Goal: Information Seeking & Learning: Learn about a topic

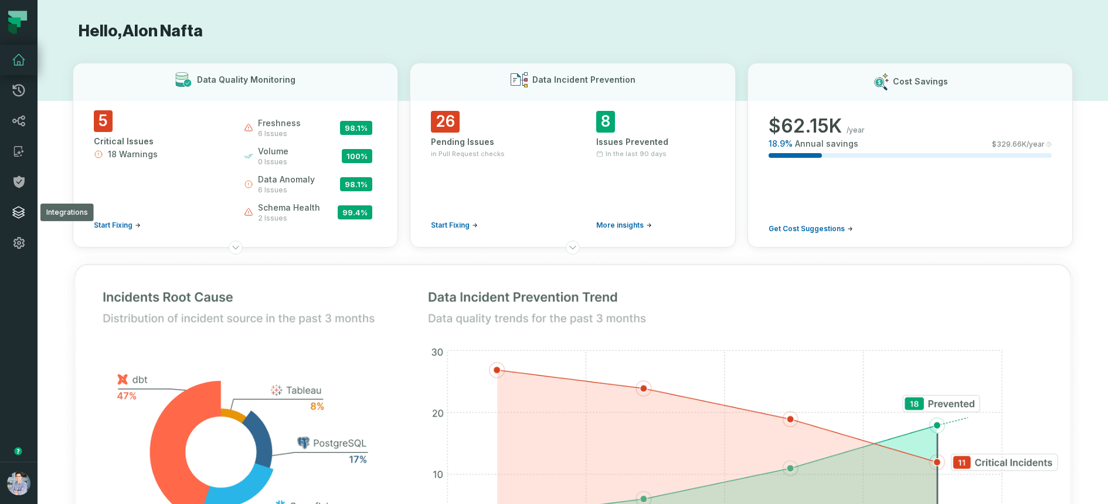
click at [16, 217] on icon at bounding box center [19, 212] width 12 height 12
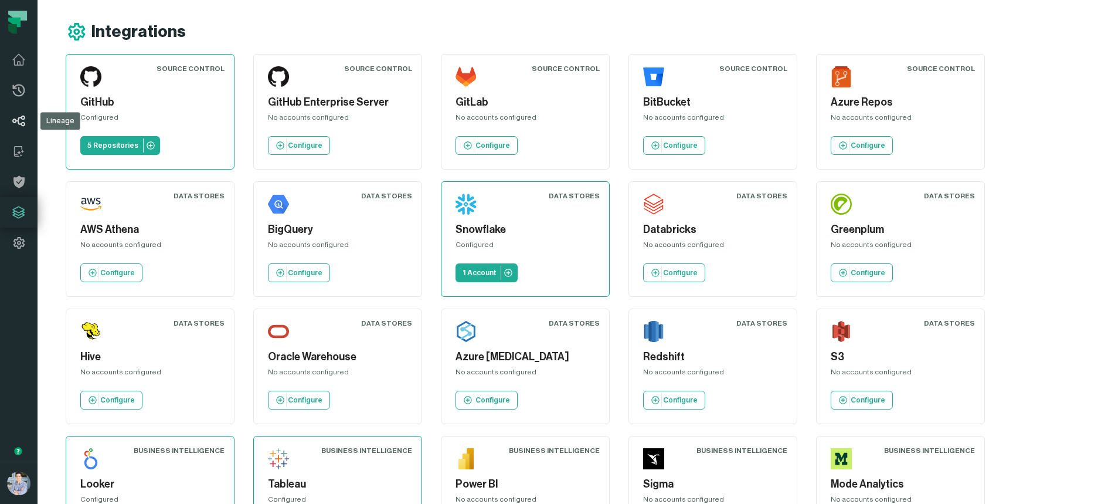
click at [16, 119] on icon at bounding box center [19, 121] width 14 height 14
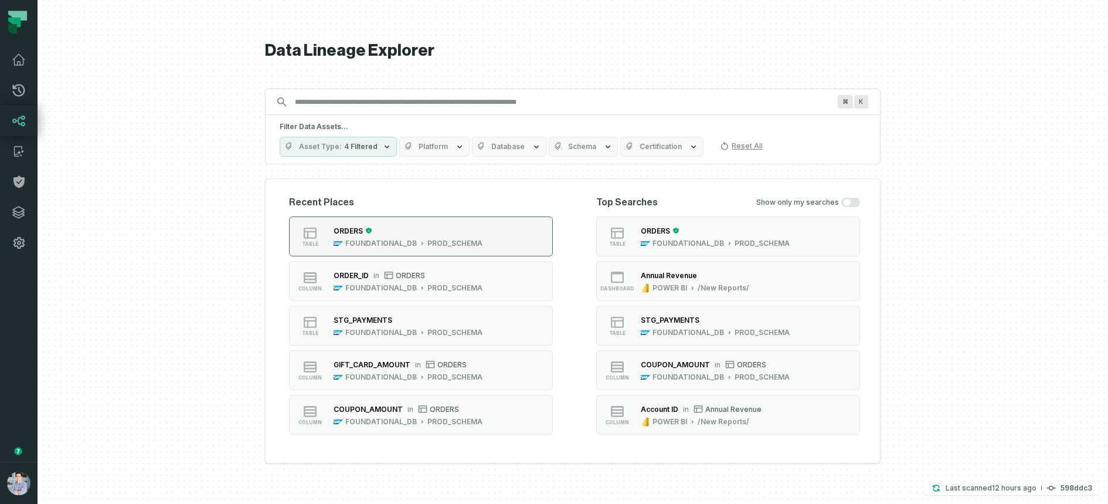
click at [402, 232] on div "ORDERS" at bounding box center [408, 231] width 149 height 12
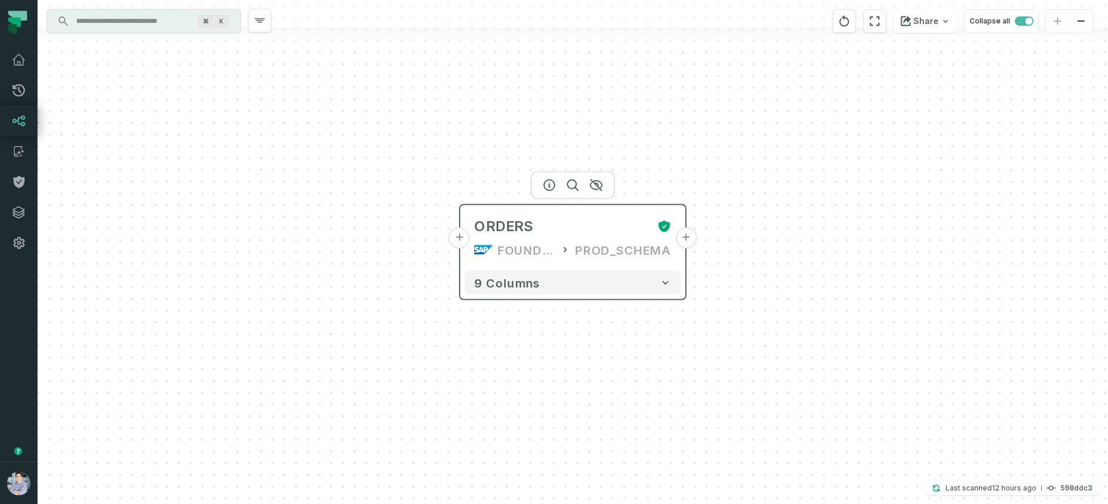
click at [462, 236] on button "+" at bounding box center [459, 237] width 21 height 21
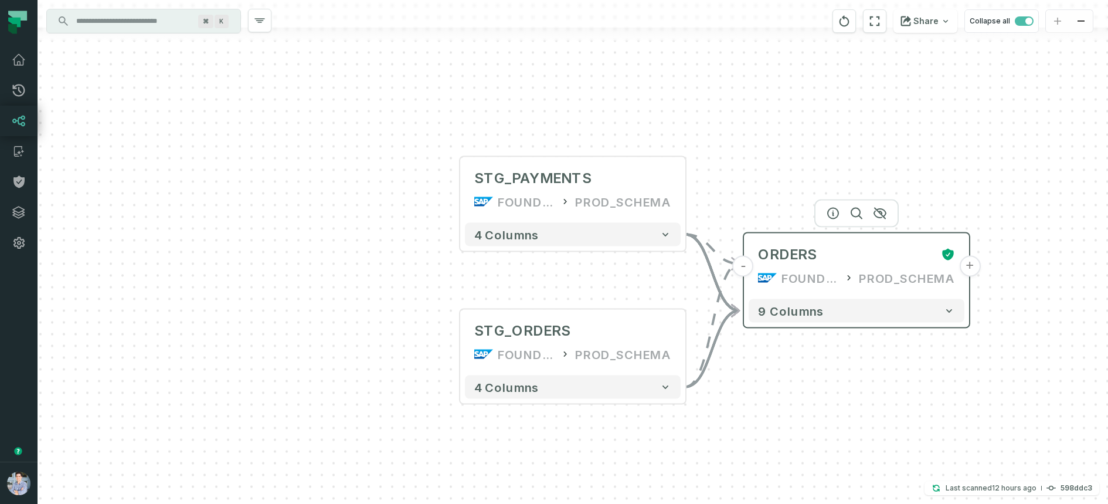
click at [886, 268] on button "+" at bounding box center [969, 266] width 21 height 21
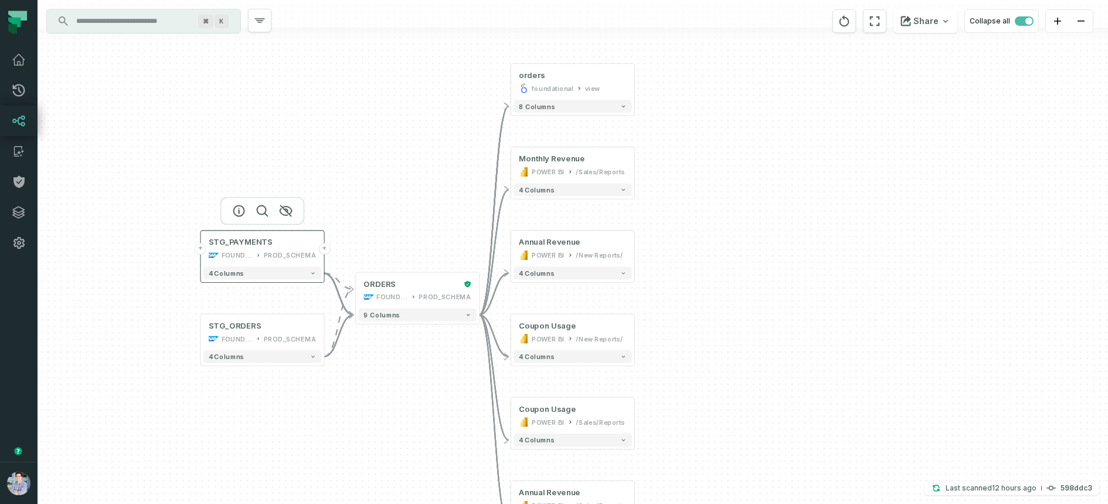
click at [200, 250] on button "+" at bounding box center [201, 249] width 12 height 12
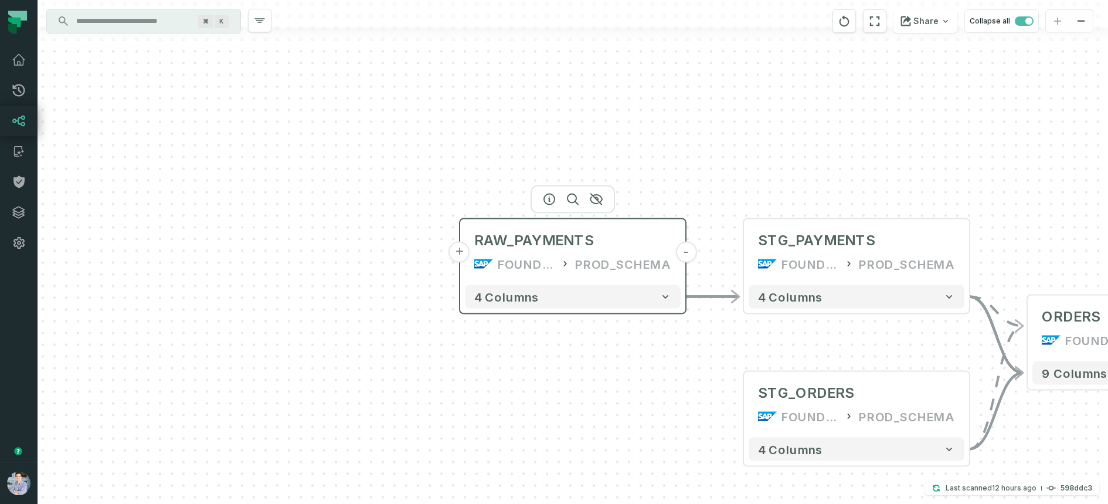
click at [461, 250] on button "+" at bounding box center [459, 252] width 21 height 21
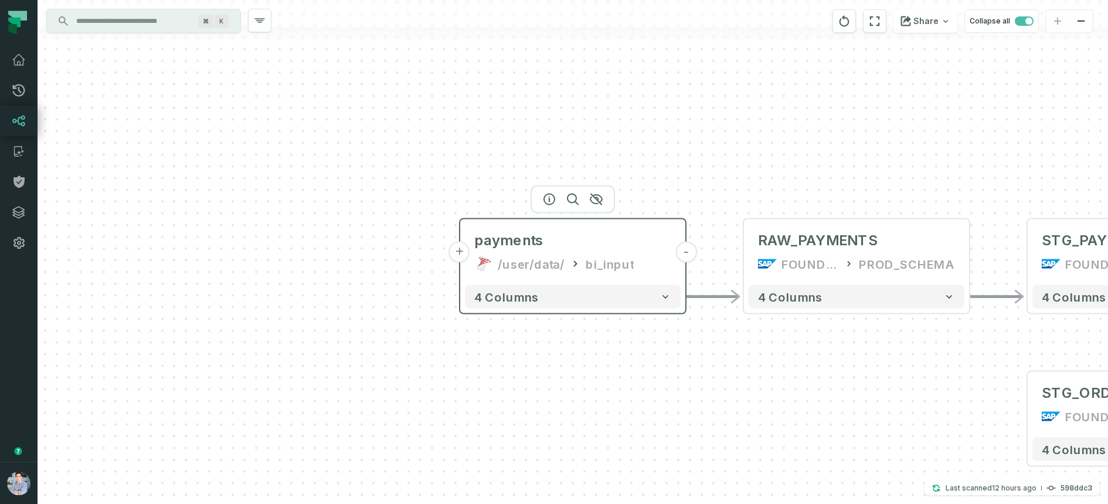
click at [461, 247] on button "+" at bounding box center [459, 252] width 21 height 21
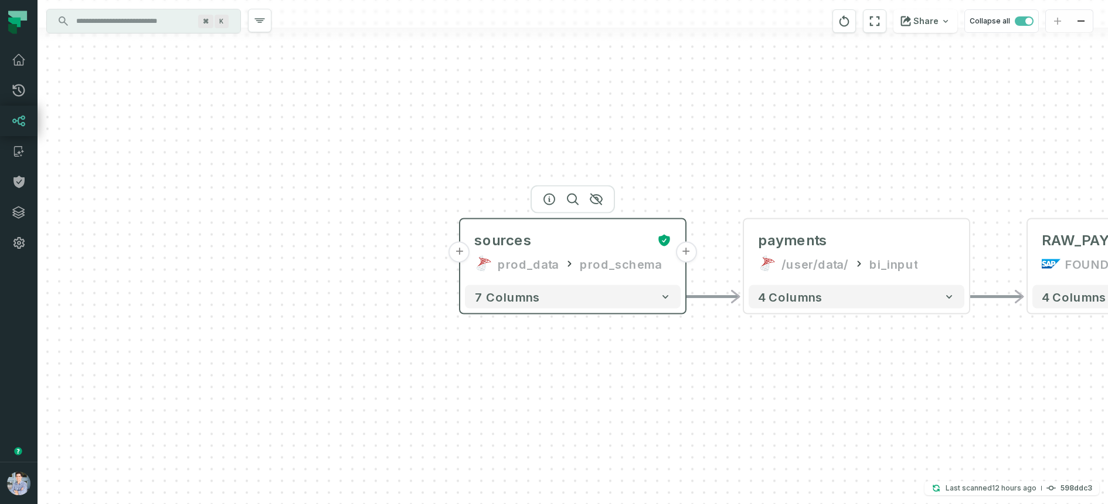
click at [468, 250] on button "+" at bounding box center [459, 252] width 21 height 21
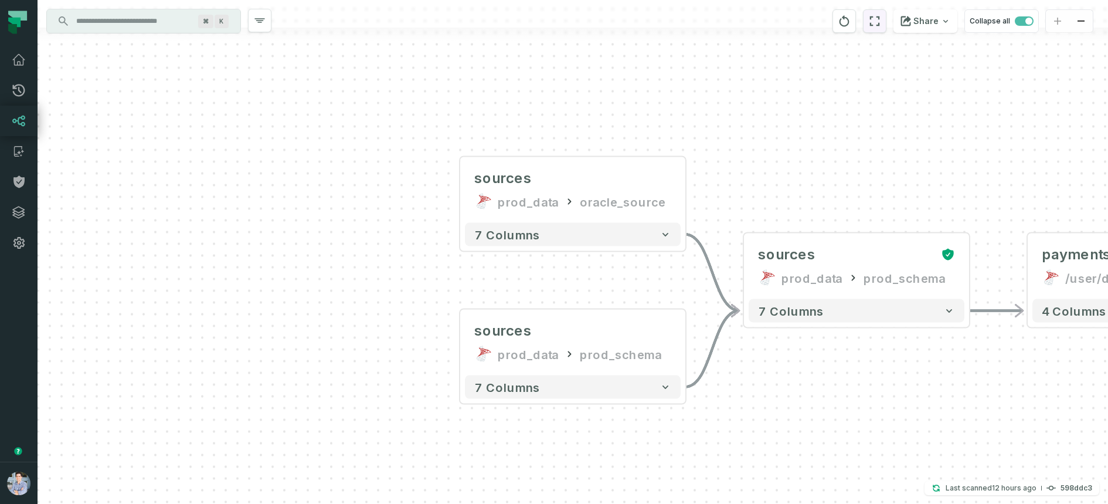
click at [886, 18] on button "reset" at bounding box center [874, 20] width 23 height 23
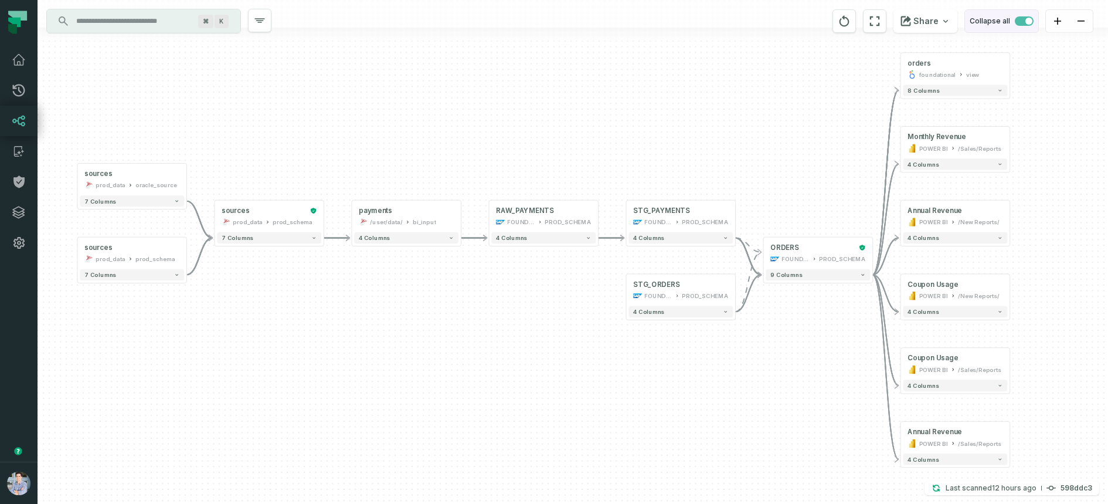
click at [886, 15] on button "Collapse all" at bounding box center [1001, 20] width 74 height 23
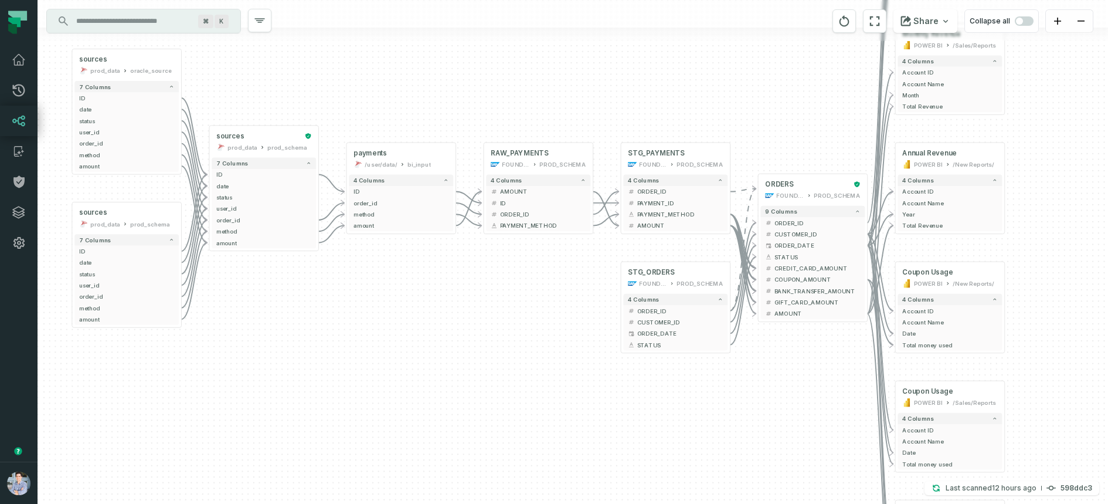
drag, startPoint x: 645, startPoint y: 222, endPoint x: 640, endPoint y: 107, distance: 114.4
click at [640, 107] on div "sources prod_data oracle_source - 7 columns ID - date - status - user_id - orde…" at bounding box center [573, 252] width 1070 height 504
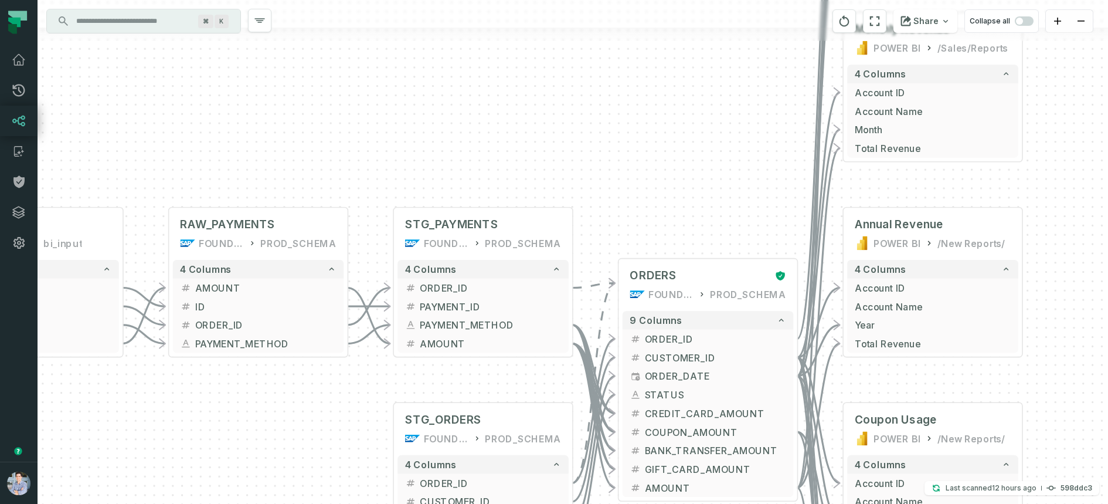
drag, startPoint x: 600, startPoint y: 270, endPoint x: 370, endPoint y: 396, distance: 262.3
click at [370, 396] on div "sources prod_data oracle_source - 7 columns ID - date - status - user_id - orde…" at bounding box center [573, 252] width 1070 height 504
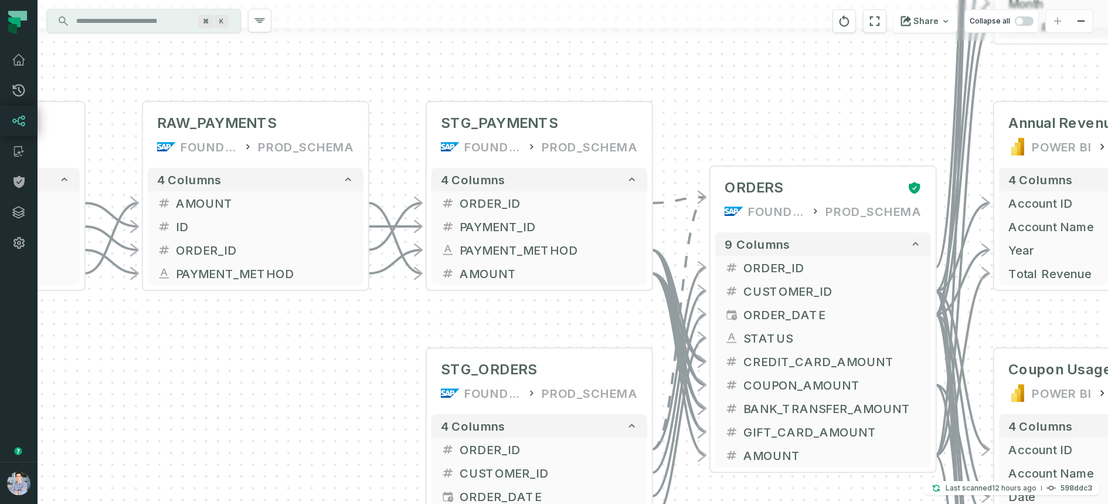
drag, startPoint x: 370, startPoint y: 396, endPoint x: 398, endPoint y: 337, distance: 65.0
click at [398, 337] on div "sources prod_data oracle_source - 7 columns ID - date - status - user_id - orde…" at bounding box center [573, 252] width 1070 height 504
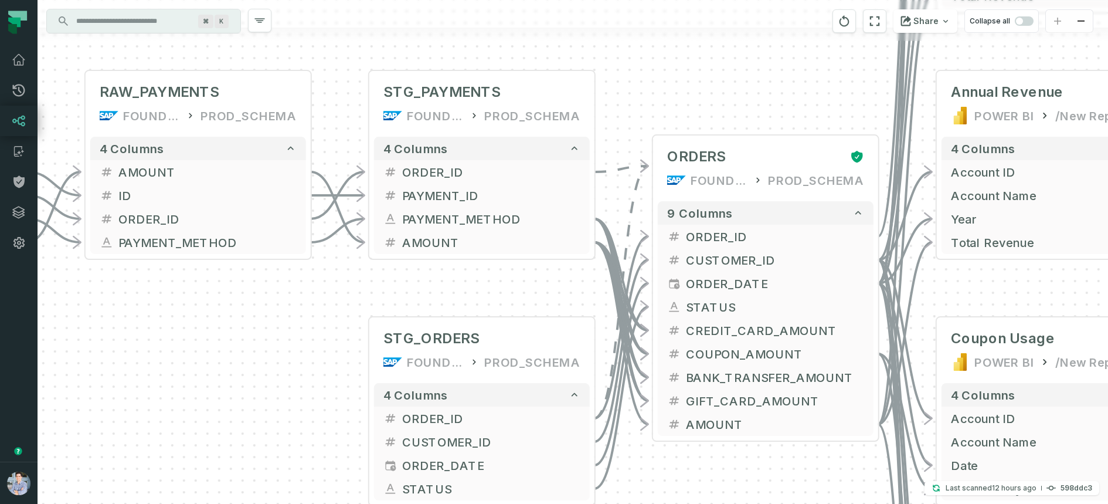
drag, startPoint x: 732, startPoint y: 126, endPoint x: 473, endPoint y: 36, distance: 273.8
click at [473, 36] on div "sources prod_data oracle_source - 7 columns ID - date - status - user_id - orde…" at bounding box center [573, 252] width 1070 height 504
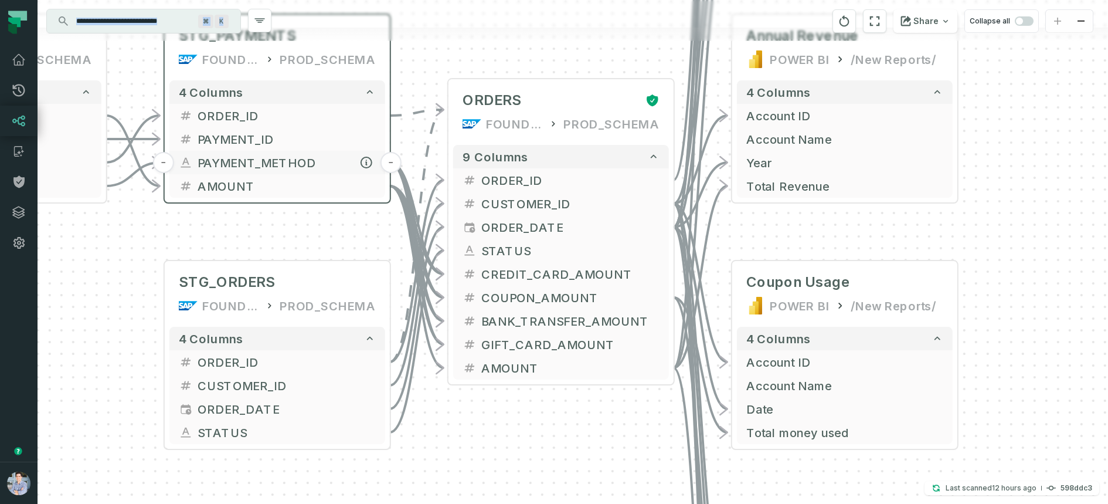
drag, startPoint x: 572, startPoint y: 33, endPoint x: 345, endPoint y: 168, distance: 263.4
click at [345, 168] on div "sources prod_data oracle_source - 7 columns ID - date - status - user_id - orde…" at bounding box center [573, 252] width 1070 height 504
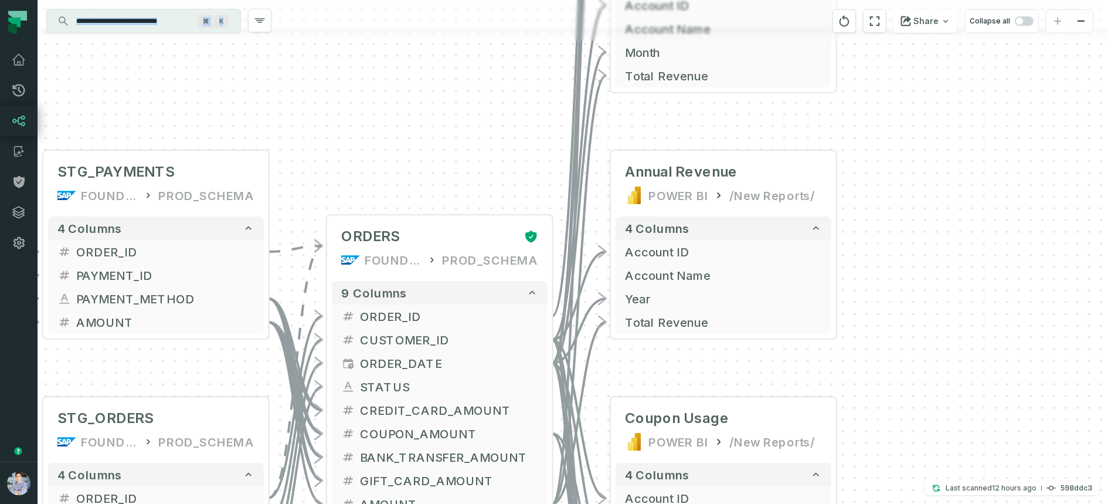
drag, startPoint x: 1028, startPoint y: 100, endPoint x: 907, endPoint y: 236, distance: 182.3
click at [886, 236] on div "sources prod_data oracle_source - 7 columns ID - date - status - user_id - orde…" at bounding box center [573, 252] width 1070 height 504
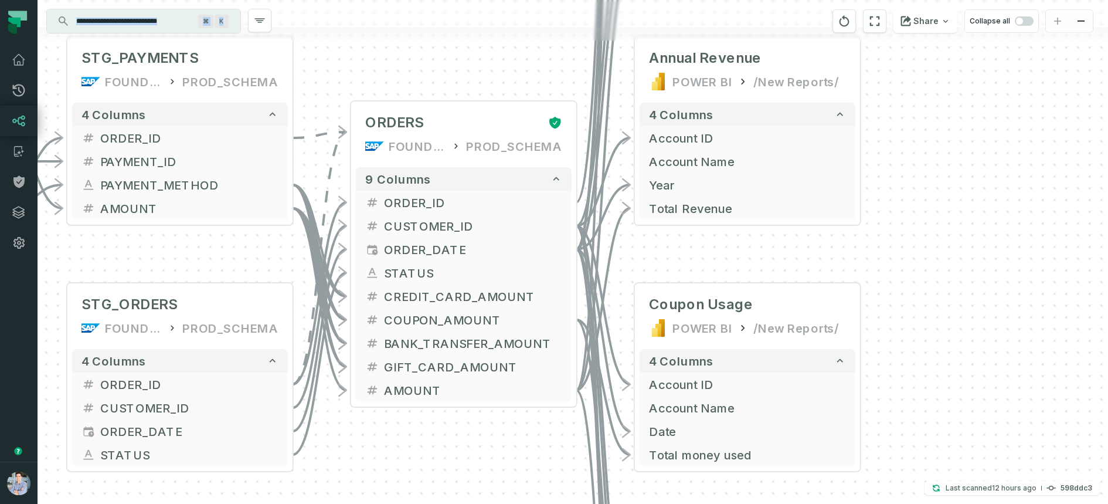
drag, startPoint x: 324, startPoint y: 187, endPoint x: 346, endPoint y: 69, distance: 120.0
click at [346, 69] on div "sources prod_data oracle_source - 7 columns ID - date - status - user_id - orde…" at bounding box center [573, 252] width 1070 height 504
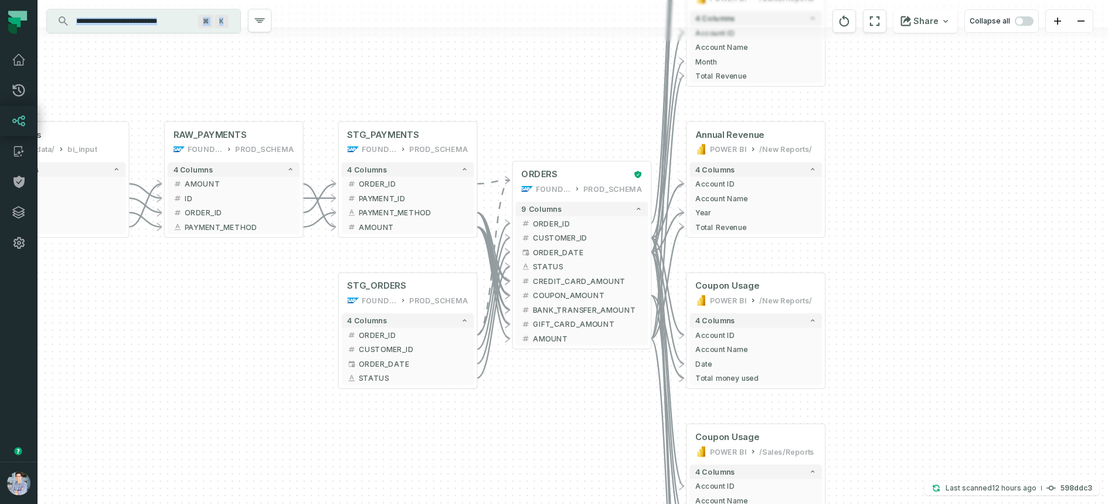
drag, startPoint x: 215, startPoint y: 283, endPoint x: 312, endPoint y: 279, distance: 97.4
click at [312, 279] on div "sources prod_data oracle_source - 7 columns ID - date - status - user_id - orde…" at bounding box center [573, 252] width 1070 height 504
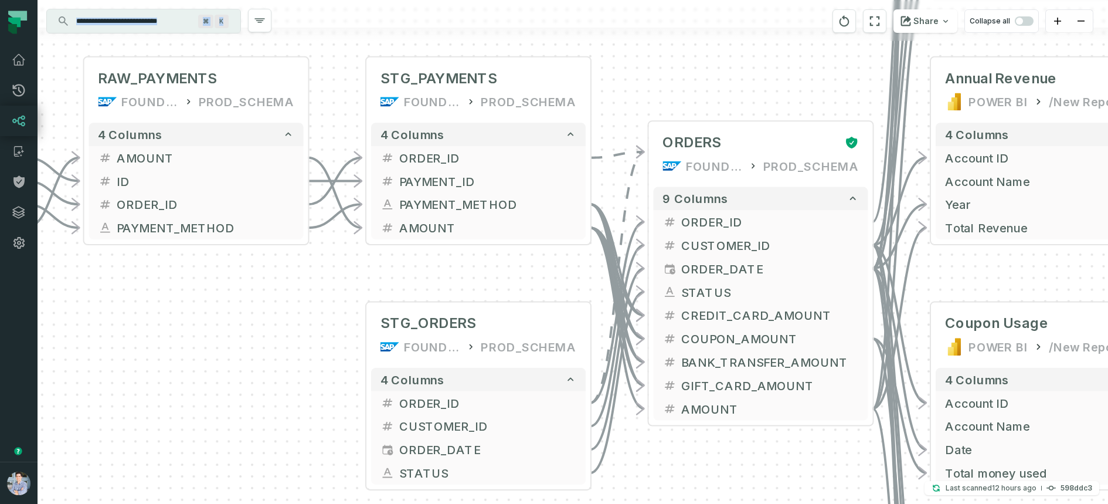
drag, startPoint x: 312, startPoint y: 279, endPoint x: 312, endPoint y: 315, distance: 36.3
click at [312, 315] on div "sources prod_data oracle_source - 7 columns ID - date - status - user_id - orde…" at bounding box center [573, 252] width 1070 height 504
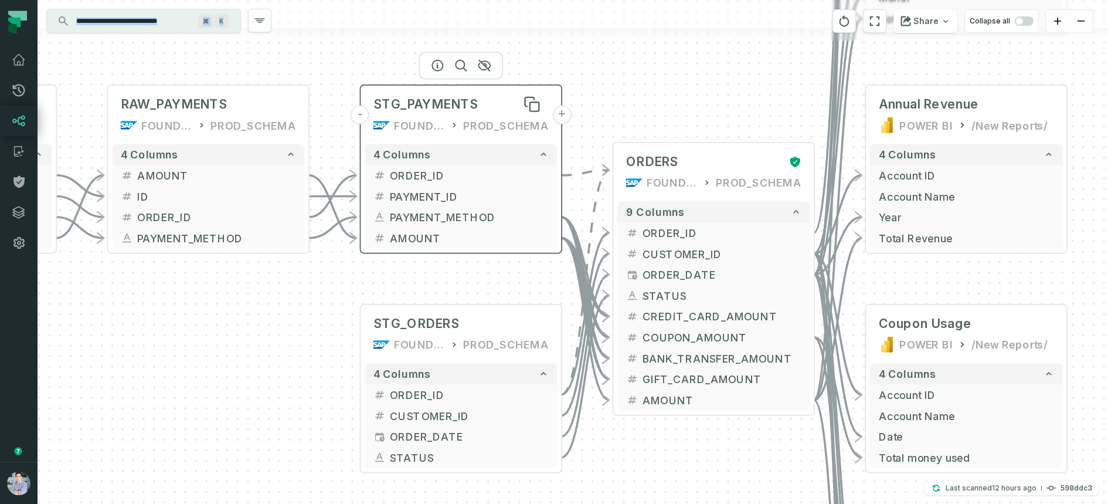
click at [433, 112] on span "STG_PAYMENTS" at bounding box center [425, 104] width 104 height 16
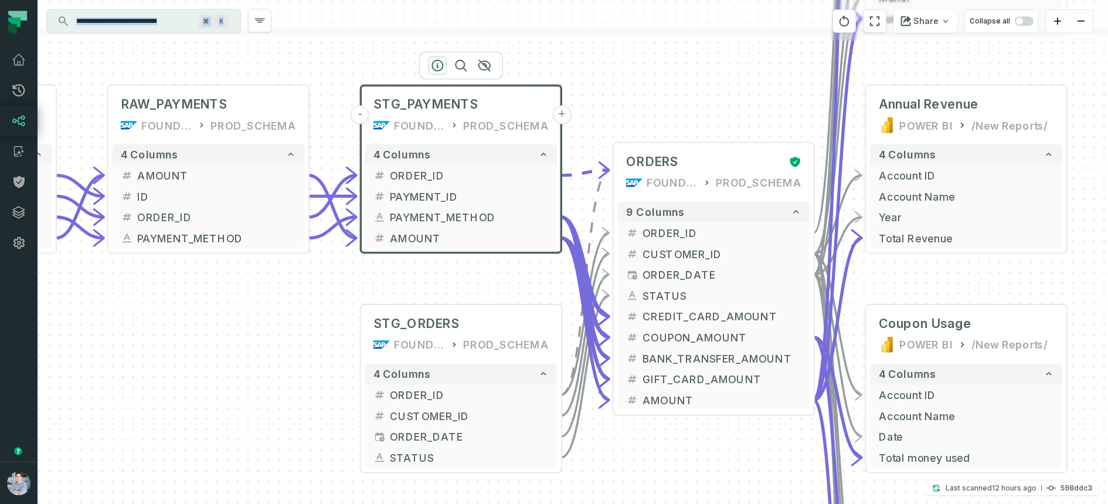
click at [436, 60] on icon "button" at bounding box center [437, 65] width 11 height 11
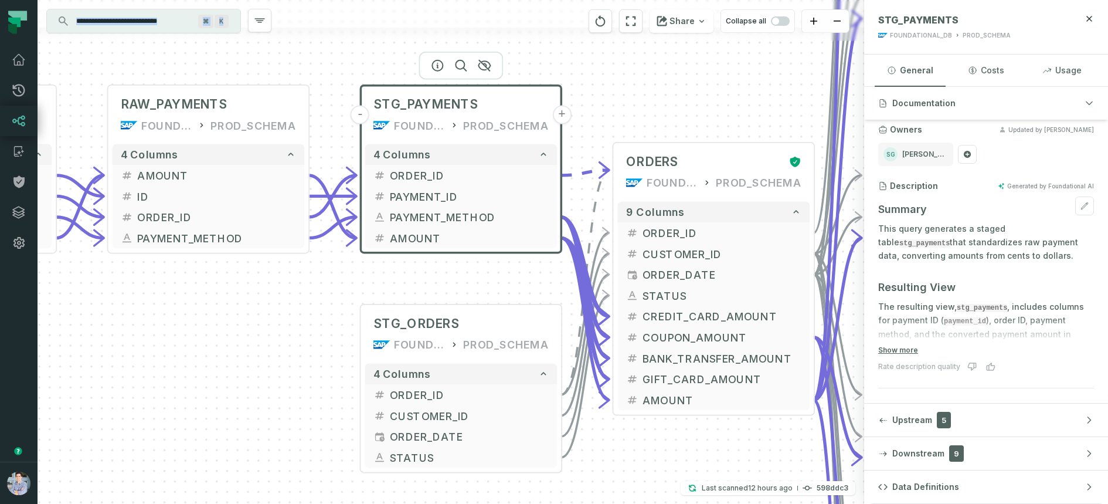
scroll to position [50, 0]
click at [886, 343] on button "Show more" at bounding box center [898, 346] width 40 height 9
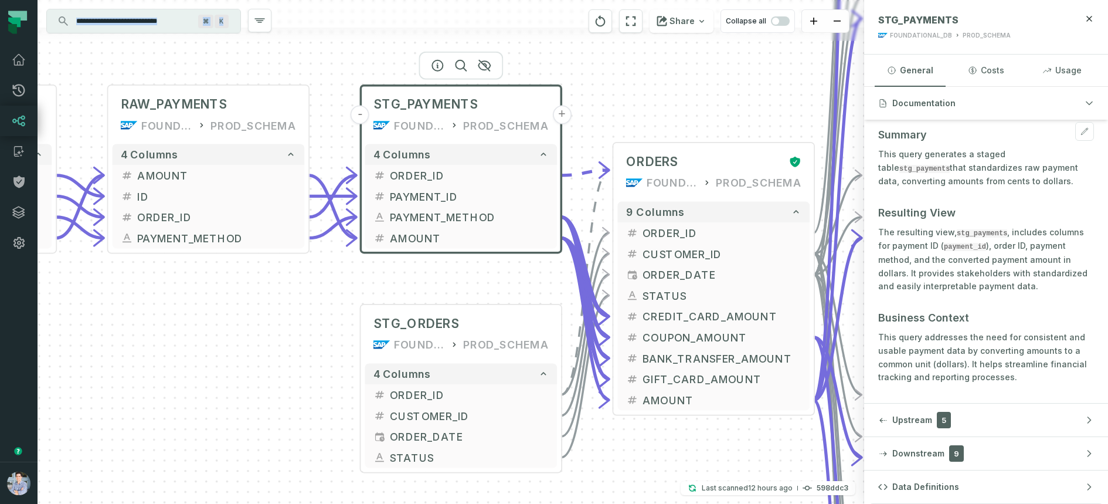
scroll to position [232, 0]
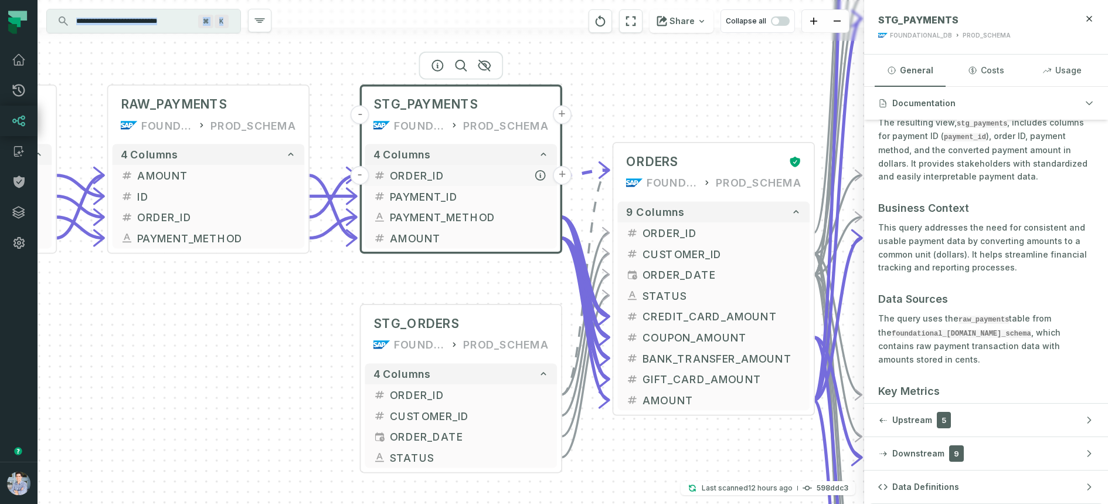
click at [419, 179] on span "ORDER_ID" at bounding box center [469, 176] width 159 height 16
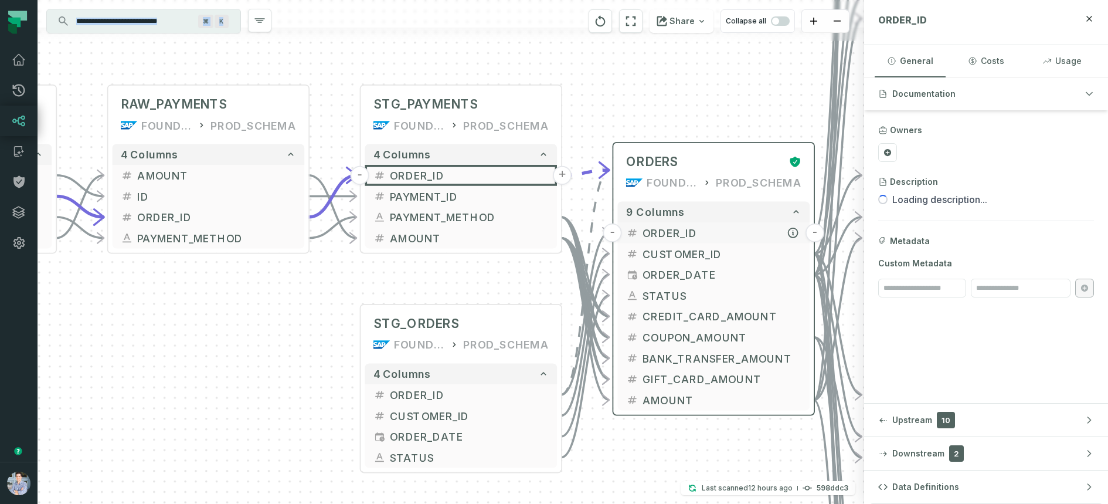
click at [662, 236] on span "ORDER_ID" at bounding box center [721, 233] width 159 height 16
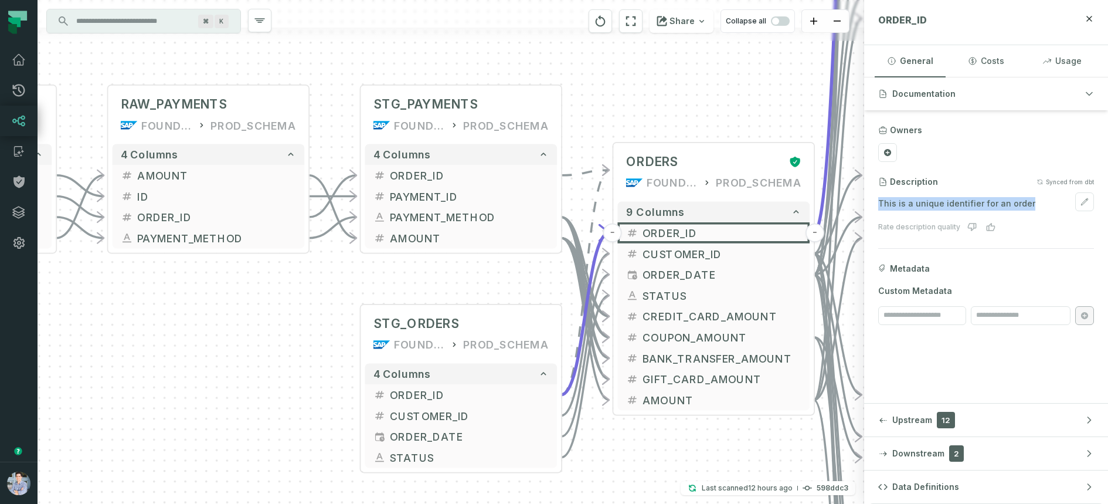
drag, startPoint x: 879, startPoint y: 201, endPoint x: 1046, endPoint y: 199, distance: 167.1
click at [886, 199] on p "This is a unique identifier for an order" at bounding box center [986, 203] width 216 height 13
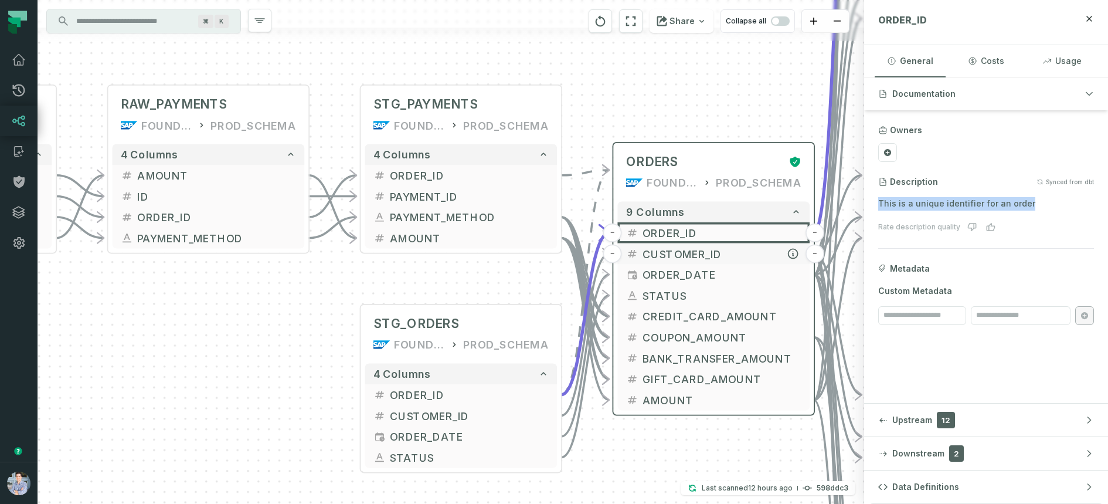
click at [688, 257] on span "CUSTOMER_ID" at bounding box center [721, 254] width 159 height 16
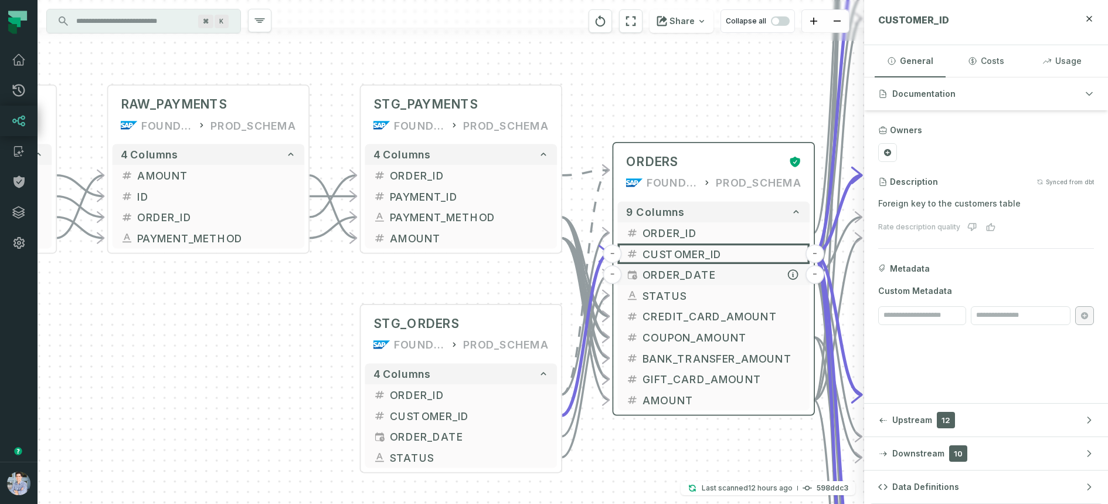
click at [671, 277] on span "ORDER_DATE" at bounding box center [721, 275] width 159 height 16
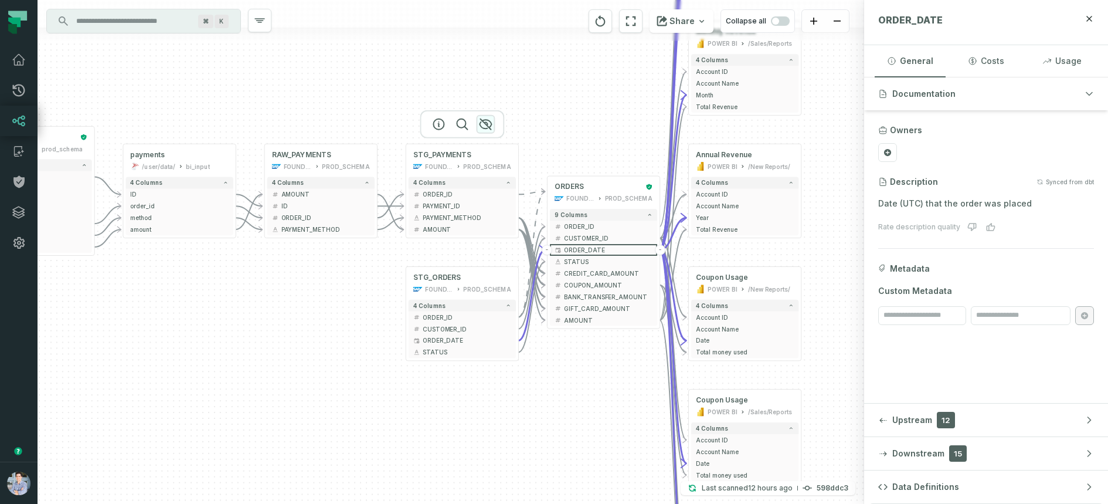
click at [484, 120] on icon "button" at bounding box center [485, 124] width 12 height 11
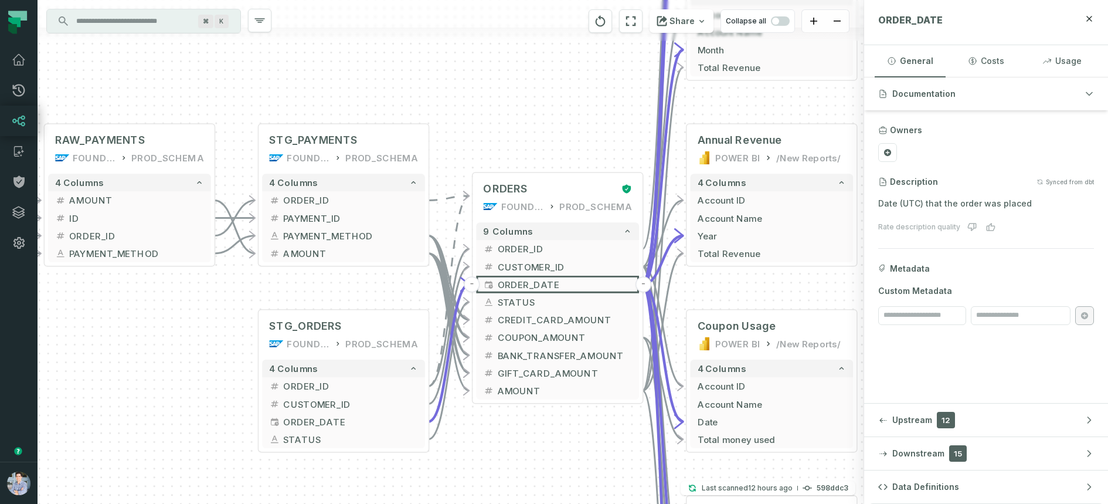
drag, startPoint x: 562, startPoint y: 140, endPoint x: 419, endPoint y: 90, distance: 150.9
click at [419, 91] on div "sources prod_data oracle_source - 7 columns ID - date - status - user_id - orde…" at bounding box center [451, 252] width 826 height 504
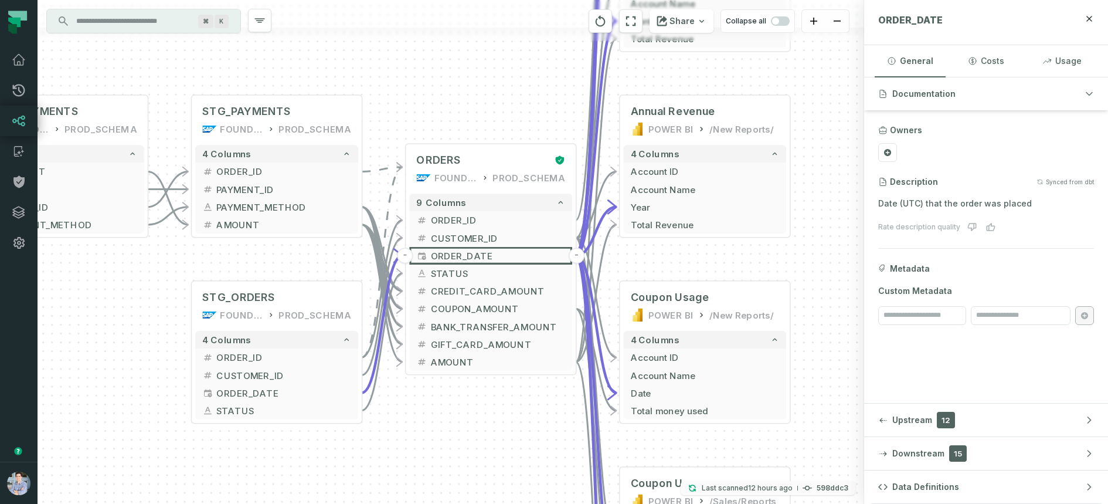
click at [755, 433] on relative-time "8/19/2025, 9:17:02 PM" at bounding box center [770, 487] width 45 height 9
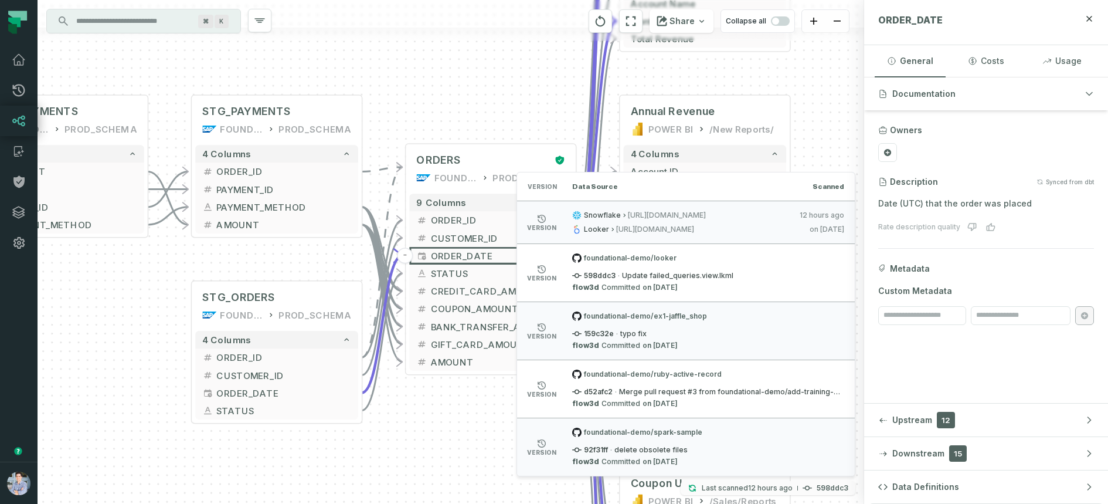
click at [731, 433] on p "Last scanned 8/19/2025, 9:17:02 PM" at bounding box center [747, 488] width 91 height 12
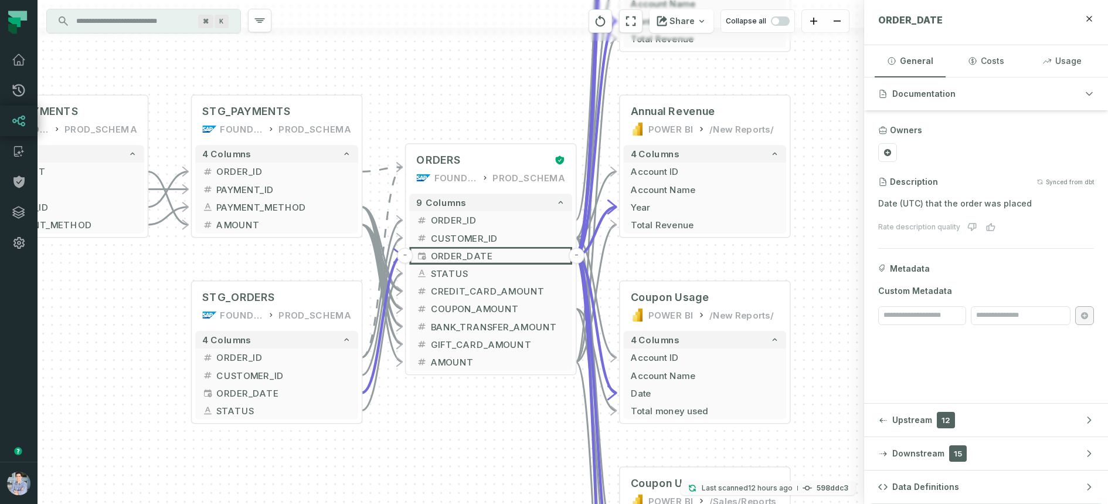
click at [733, 433] on p "Last scanned 8/19/2025, 9:17:02 PM" at bounding box center [747, 488] width 91 height 12
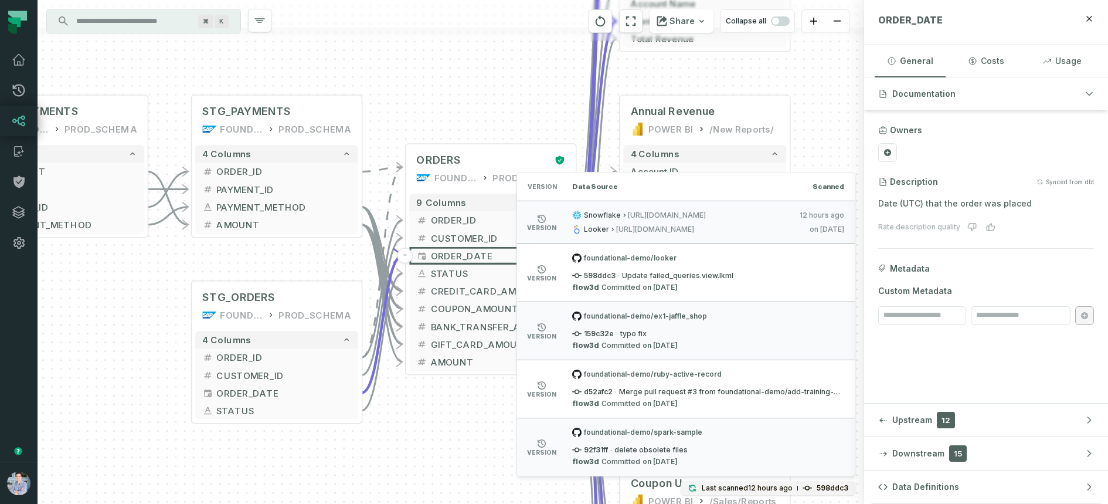
drag, startPoint x: 586, startPoint y: 215, endPoint x: 766, endPoint y: 236, distance: 181.8
click at [766, 236] on li "version Snowflake https://vnjqvwx-et47684.snowflakecomputing.com/,COMPUTE_WH 8/…" at bounding box center [686, 221] width 338 height 43
click at [594, 216] on span "Snowflake" at bounding box center [602, 214] width 37 height 9
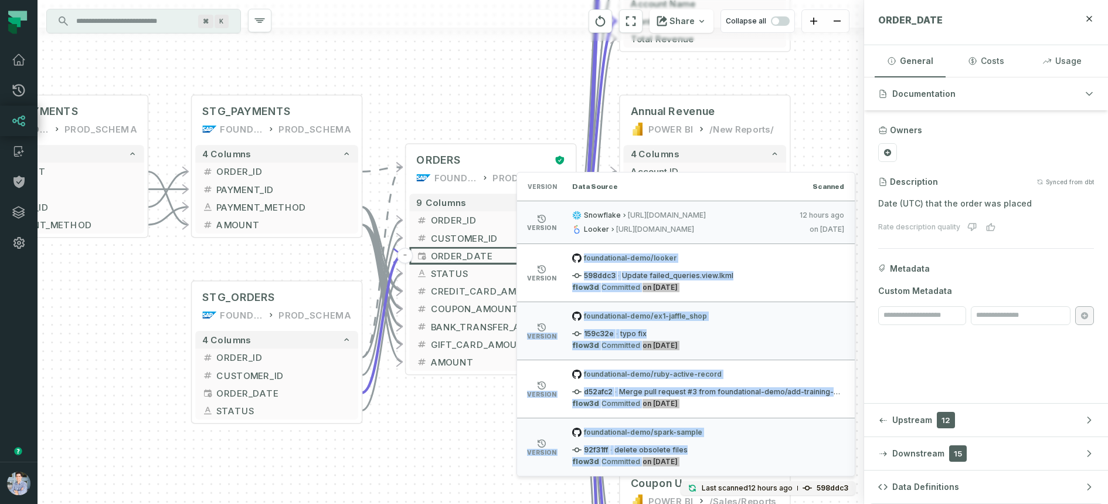
drag, startPoint x: 582, startPoint y: 257, endPoint x: 770, endPoint y: 455, distance: 273.7
click at [770, 433] on ul "Version Data Source Scanned version Snowflake https://vnjqvwx-et47684.snowflake…" at bounding box center [686, 323] width 338 height 303
click at [555, 428] on li "version foundational-demo/spark-sample 92f31ff · delete obsolete files flow3d C…" at bounding box center [686, 446] width 338 height 58
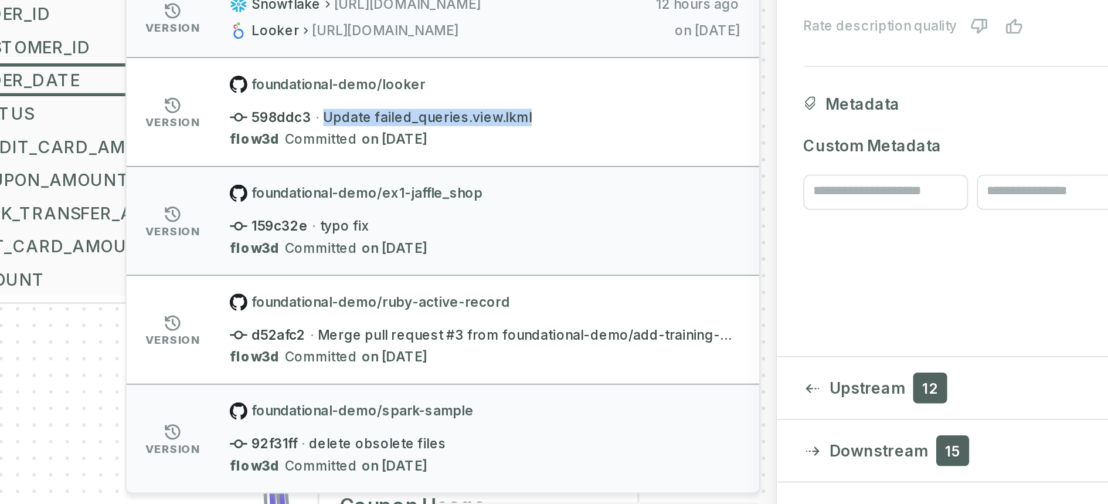
drag, startPoint x: 624, startPoint y: 278, endPoint x: 756, endPoint y: 277, distance: 131.9
click at [756, 277] on div "598ddc3 · Update failed_queries.view.lkml" at bounding box center [708, 275] width 272 height 9
drag, startPoint x: 618, startPoint y: 333, endPoint x: 662, endPoint y: 332, distance: 44.0
click at [662, 332] on div "159c32e · typo fix" at bounding box center [708, 333] width 272 height 9
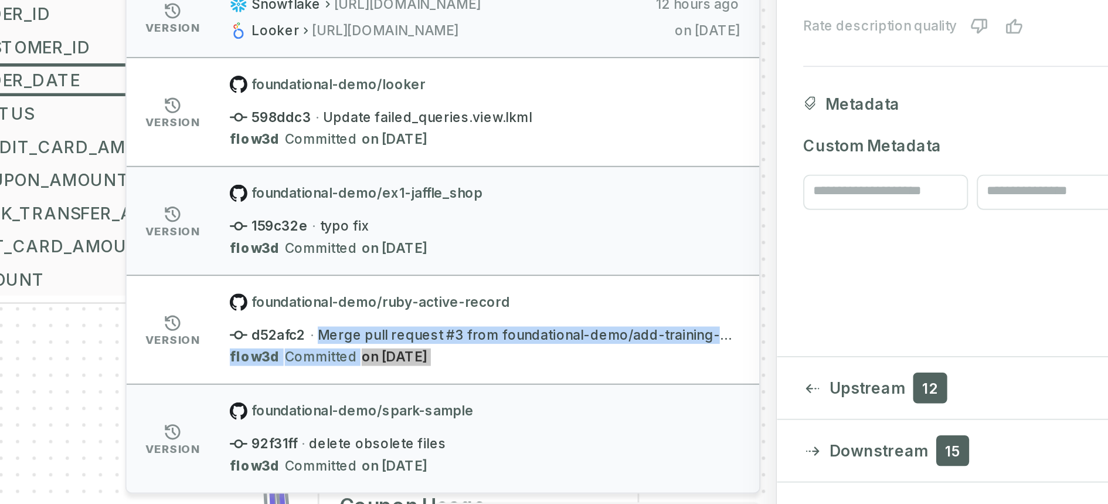
drag, startPoint x: 621, startPoint y: 392, endPoint x: 836, endPoint y: 397, distance: 215.2
click at [836, 397] on div "foundational-demo/ruby-active-record d52afc2 · Merge pull request #3 from found…" at bounding box center [708, 388] width 272 height 39
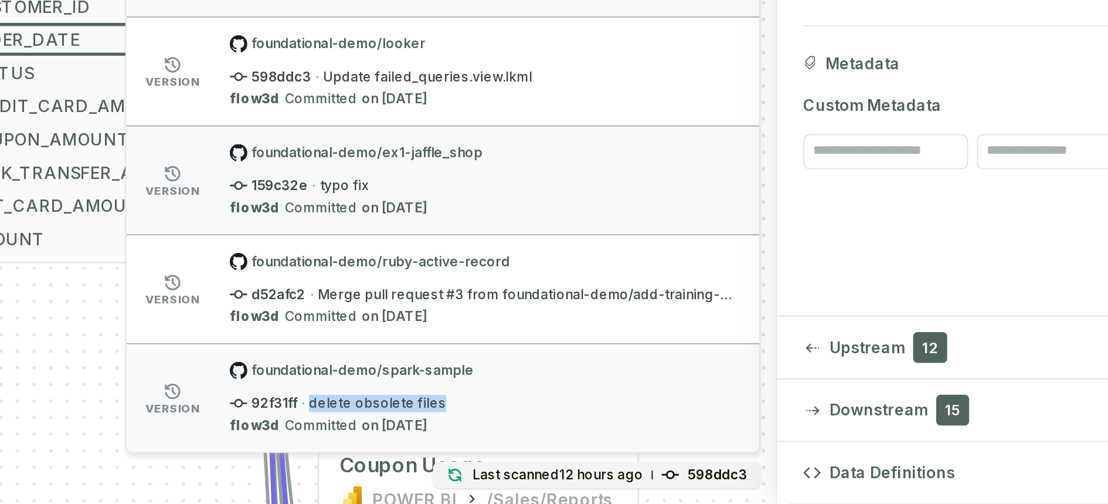
drag, startPoint x: 611, startPoint y: 446, endPoint x: 703, endPoint y: 443, distance: 92.7
click at [703, 433] on div "foundational-demo/spark-sample 92f31ff · delete obsolete files flow3d Committed…" at bounding box center [708, 446] width 272 height 39
drag, startPoint x: 617, startPoint y: 392, endPoint x: 843, endPoint y: 395, distance: 226.3
click at [843, 395] on div "d52afc2 · Merge pull request #3 from foundational-demo/add-training-progress tr…" at bounding box center [708, 391] width 272 height 9
drag, startPoint x: 621, startPoint y: 331, endPoint x: 668, endPoint y: 331, distance: 46.9
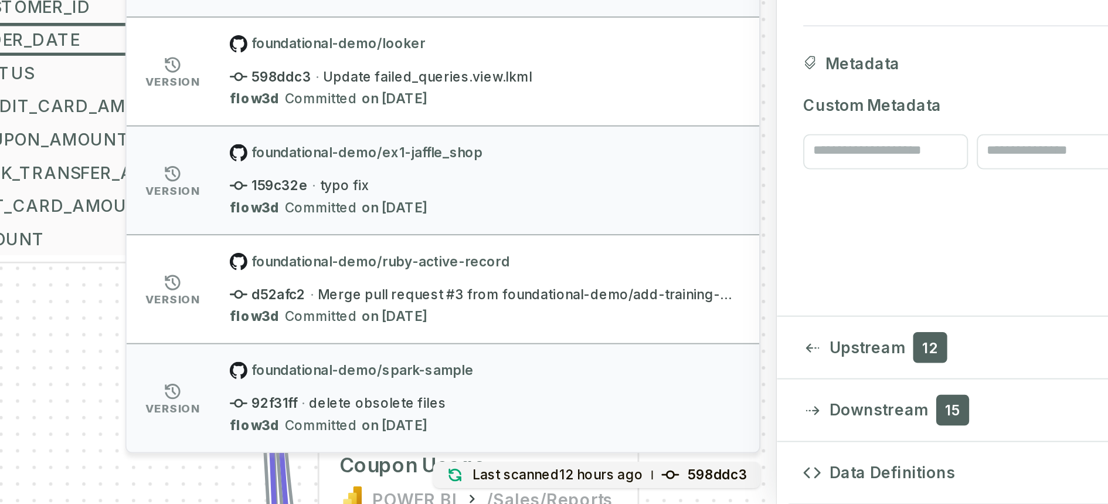
click at [668, 331] on div "159c32e · typo fix" at bounding box center [708, 333] width 272 height 9
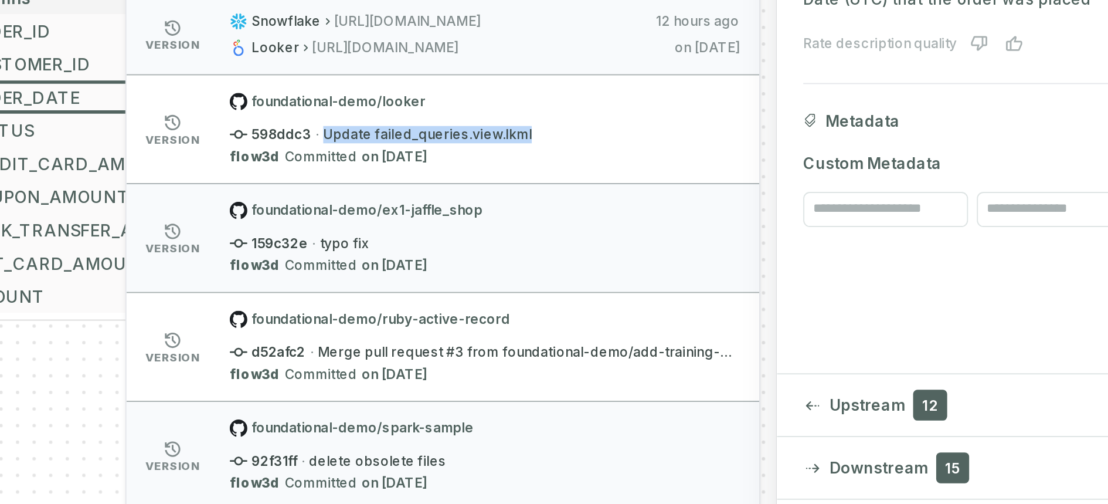
drag, startPoint x: 622, startPoint y: 277, endPoint x: 751, endPoint y: 277, distance: 129.5
click at [751, 277] on div "598ddc3 · Update failed_queries.view.lkml" at bounding box center [708, 275] width 272 height 9
click at [458, 433] on div "sources prod_data oracle_source - 7 columns ID - date - status - user_id - orde…" at bounding box center [451, 252] width 826 height 504
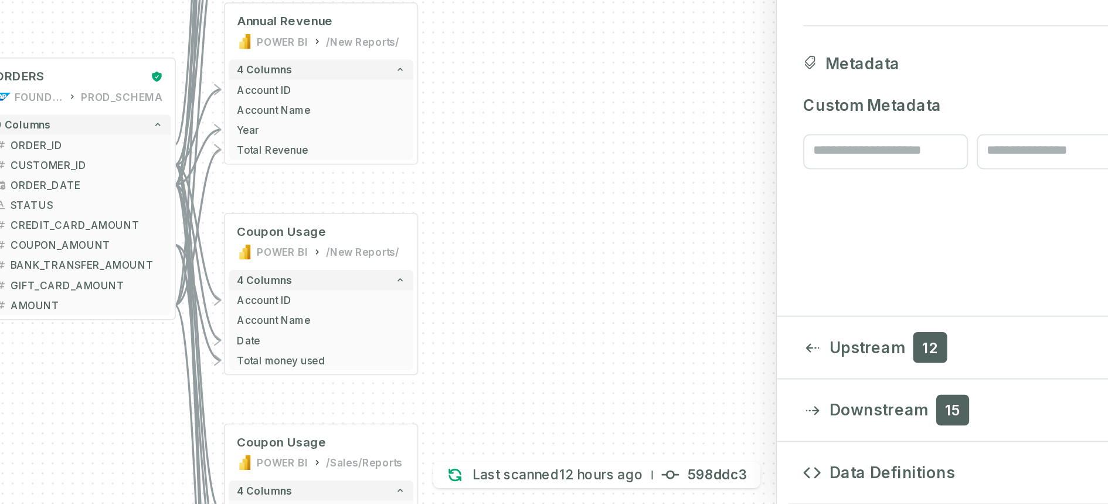
drag, startPoint x: 491, startPoint y: 451, endPoint x: 725, endPoint y: 413, distance: 237.1
click at [725, 413] on div "sources prod_data oracle_source - 7 columns ID - date - status - user_id - orde…" at bounding box center [451, 252] width 826 height 504
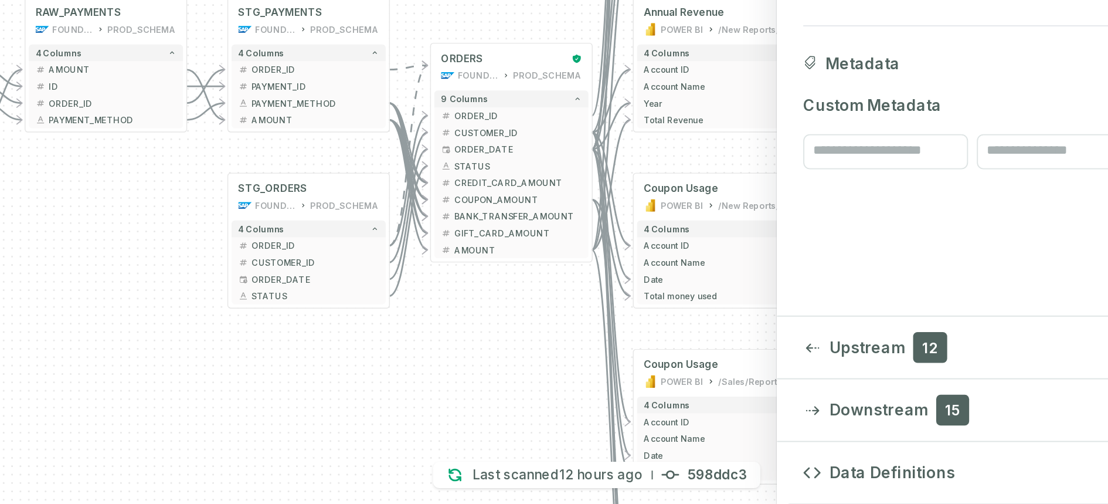
drag, startPoint x: 767, startPoint y: 397, endPoint x: 614, endPoint y: 405, distance: 152.6
click at [614, 405] on div "sources prod_data oracle_source - 7 columns ID - date - status - user_id - orde…" at bounding box center [451, 252] width 826 height 504
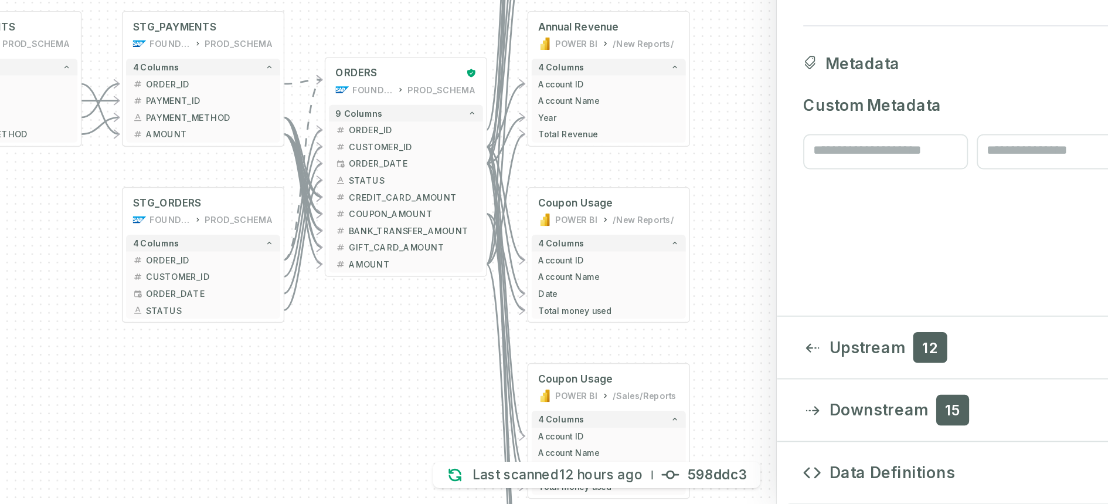
drag, startPoint x: 742, startPoint y: 390, endPoint x: 685, endPoint y: 397, distance: 57.4
click at [685, 397] on div "sources prod_data oracle_source - 7 columns ID - date - status - user_id - orde…" at bounding box center [451, 252] width 826 height 504
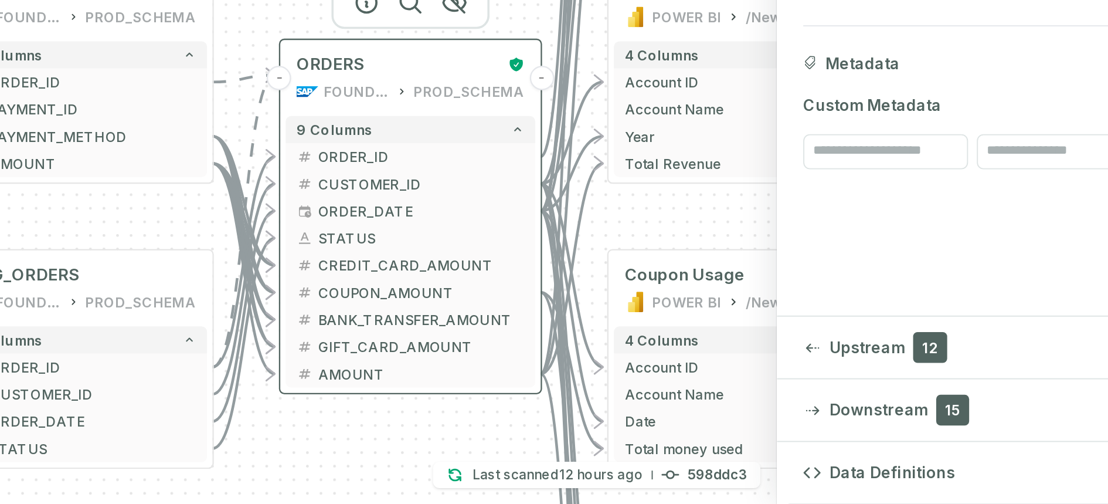
click at [664, 277] on div "ORDERS FOUNDATIONAL_DB PROD_SCHEMA" at bounding box center [668, 275] width 133 height 35
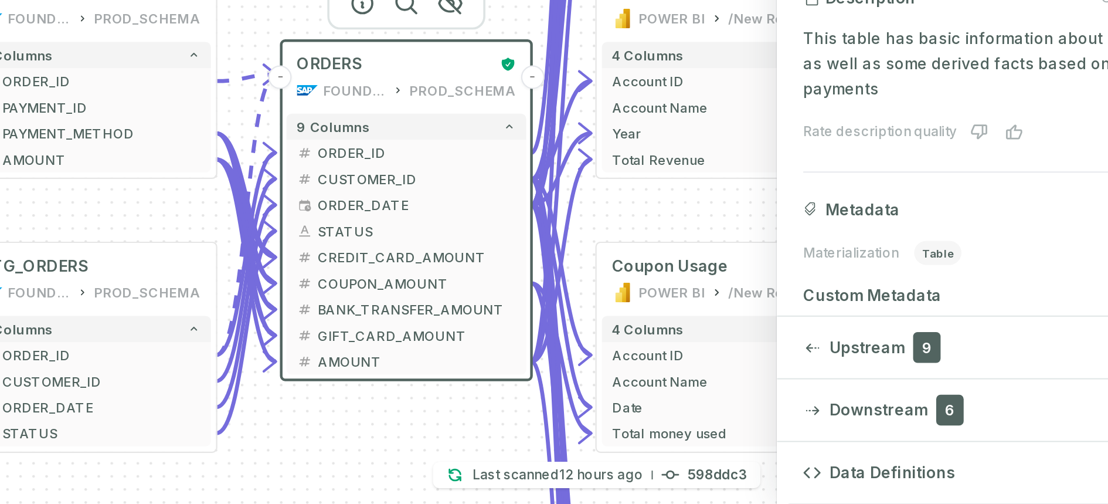
drag, startPoint x: 623, startPoint y: 458, endPoint x: 593, endPoint y: 453, distance: 30.9
click at [594, 433] on div "sources prod_data oracle_source - 7 columns ID - date - status - user_id - orde…" at bounding box center [451, 252] width 826 height 504
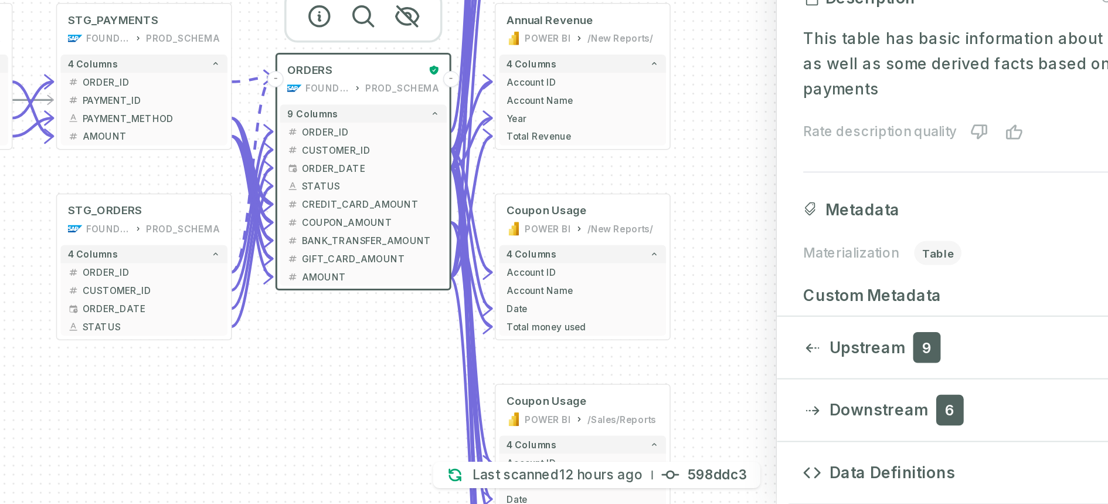
click at [627, 433] on div "sources prod_data oracle_source - 7 columns ID - date - status - user_id - orde…" at bounding box center [451, 252] width 826 height 504
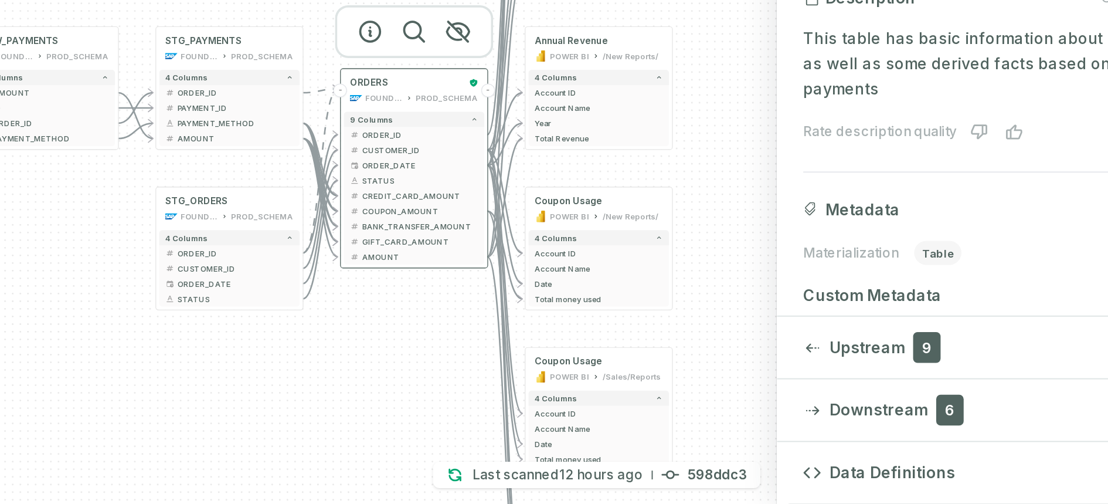
click at [661, 287] on div "FOUNDATIONAL_DB" at bounding box center [654, 287] width 20 height 6
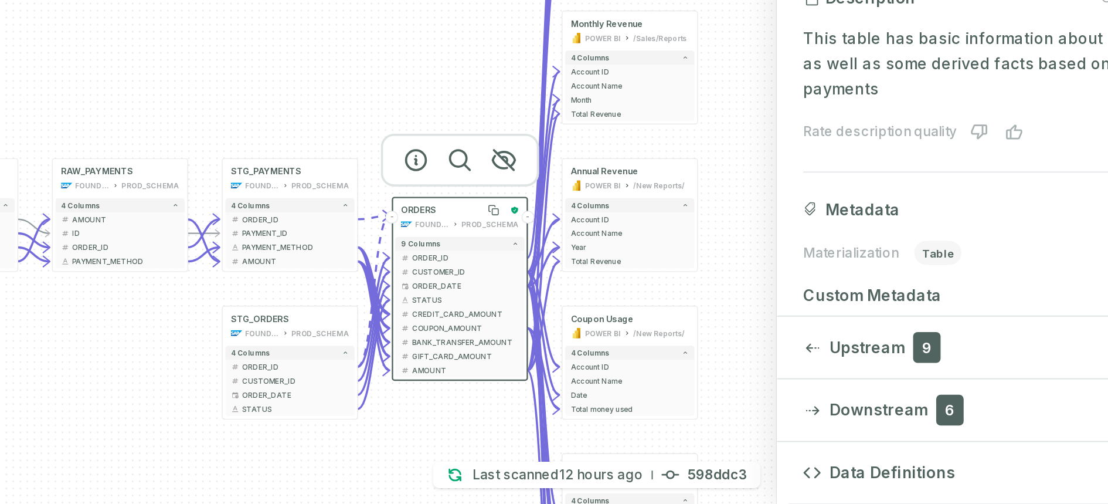
click at [678, 343] on span "ORDERS" at bounding box center [673, 346] width 19 height 6
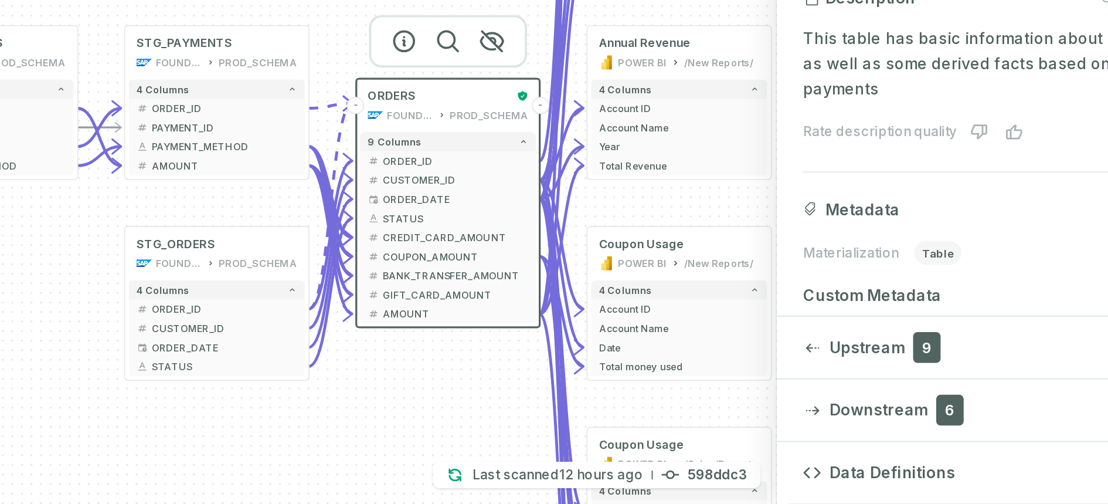
drag, startPoint x: 621, startPoint y: 288, endPoint x: 608, endPoint y: 213, distance: 76.0
click at [608, 213] on div "sources prod_data oracle_source - 7 columns ID - date - status - user_id - orde…" at bounding box center [451, 252] width 826 height 504
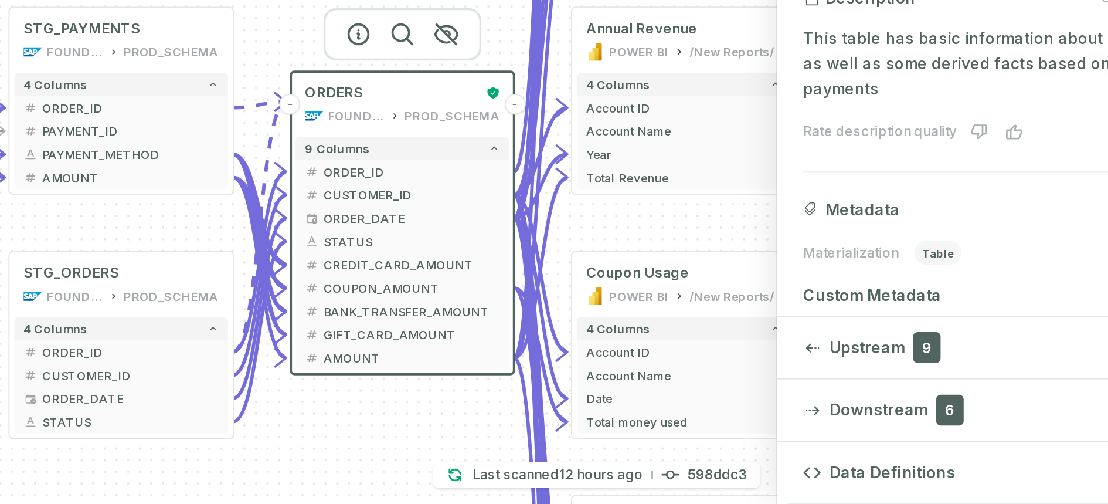
drag, startPoint x: 707, startPoint y: 446, endPoint x: 659, endPoint y: 472, distance: 54.5
click at [659, 433] on div "sources prod_data oracle_source - 7 columns ID - date - status - user_id - orde…" at bounding box center [451, 252] width 826 height 504
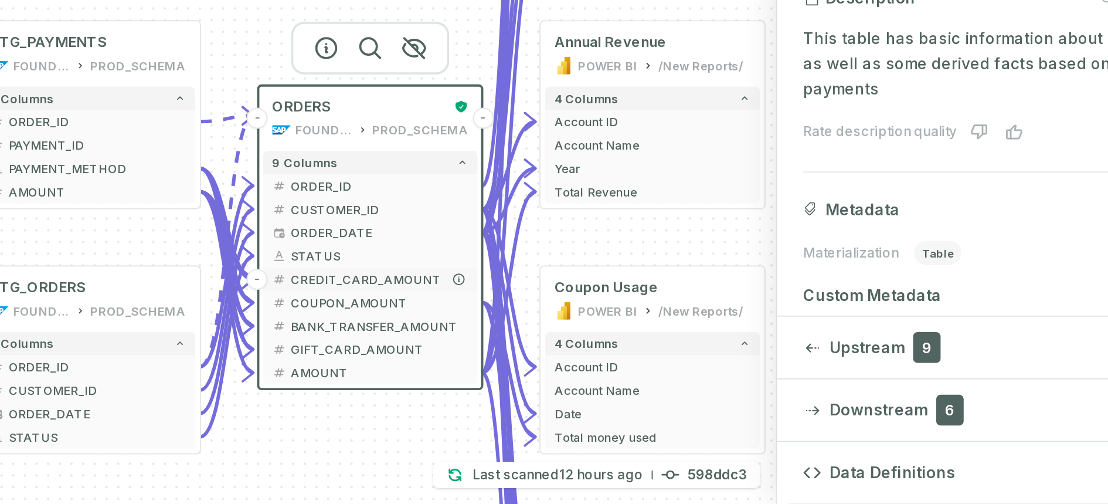
click at [626, 385] on span "CREDIT_CARD_AMOUNT" at bounding box center [652, 383] width 94 height 9
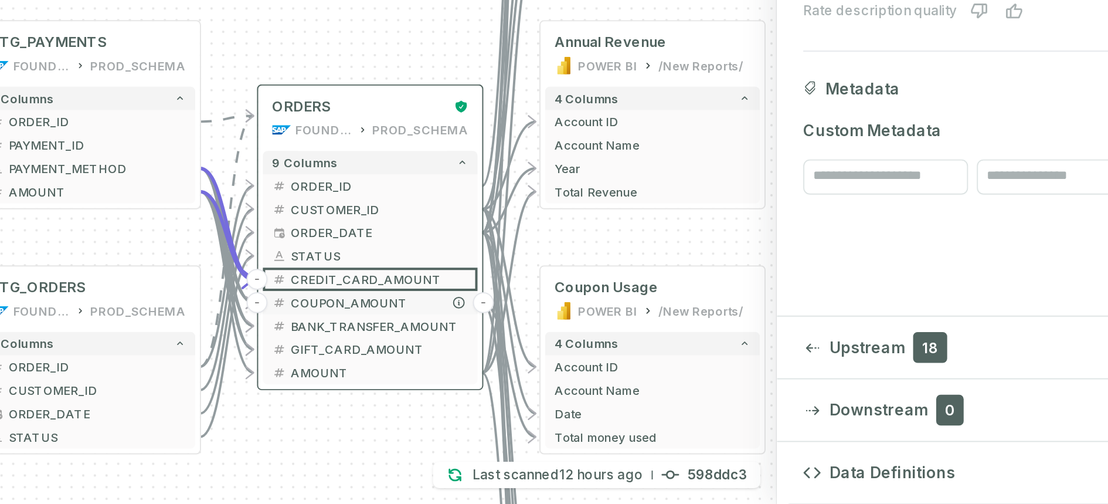
click at [625, 394] on span "COUPON_AMOUNT" at bounding box center [652, 395] width 94 height 9
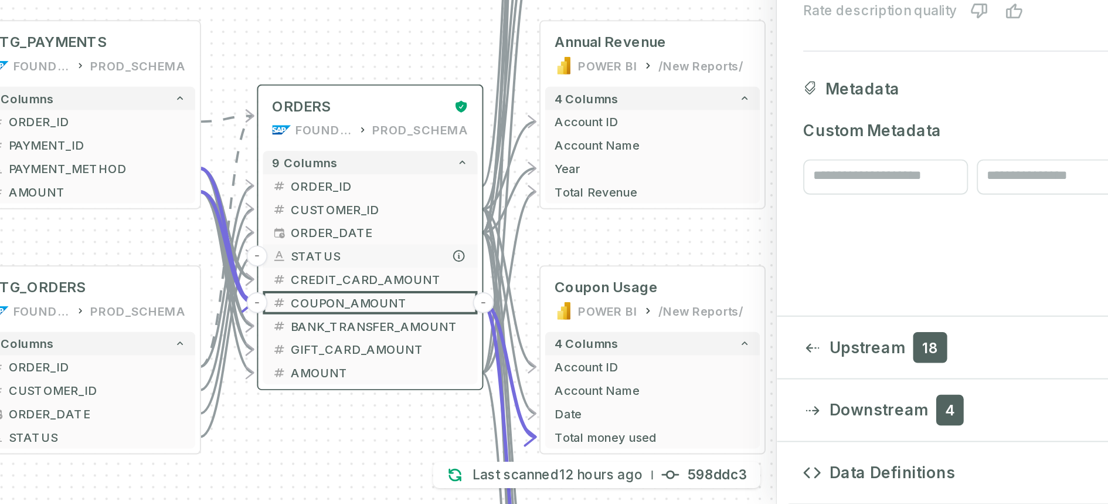
click at [622, 369] on span "STATUS" at bounding box center [652, 370] width 94 height 9
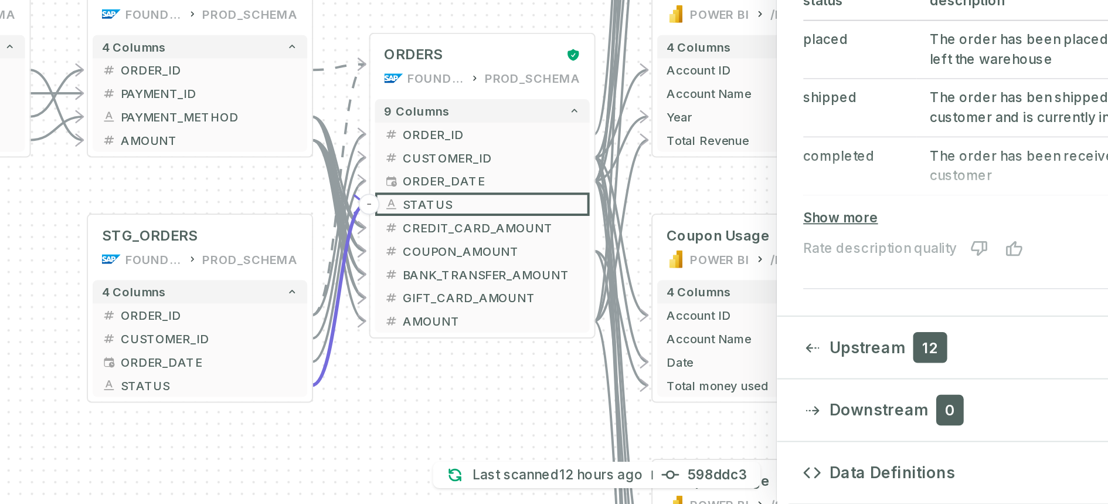
drag, startPoint x: 597, startPoint y: 465, endPoint x: 657, endPoint y: 438, distance: 65.8
click at [657, 433] on div "sources prod_data oracle_source - 7 columns ID - date - status - user_id - orde…" at bounding box center [451, 252] width 826 height 504
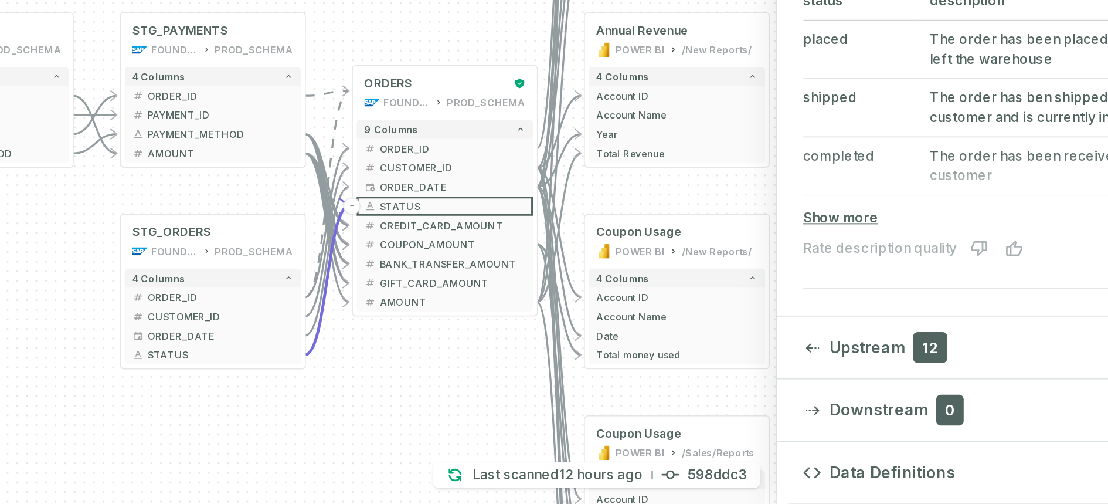
drag, startPoint x: 687, startPoint y: 424, endPoint x: 617, endPoint y: 412, distance: 71.4
click at [617, 412] on div "sources prod_data oracle_source - 7 columns ID - date - status - user_id - orde…" at bounding box center [451, 252] width 826 height 504
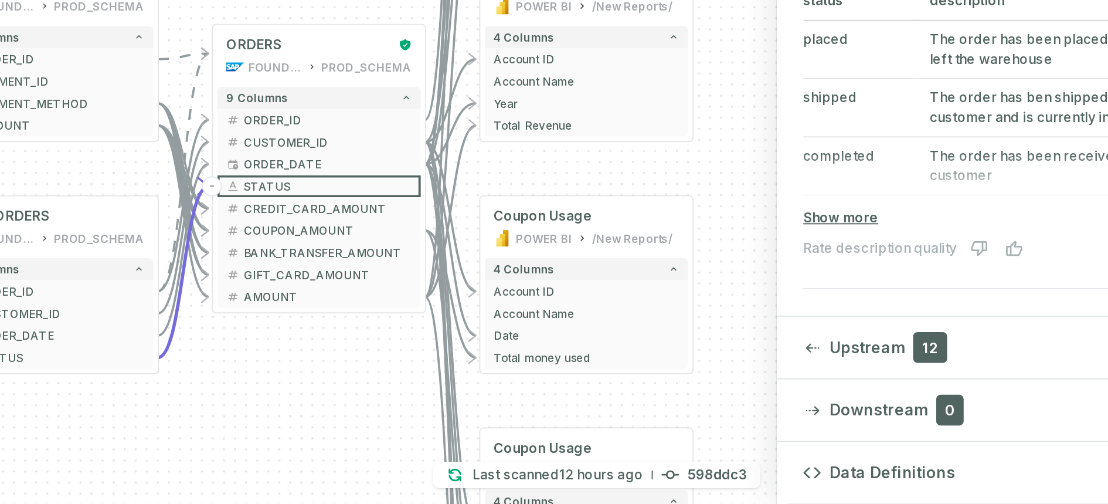
drag, startPoint x: 631, startPoint y: 433, endPoint x: 566, endPoint y: 433, distance: 65.1
click at [566, 433] on div "sources prod_data oracle_source - 7 columns ID - date - status - user_id - orde…" at bounding box center [451, 252] width 826 height 504
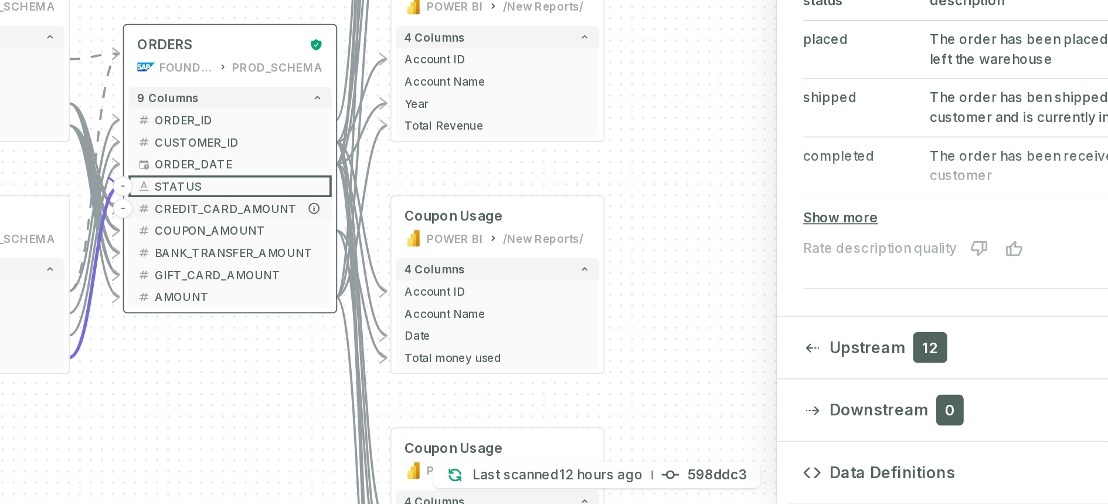
click at [554, 348] on span "CREDIT_CARD_AMOUNT" at bounding box center [577, 345] width 90 height 9
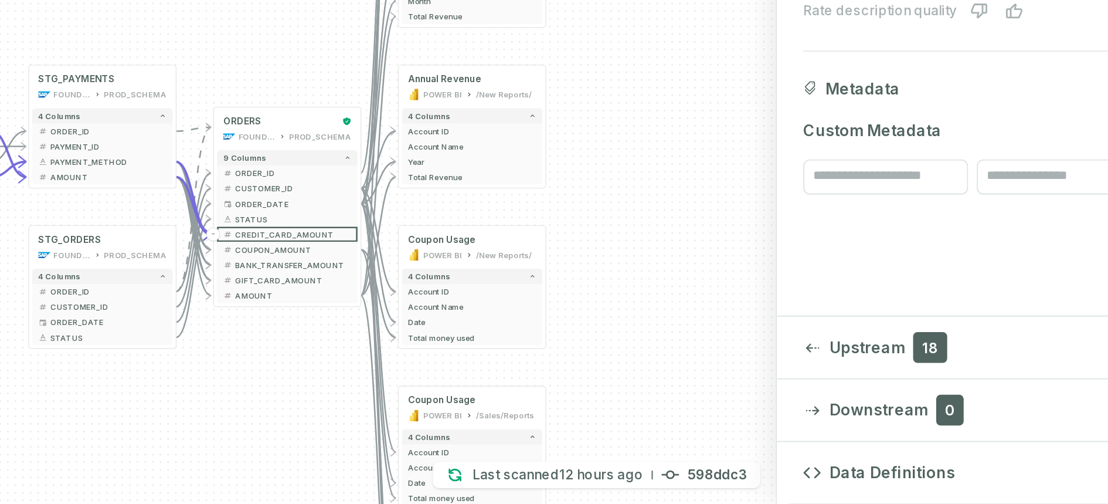
drag, startPoint x: 601, startPoint y: 421, endPoint x: 583, endPoint y: 421, distance: 18.2
click at [583, 421] on div "sources prod_data oracle_source - 7 columns ID - date - status - user_id - orde…" at bounding box center [451, 252] width 826 height 504
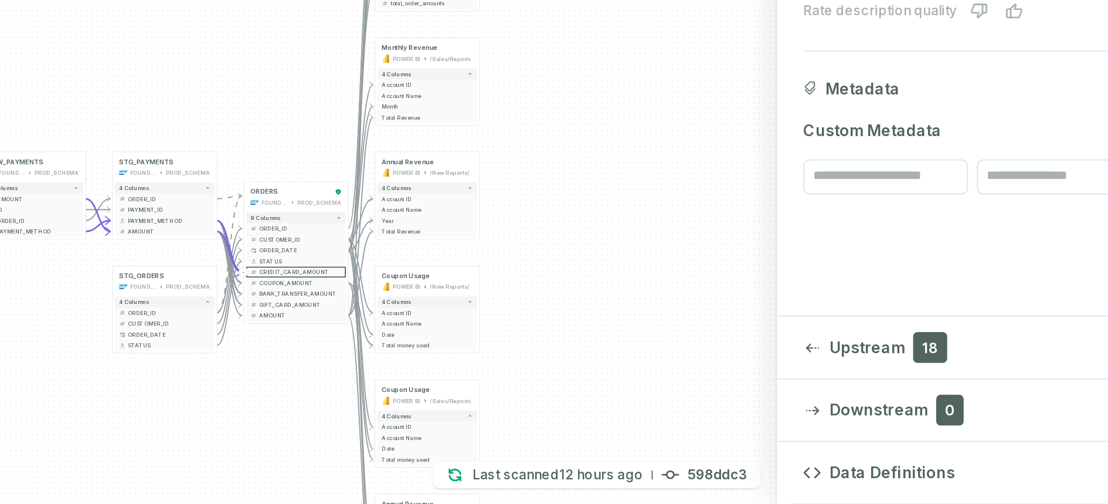
drag, startPoint x: 539, startPoint y: 430, endPoint x: 588, endPoint y: 435, distance: 48.9
click at [588, 433] on div "sources prod_data oracle_source - 7 columns ID - date - status - user_id - orde…" at bounding box center [451, 252] width 826 height 504
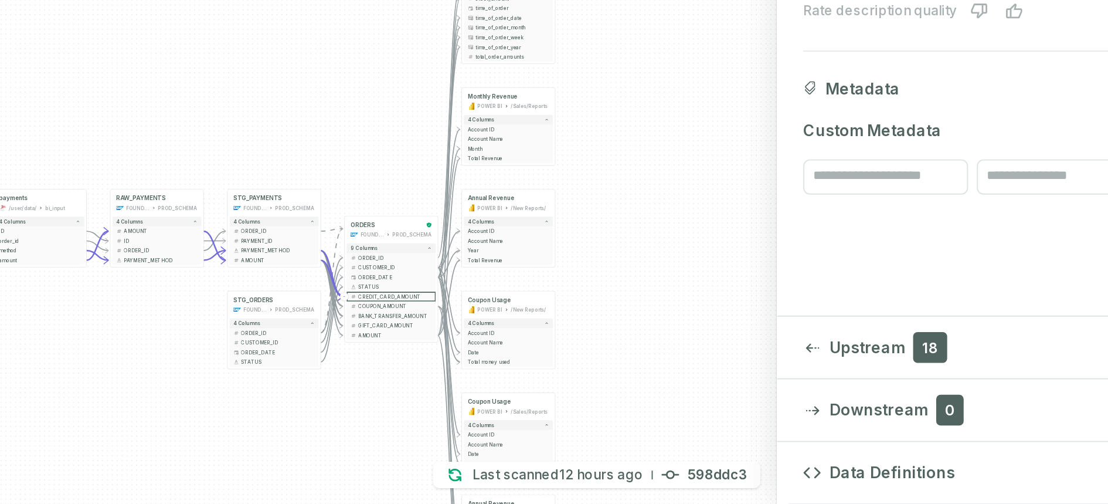
drag, startPoint x: 552, startPoint y: 428, endPoint x: 581, endPoint y: 431, distance: 30.0
click at [581, 431] on div "sources prod_data oracle_source - 7 columns ID - date - status - user_id - orde…" at bounding box center [451, 252] width 826 height 504
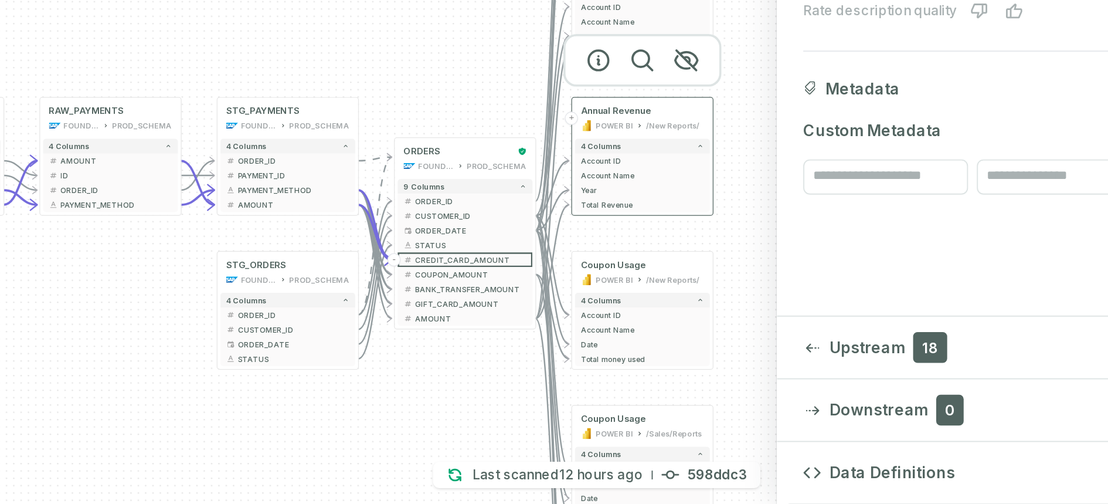
click at [784, 300] on div "POWER BI" at bounding box center [777, 301] width 20 height 6
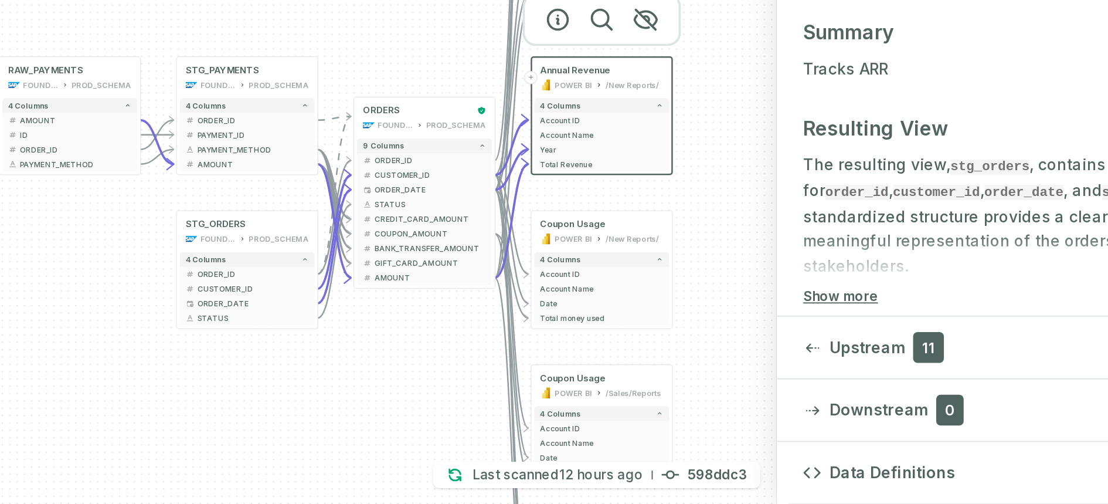
drag, startPoint x: 847, startPoint y: 350, endPoint x: 817, endPoint y: 323, distance: 40.3
click at [817, 323] on div "sources prod_data oracle_source - 7 columns ID - date - status - user_id - orde…" at bounding box center [451, 252] width 826 height 504
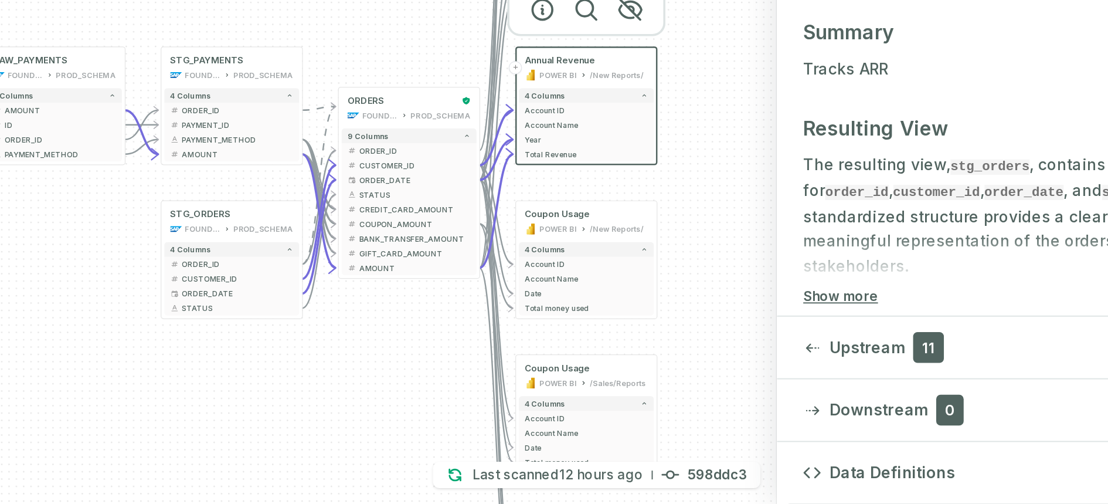
click at [812, 308] on div "sources prod_data oracle_source - 7 columns ID - date - status - user_id - orde…" at bounding box center [451, 252] width 826 height 504
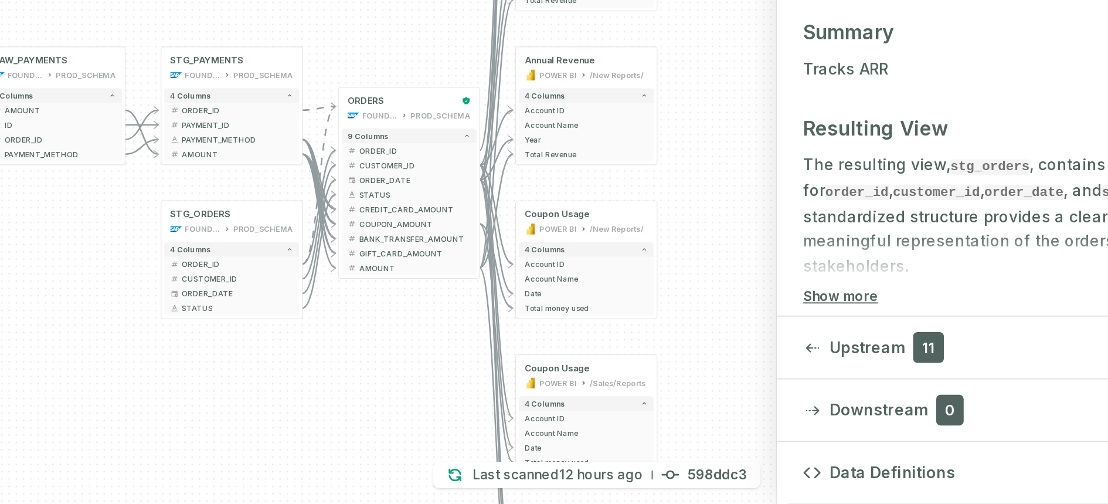
click at [841, 298] on div "sources prod_data oracle_source - 7 columns ID - date - status - user_id - orde…" at bounding box center [451, 252] width 826 height 504
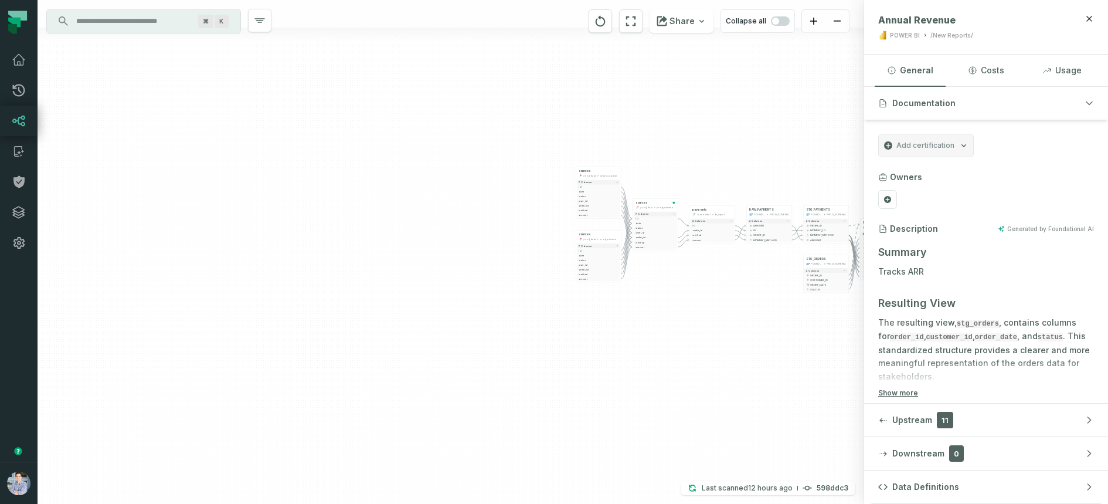
drag, startPoint x: 793, startPoint y: 181, endPoint x: 428, endPoint y: 189, distance: 365.3
click at [428, 189] on div "sources prod_data oracle_source - 7 columns ID - date - status - user_id - orde…" at bounding box center [451, 252] width 826 height 504
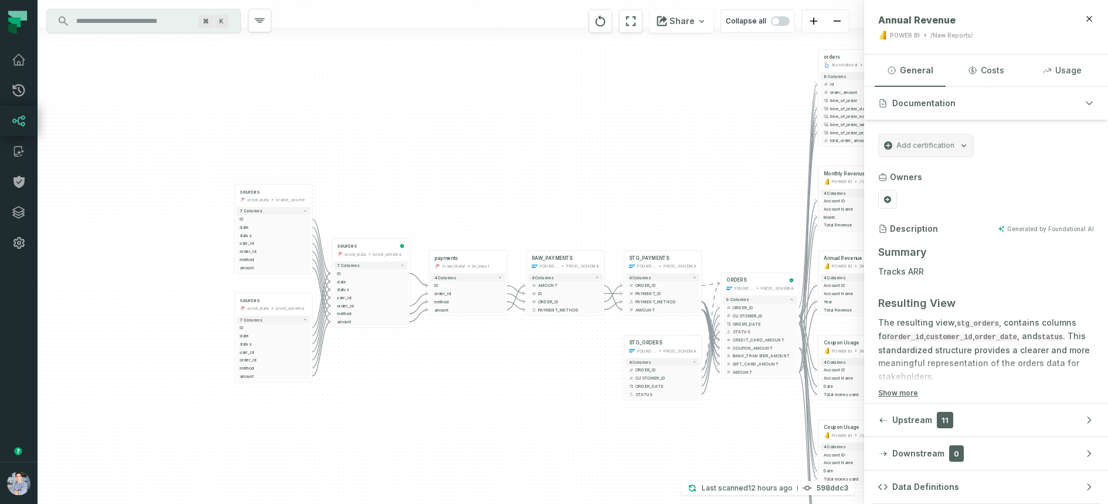
drag, startPoint x: 678, startPoint y: 161, endPoint x: 403, endPoint y: 124, distance: 276.8
click at [404, 124] on div "sources prod_data oracle_source - 7 columns ID - date - status - user_id - orde…" at bounding box center [451, 252] width 826 height 504
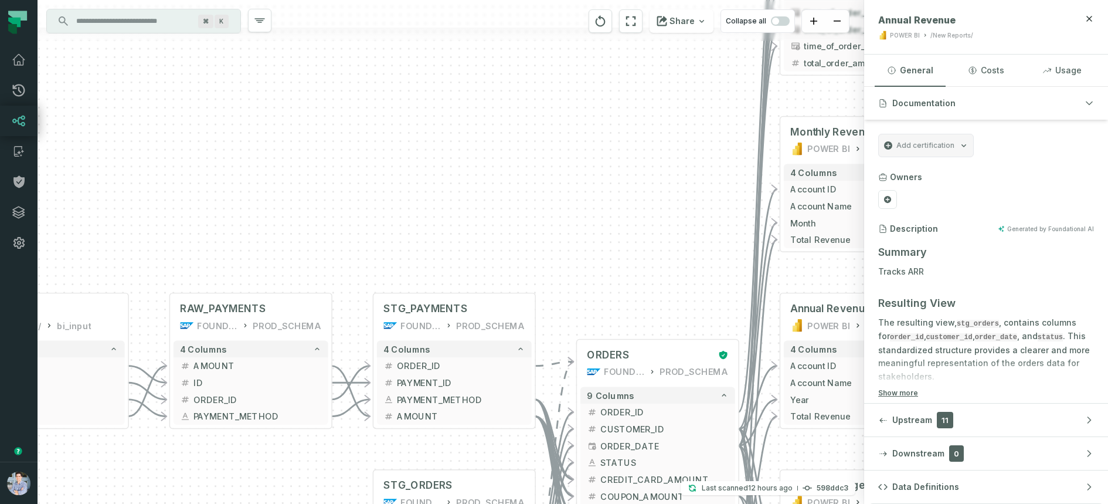
drag, startPoint x: 506, startPoint y: 204, endPoint x: 193, endPoint y: 22, distance: 362.7
click at [193, 22] on div "sources prod_data oracle_source - 7 columns ID - date - status - user_id - orde…" at bounding box center [451, 252] width 826 height 504
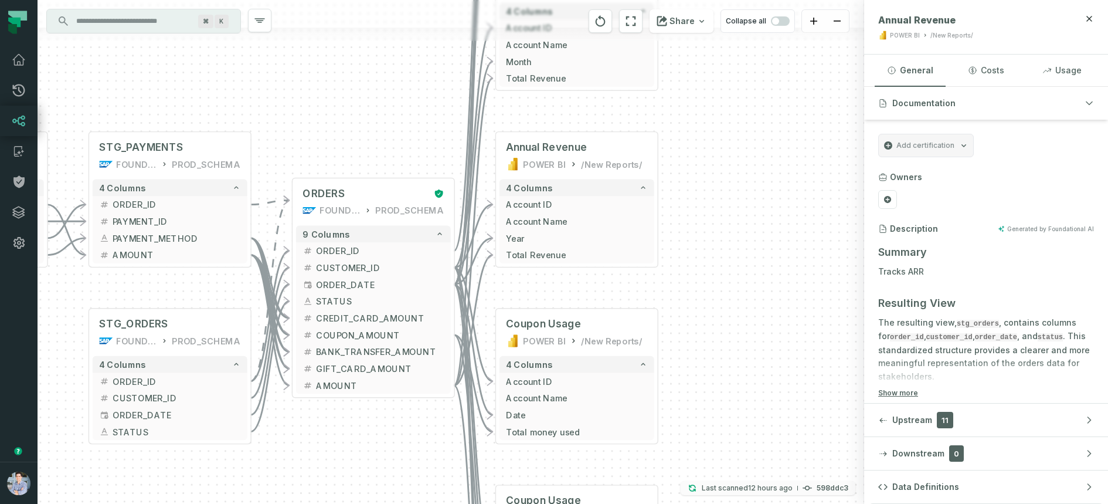
click at [723, 433] on p "Last scanned 8/19/2025, 9:17:02 PM" at bounding box center [747, 488] width 91 height 12
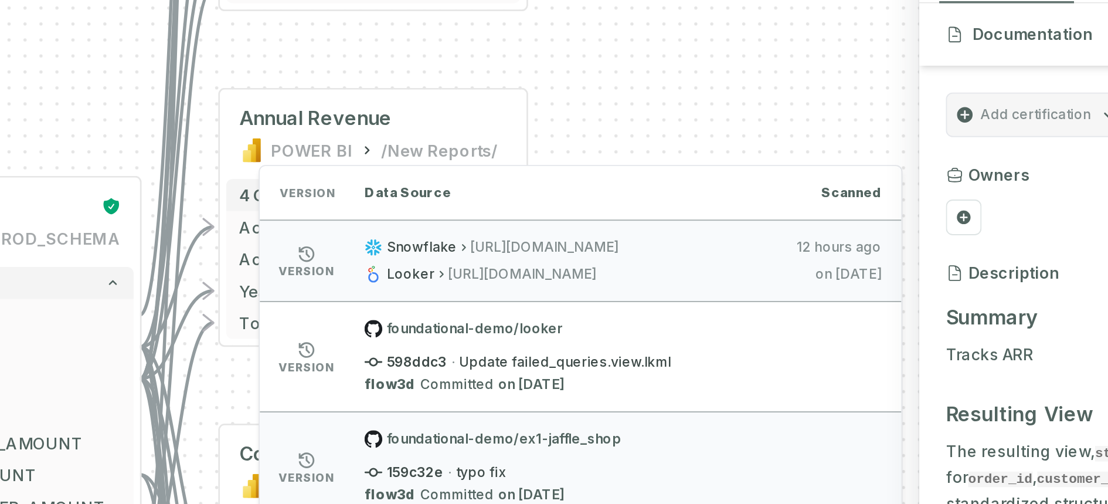
drag, startPoint x: 846, startPoint y: 217, endPoint x: 578, endPoint y: 219, distance: 267.9
click at [578, 219] on li "version Snowflake https://vnjqvwx-et47684.snowflakecomputing.com/,COMPUTE_WH 8/…" at bounding box center [686, 221] width 338 height 43
click at [819, 217] on relative-time "8/19/2025, 9:01:24 PM" at bounding box center [822, 214] width 45 height 9
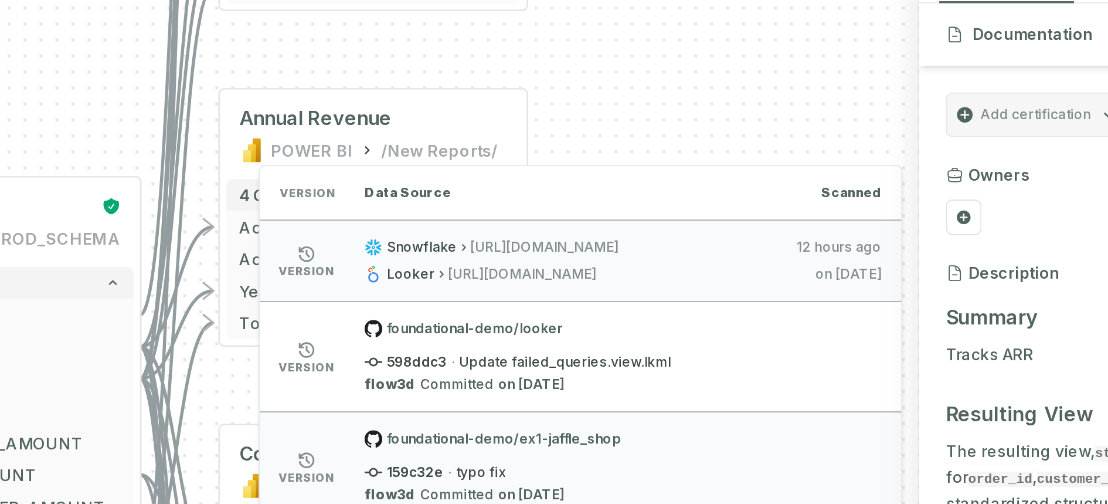
drag, startPoint x: 790, startPoint y: 229, endPoint x: 841, endPoint y: 235, distance: 51.3
click at [841, 235] on li "version Snowflake https://vnjqvwx-et47684.snowflakecomputing.com/,COMPUTE_WH 8/…" at bounding box center [686, 221] width 338 height 43
drag, startPoint x: 582, startPoint y: 229, endPoint x: 845, endPoint y: 234, distance: 262.7
click at [845, 234] on li "version Snowflake https://vnjqvwx-et47684.snowflakecomputing.com/,COMPUTE_WH 8/…" at bounding box center [686, 221] width 338 height 43
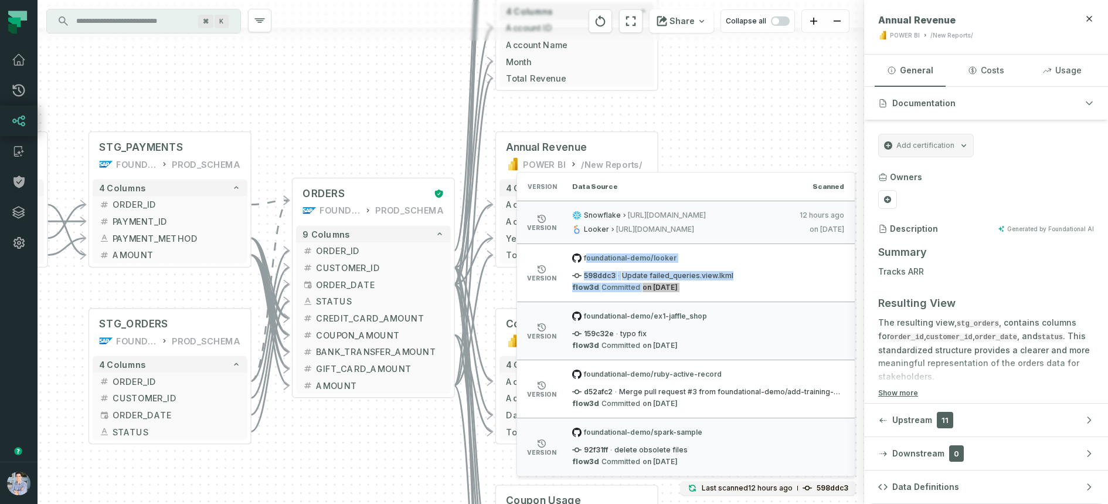
drag, startPoint x: 589, startPoint y: 259, endPoint x: 815, endPoint y: 294, distance: 229.6
click at [815, 294] on li "version foundational-demo/looker 598ddc3 · Update failed_queries.view.lkml flow…" at bounding box center [686, 272] width 338 height 58
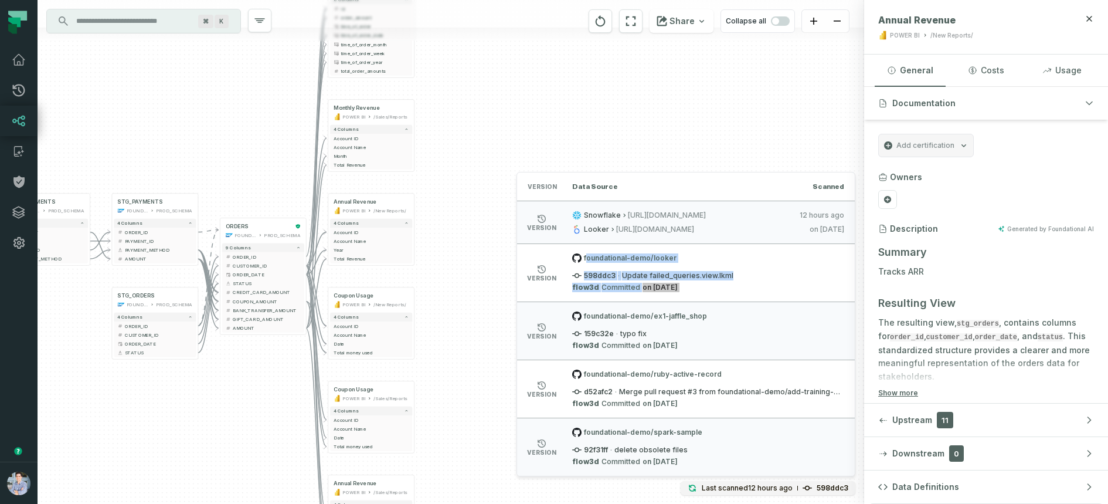
drag, startPoint x: 63, startPoint y: 365, endPoint x: 277, endPoint y: 345, distance: 214.9
click at [277, 345] on div "sources prod_data oracle_source - 7 columns ID - date - status - user_id - orde…" at bounding box center [451, 252] width 826 height 504
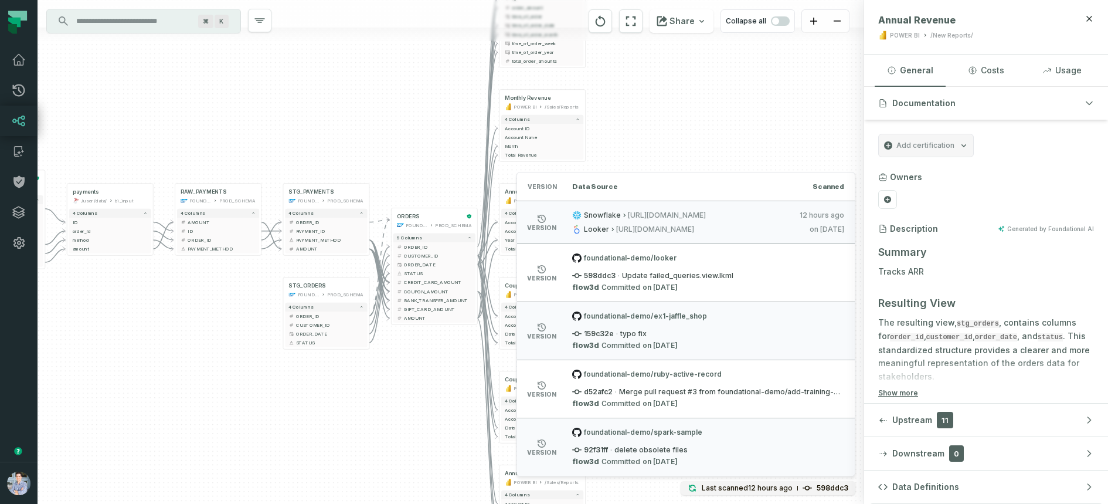
click at [692, 263] on span "foundational-demo/looker" at bounding box center [708, 257] width 272 height 9
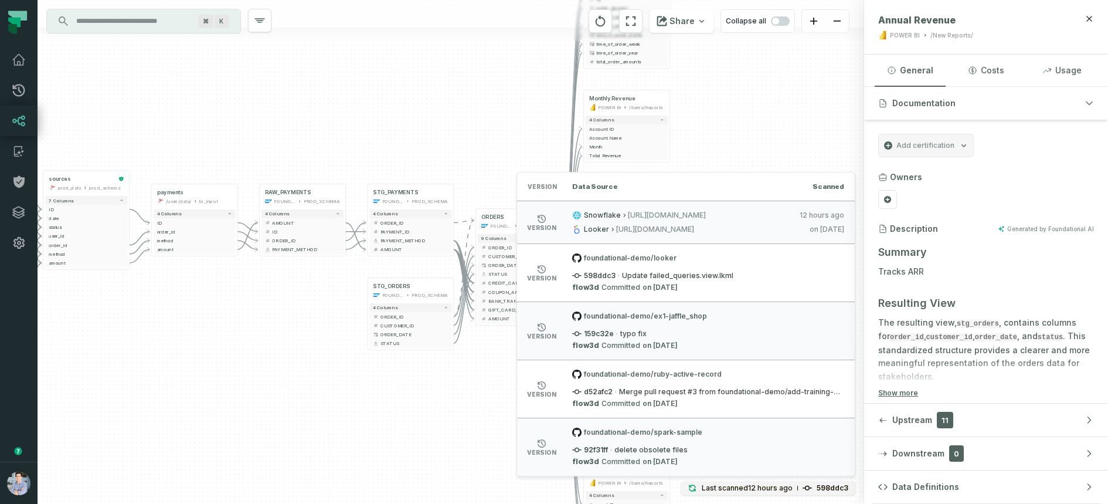
drag, startPoint x: 157, startPoint y: 319, endPoint x: 253, endPoint y: 327, distance: 96.4
click at [253, 327] on div "sources prod_data oracle_source - 7 columns ID - date - status - user_id - orde…" at bounding box center [451, 252] width 826 height 504
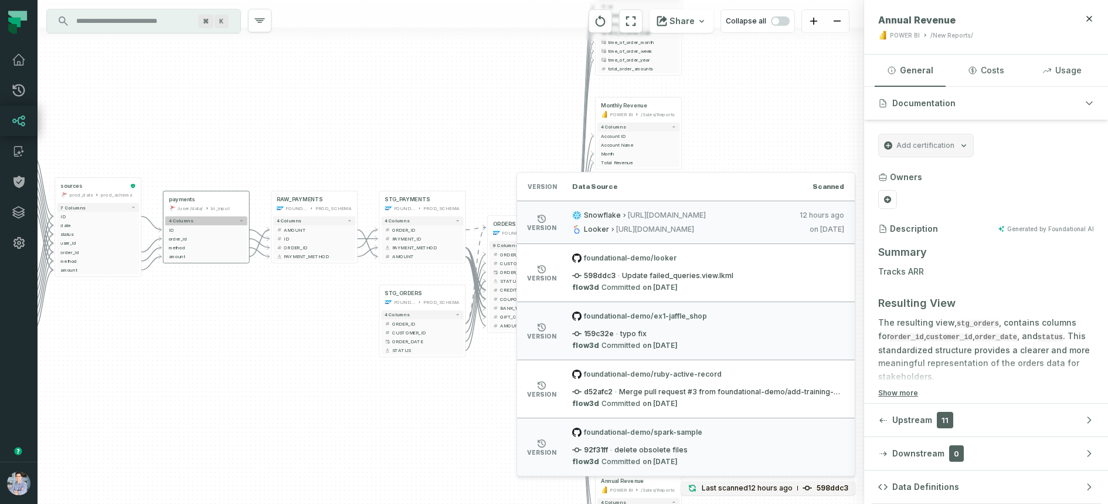
click at [215, 219] on button "4 columns" at bounding box center [206, 220] width 82 height 9
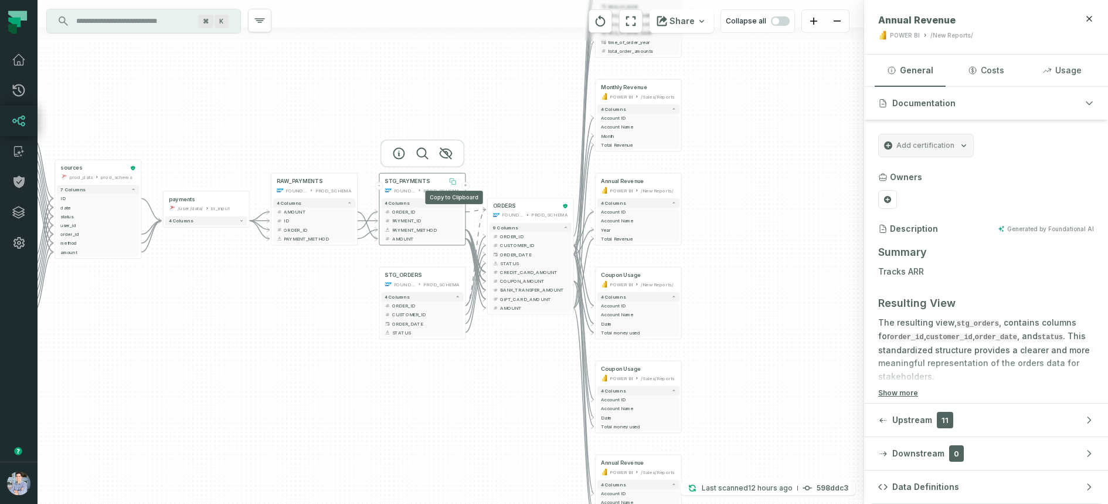
click at [454, 181] on icon at bounding box center [454, 183] width 4 height 4
click at [544, 192] on div at bounding box center [530, 178] width 84 height 28
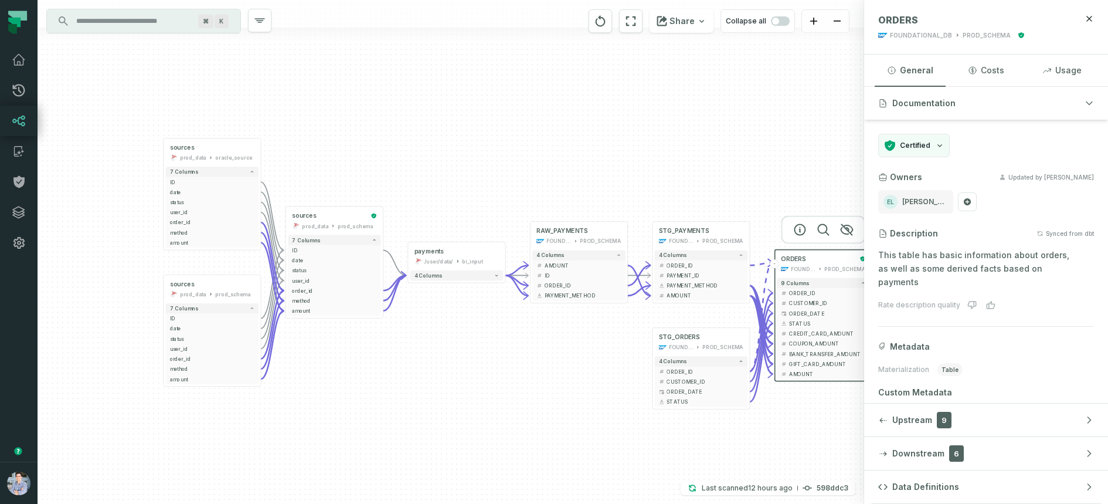
drag, startPoint x: 154, startPoint y: 338, endPoint x: 478, endPoint y: 336, distance: 323.6
click at [478, 336] on div "sources prod_data oracle_source - 7 columns ID - date - status - user_id - orde…" at bounding box center [451, 252] width 826 height 504
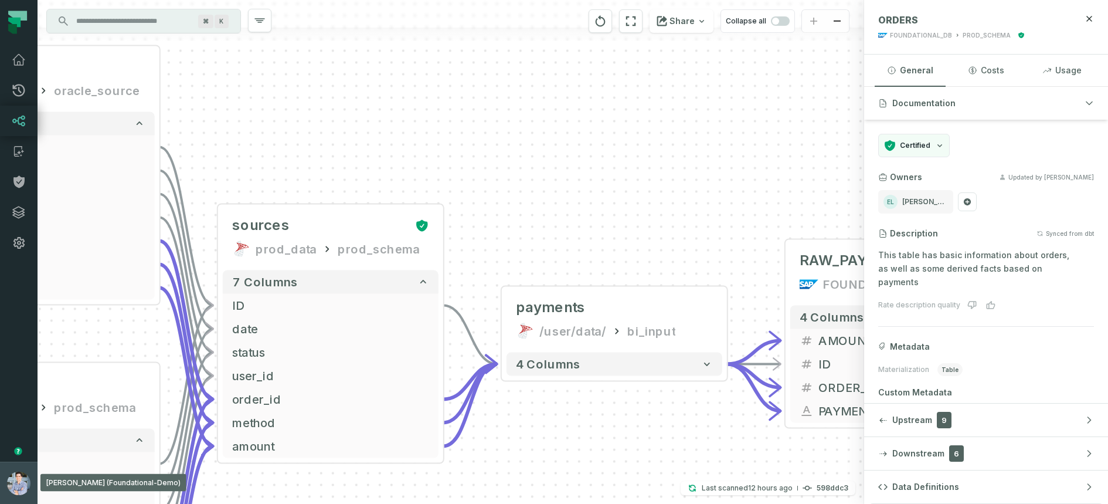
click at [10, 433] on button "Alon Nafta (Foundational-Demo) alon@foundational.io" at bounding box center [19, 482] width 38 height 42
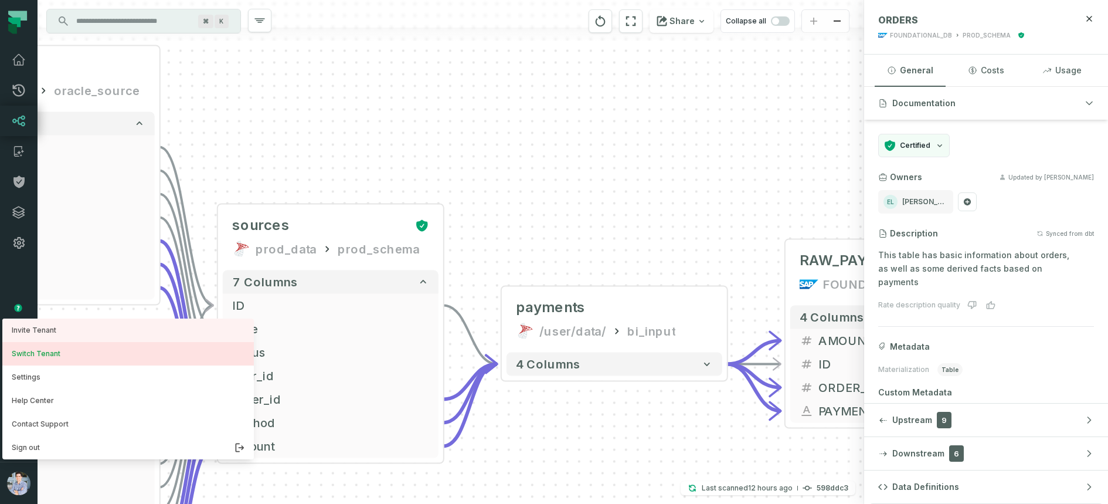
click at [47, 353] on button "Switch Tenant" at bounding box center [127, 353] width 251 height 23
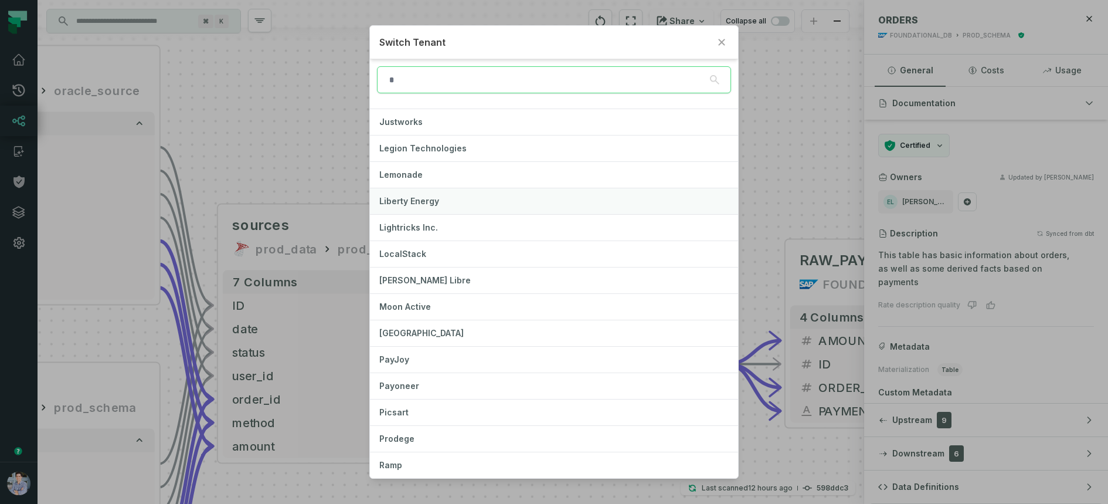
scroll to position [549, 0]
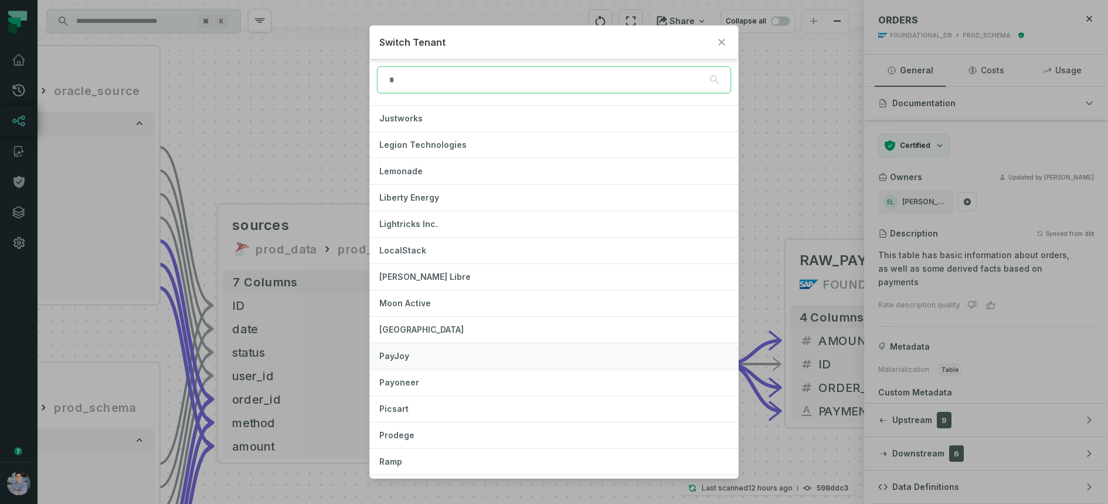
click at [385, 351] on span "PayJoy" at bounding box center [394, 356] width 30 height 10
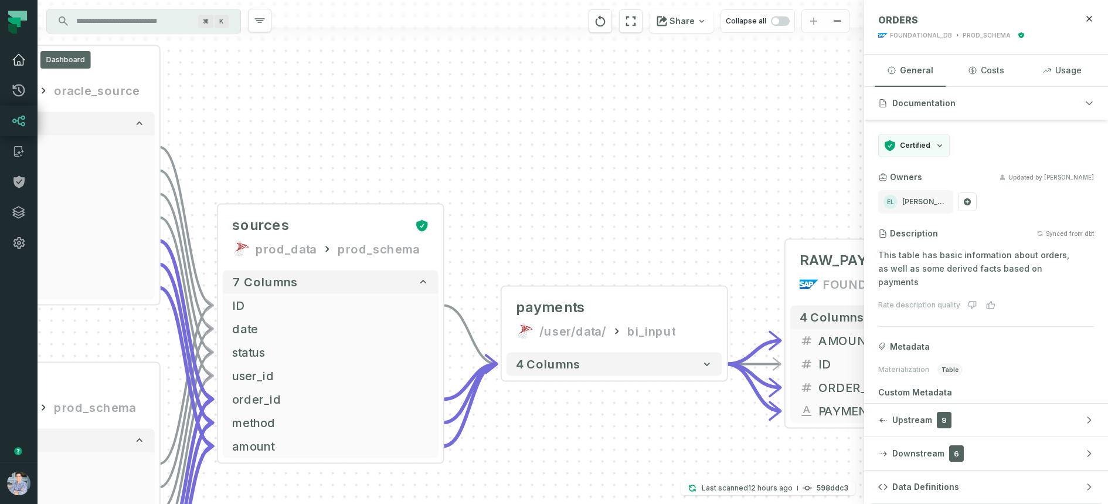
click at [13, 60] on icon at bounding box center [19, 60] width 14 height 14
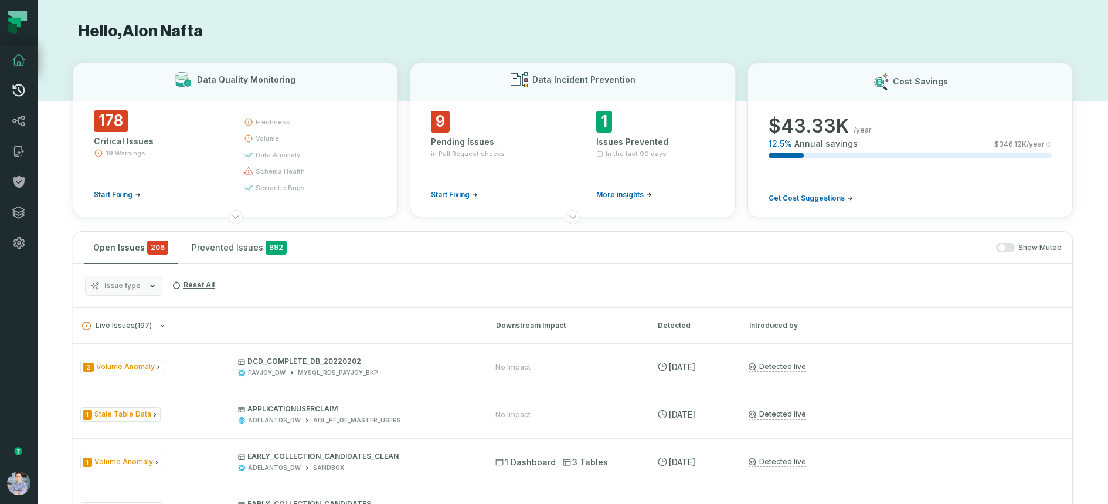
click at [26, 93] on link "Pull Requests" at bounding box center [19, 90] width 38 height 30
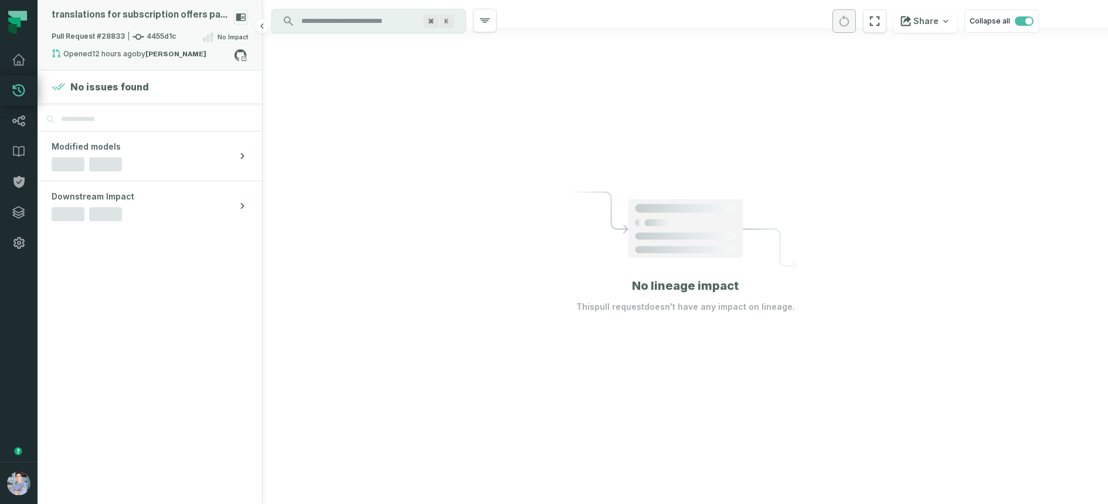
click at [159, 39] on span "Pull Request #28833 4455d1c" at bounding box center [114, 37] width 124 height 12
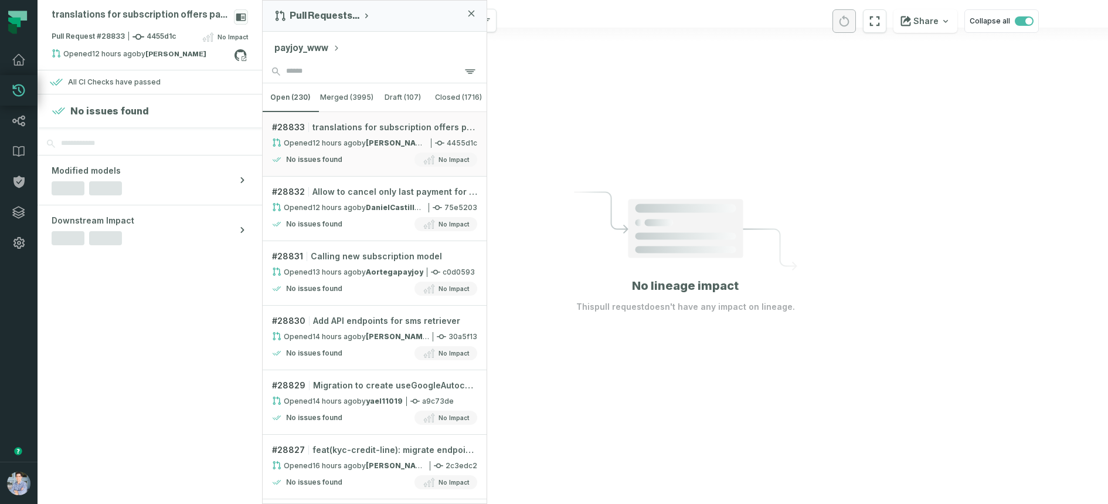
click at [304, 50] on button "payjoy_www" at bounding box center [307, 48] width 66 height 14
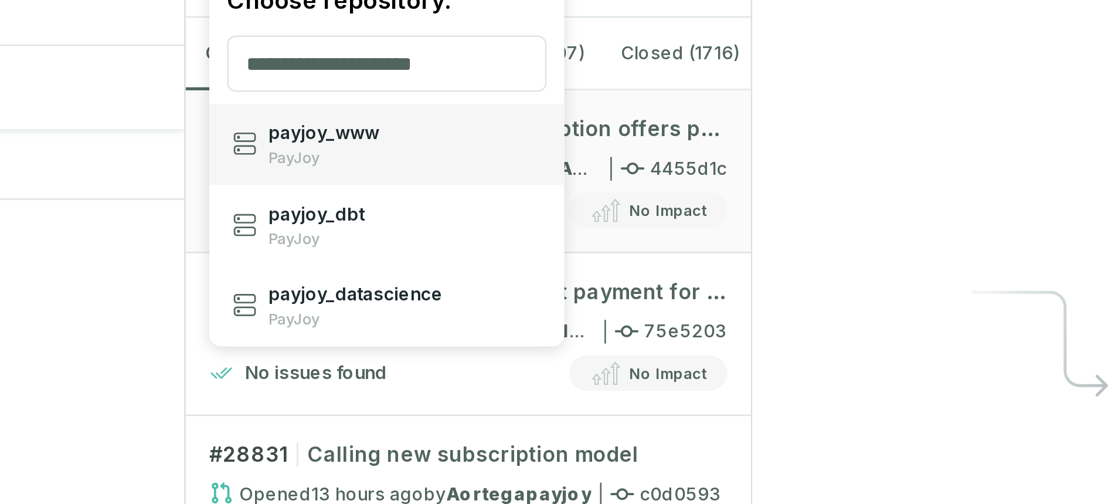
click at [313, 132] on span "payjoy_ www" at bounding box center [317, 128] width 44 height 9
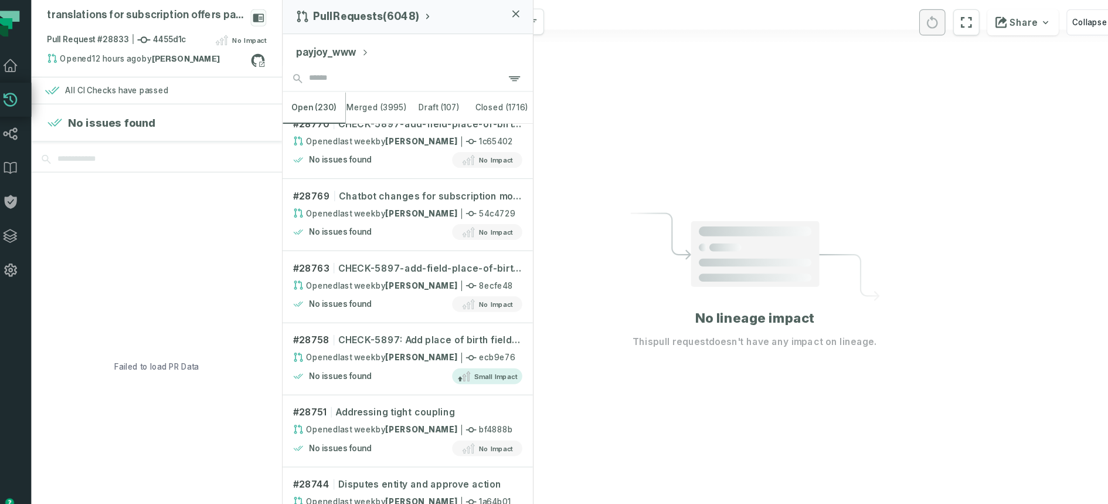
scroll to position [1375, 0]
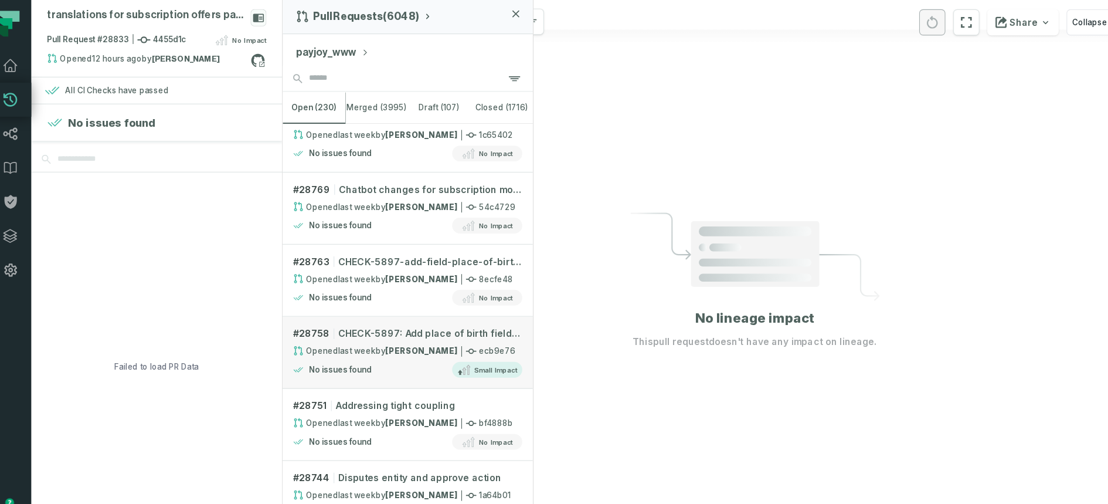
click at [309, 301] on link "# 28758 CHECK-5897: Add place of birth field to Indonesian KTP attributes Opene…" at bounding box center [375, 316] width 224 height 64
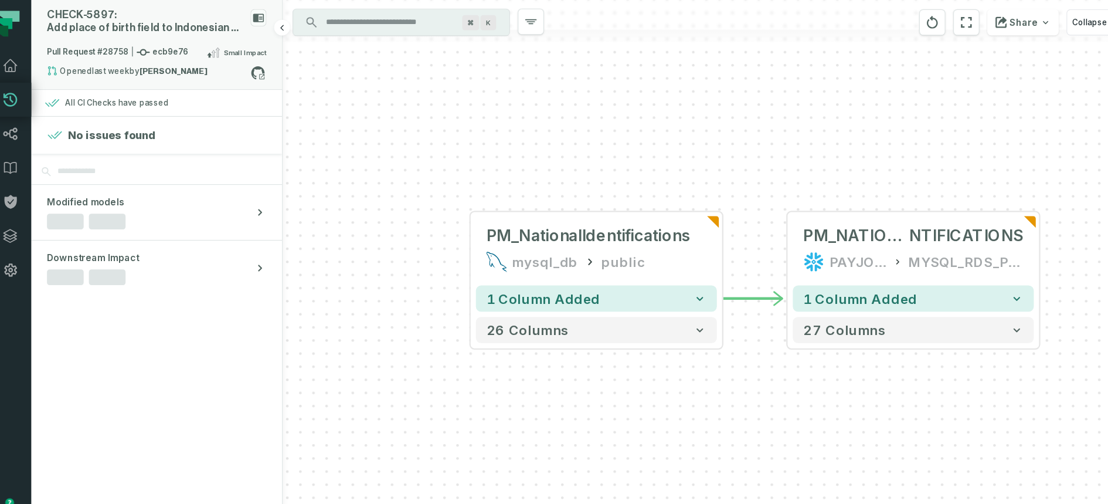
click at [87, 26] on div "CHECK- 5897: Add place of birth field to Indonesian KTP attributes" at bounding box center [141, 20] width 178 height 22
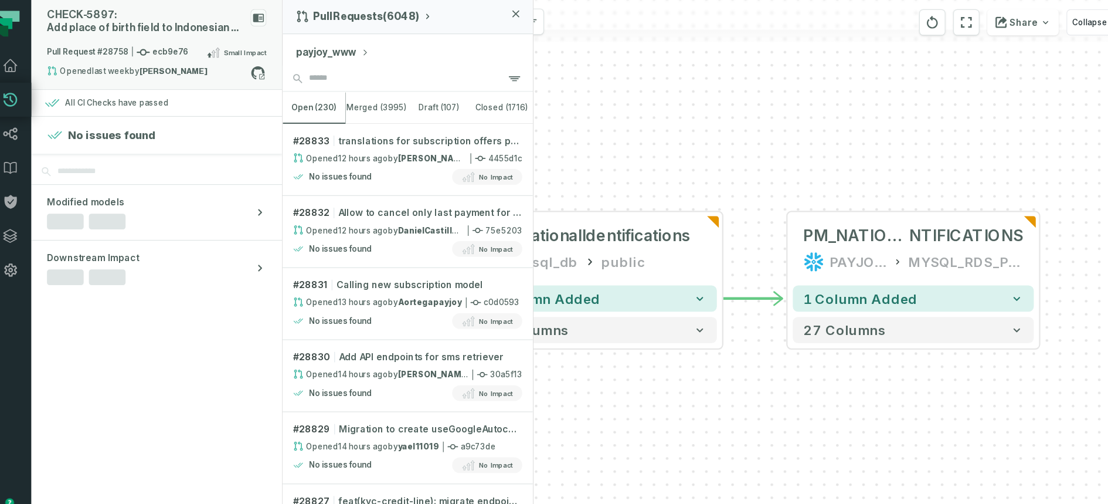
click at [130, 22] on div "CHECK- 5897: Add place of birth field to Indonesian KTP attributes" at bounding box center [141, 20] width 178 height 22
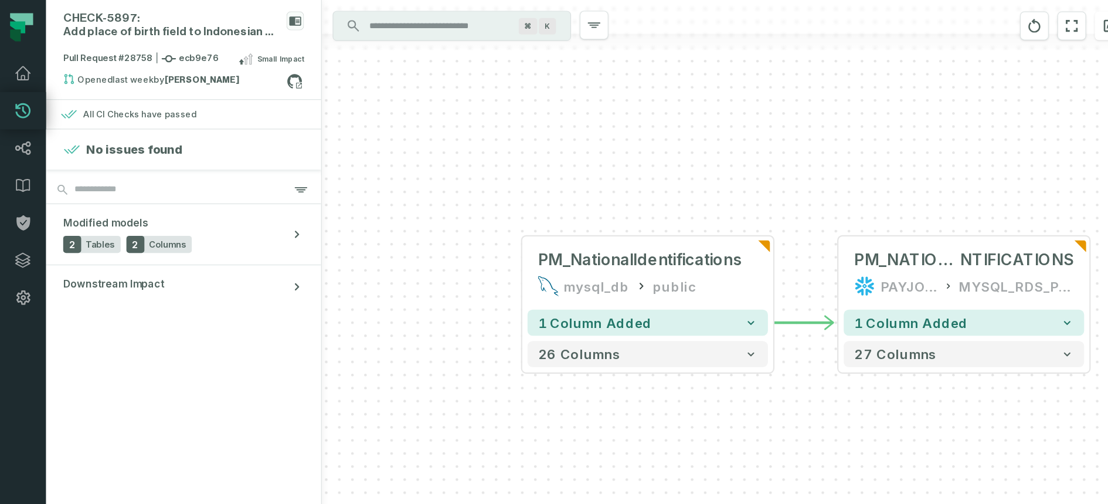
drag, startPoint x: 581, startPoint y: 349, endPoint x: 414, endPoint y: 317, distance: 169.7
click at [414, 317] on div "PM_NationalIdentifications mysql_db public + 1 column added 26 columns + PM_NAT…" at bounding box center [685, 252] width 845 height 504
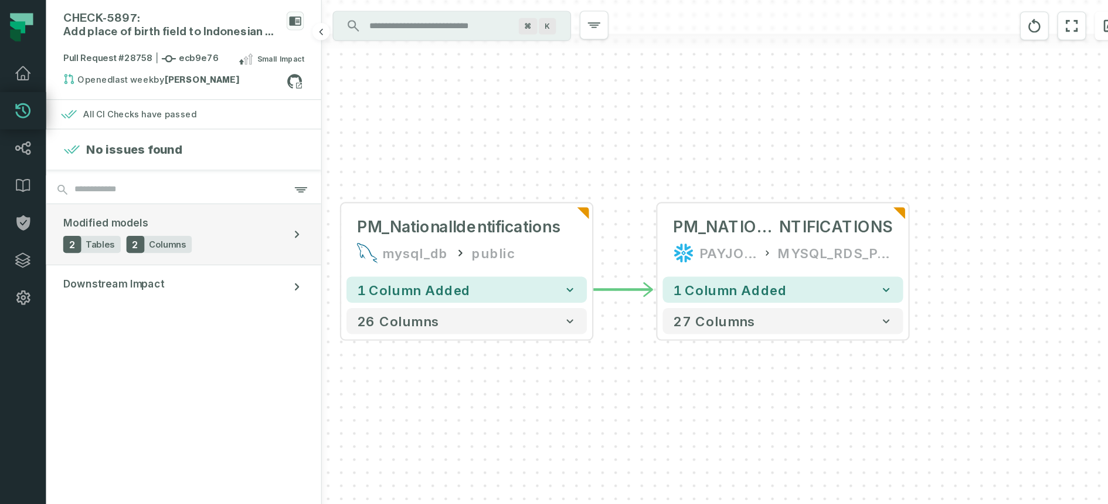
click at [89, 179] on span "Modified models" at bounding box center [86, 182] width 69 height 12
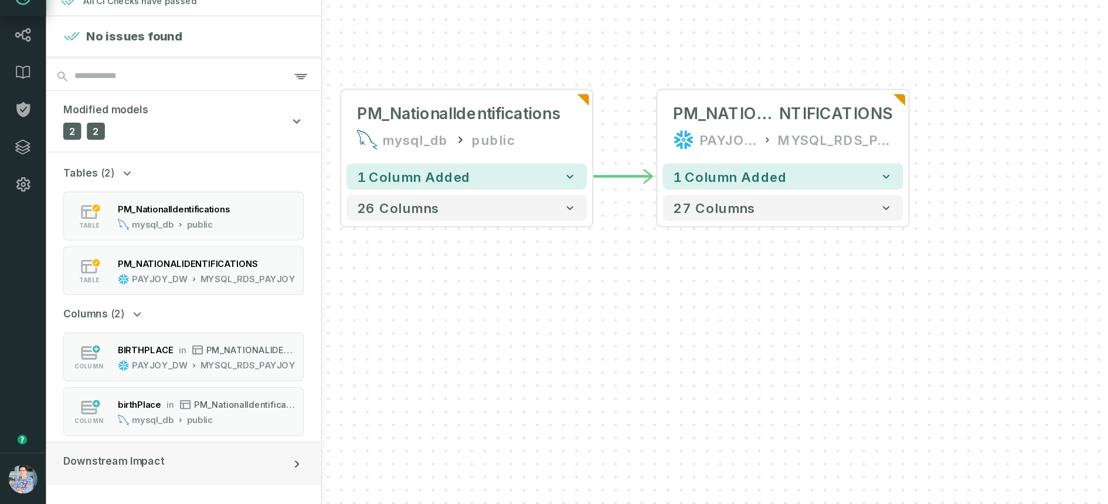
click at [154, 467] on button "Downstream Impact" at bounding box center [150, 470] width 225 height 35
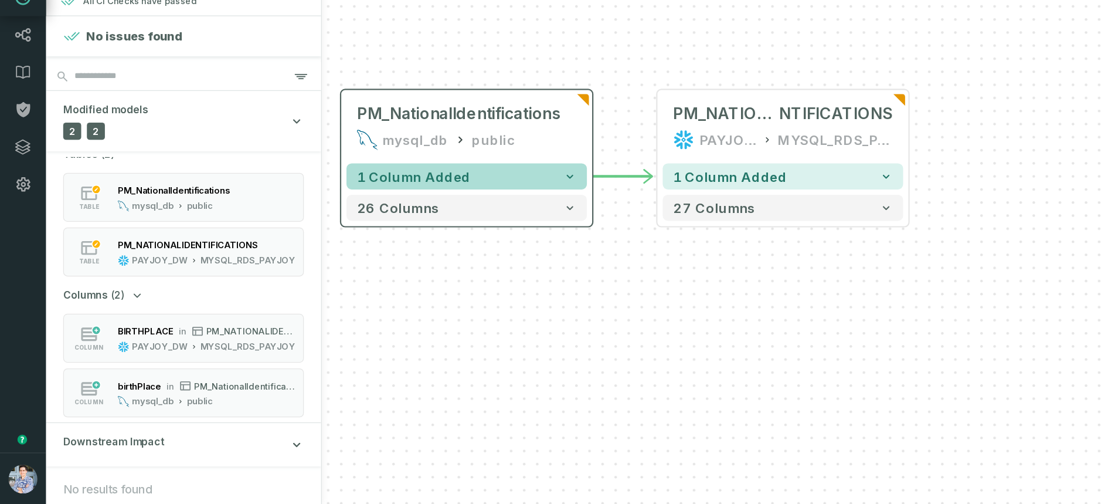
click at [398, 229] on button "1 column added" at bounding box center [381, 236] width 196 height 21
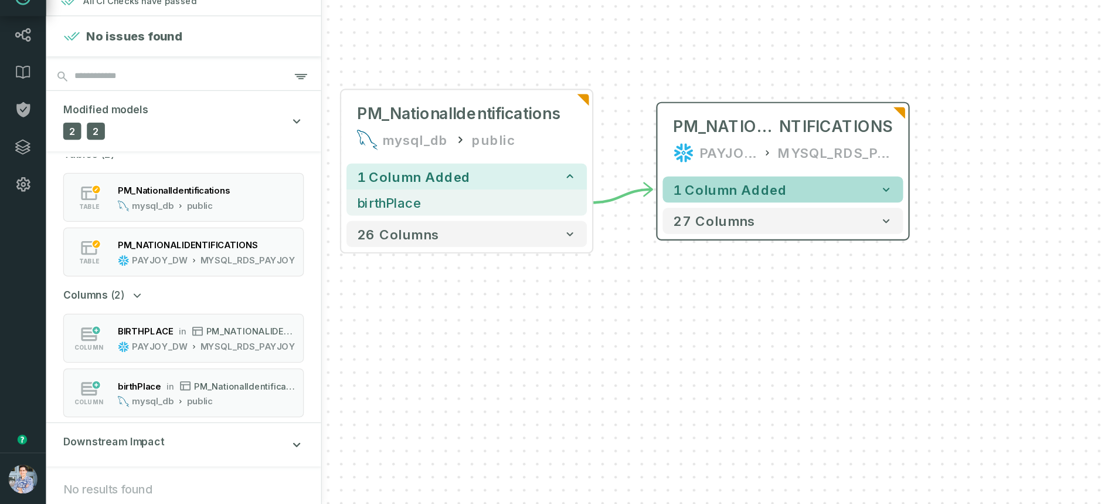
click at [580, 243] on span "1 column added" at bounding box center [595, 246] width 93 height 13
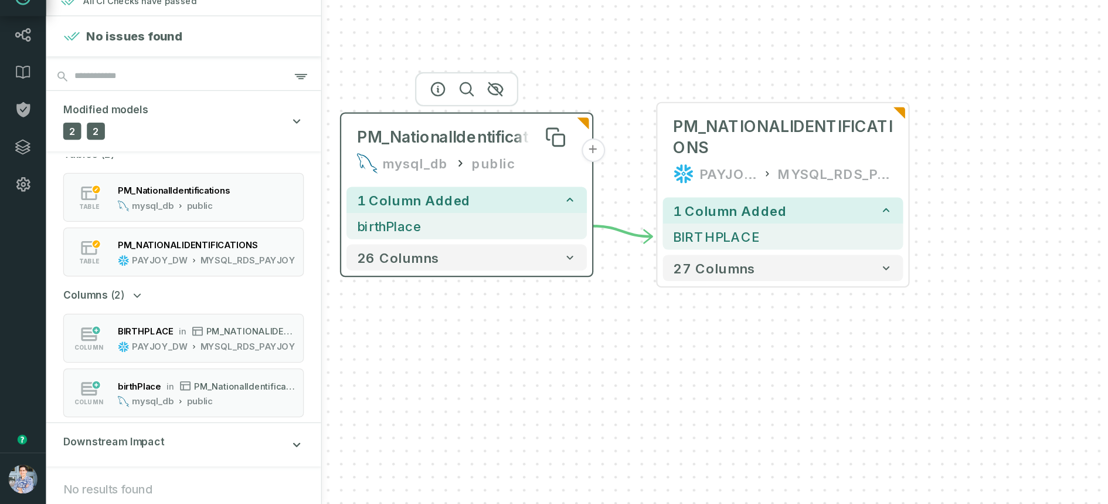
click at [363, 212] on span "PM_NationalIdentifications" at bounding box center [374, 204] width 166 height 17
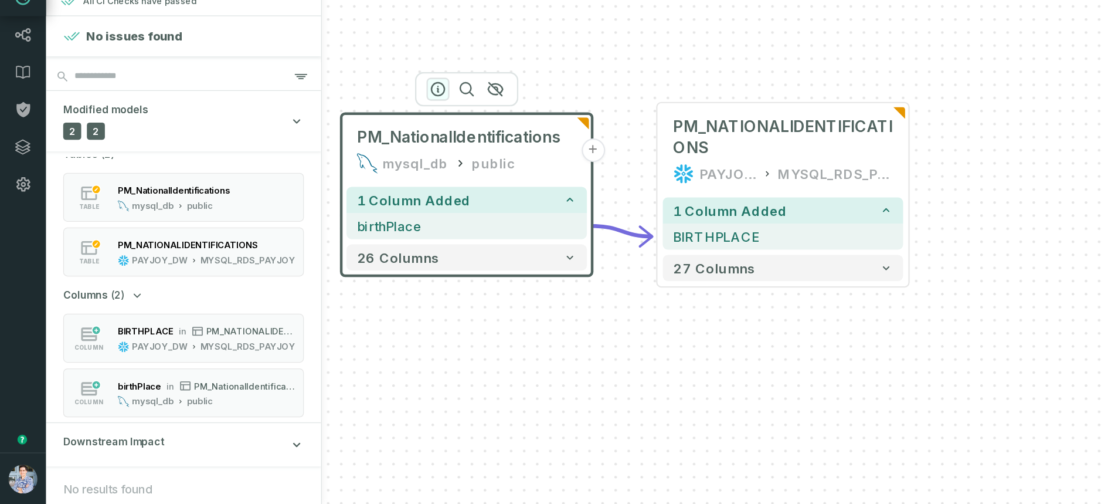
click at [356, 164] on icon "button" at bounding box center [358, 165] width 14 height 14
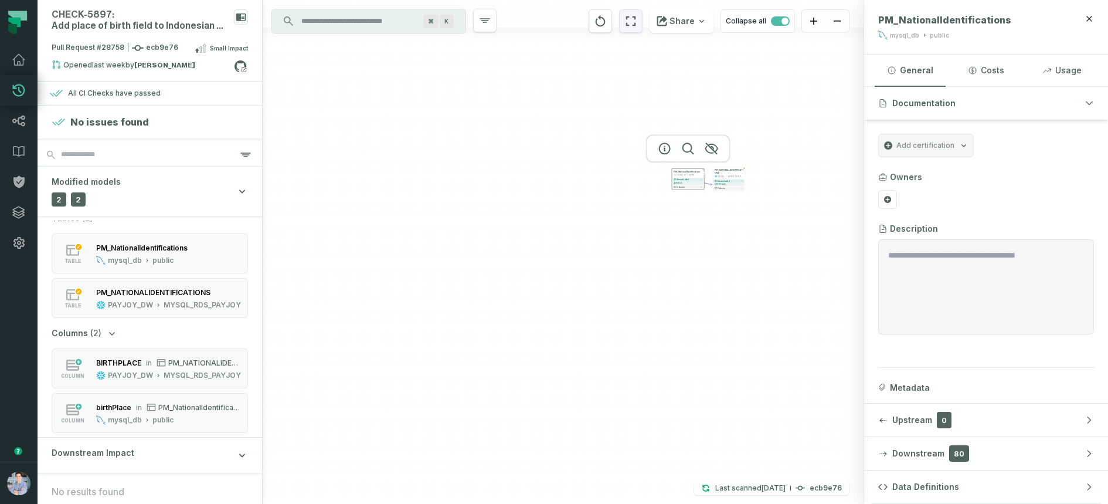
click at [629, 24] on icon "reset" at bounding box center [630, 21] width 13 height 14
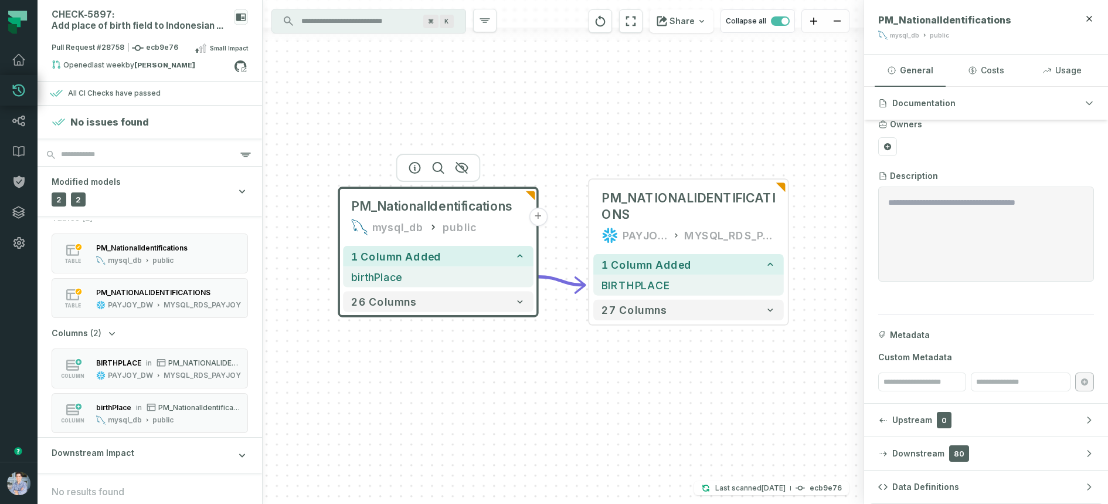
scroll to position [53, 0]
click at [957, 480] on button "Data Definitions" at bounding box center [986, 486] width 244 height 33
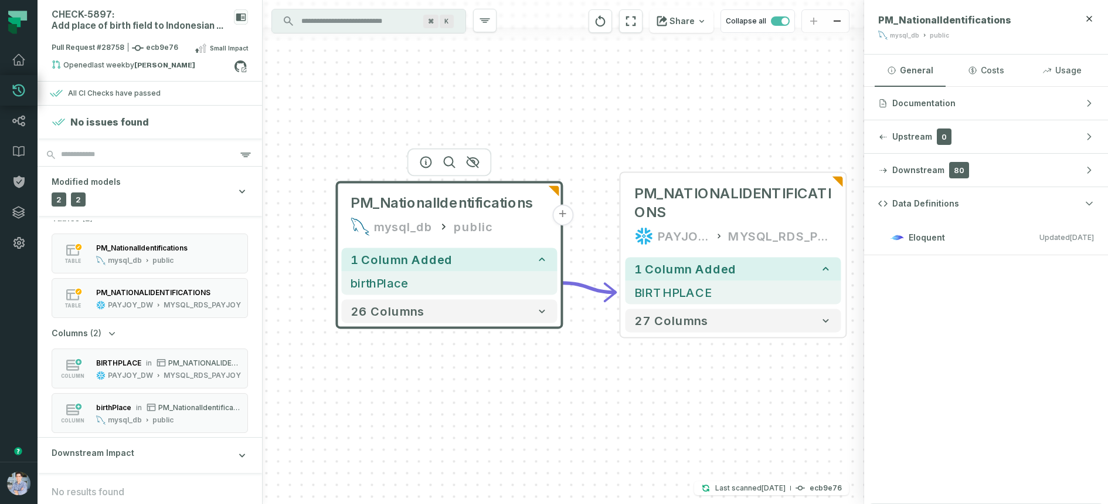
click at [554, 405] on div "PM_NationalIdentifications mysql_db public + 1 column added birthPlace - 26 col…" at bounding box center [563, 252] width 601 height 504
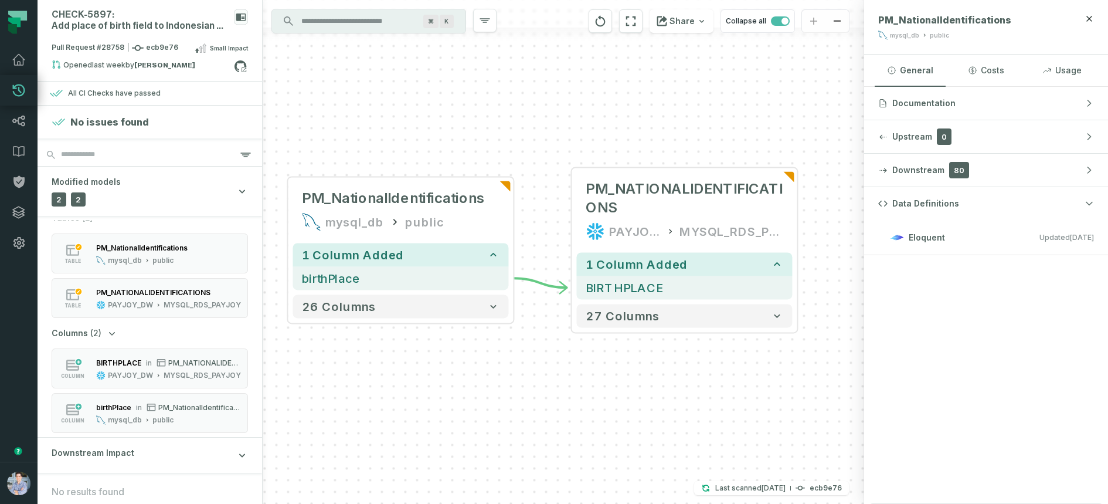
drag, startPoint x: 654, startPoint y: 451, endPoint x: 606, endPoint y: 446, distance: 48.9
click at [606, 446] on div "PM_NationalIdentifications mysql_db public + 1 column added birthPlace - 26 col…" at bounding box center [563, 252] width 601 height 504
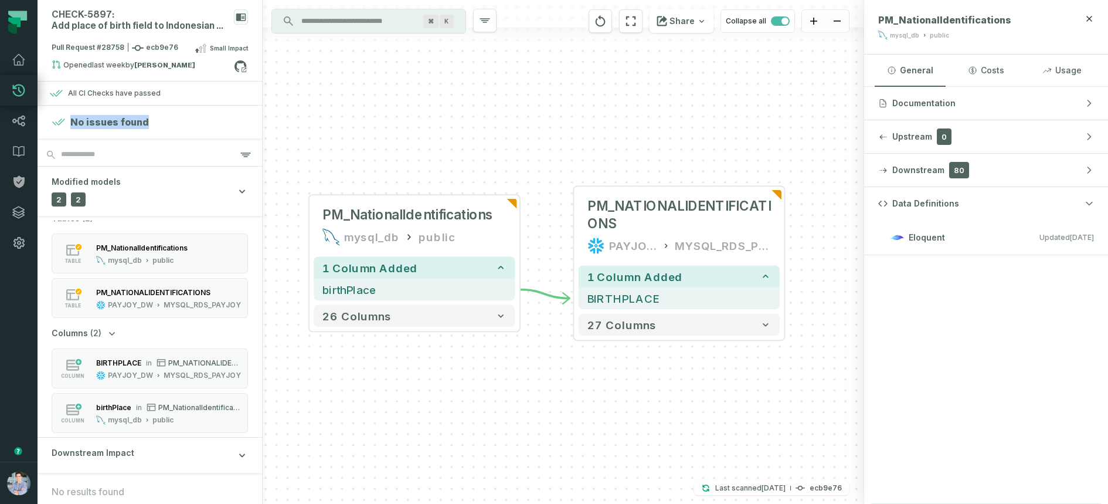
drag, startPoint x: 71, startPoint y: 123, endPoint x: 167, endPoint y: 119, distance: 96.2
click at [167, 119] on div "No issues found" at bounding box center [150, 122] width 196 height 14
click at [90, 97] on div "All CI Checks have passed" at bounding box center [114, 93] width 93 height 9
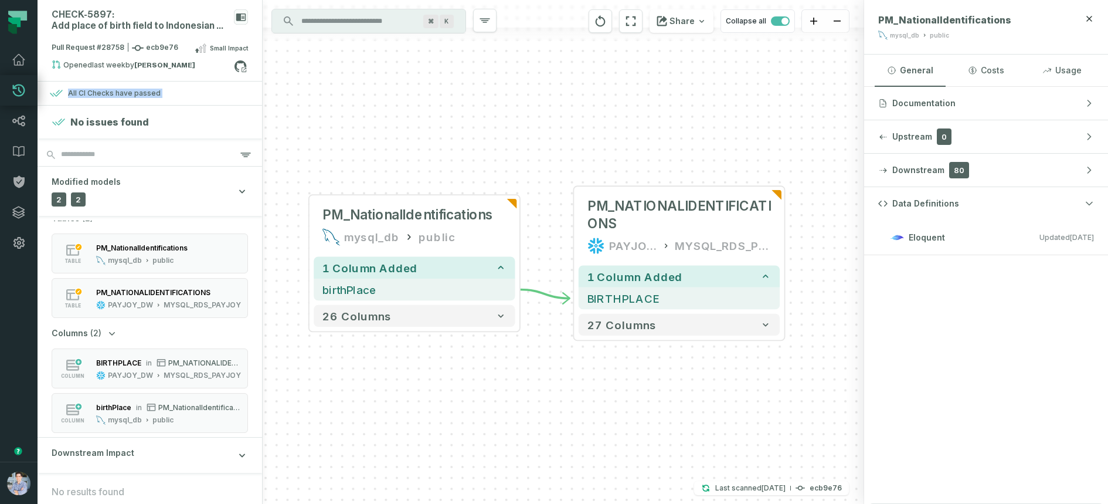
click at [450, 397] on div "PM_NationalIdentifications mysql_db public + 1 column added birthPlace - 26 col…" at bounding box center [563, 252] width 601 height 504
click at [240, 63] on icon at bounding box center [240, 66] width 15 height 15
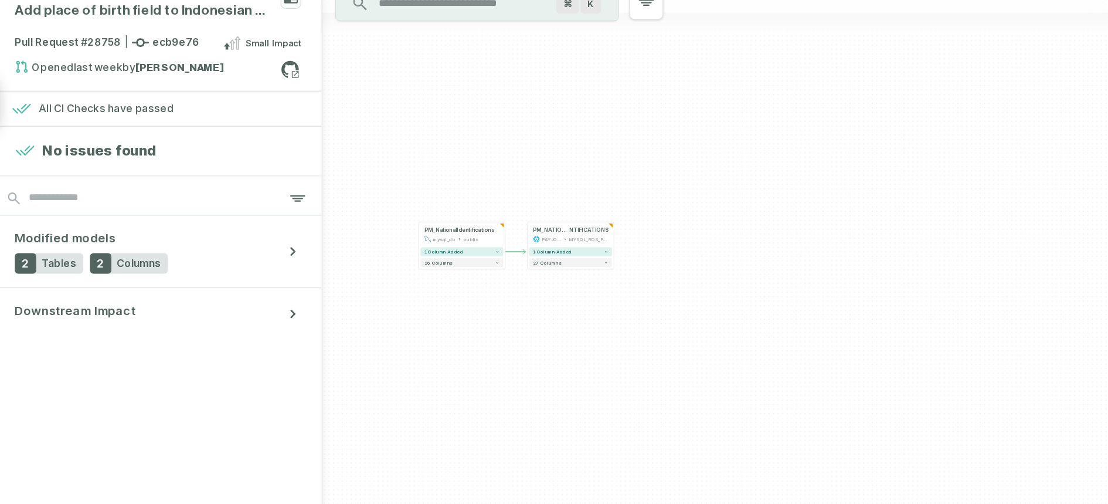
drag, startPoint x: 322, startPoint y: 73, endPoint x: 343, endPoint y: 93, distance: 29.0
click at [343, 93] on div "+ PM_NATIONALIDE NTIFICATIONS PAYJOY_DW MYSQL_RDS_PAYJOY + 1 column added 27 co…" at bounding box center [685, 252] width 845 height 504
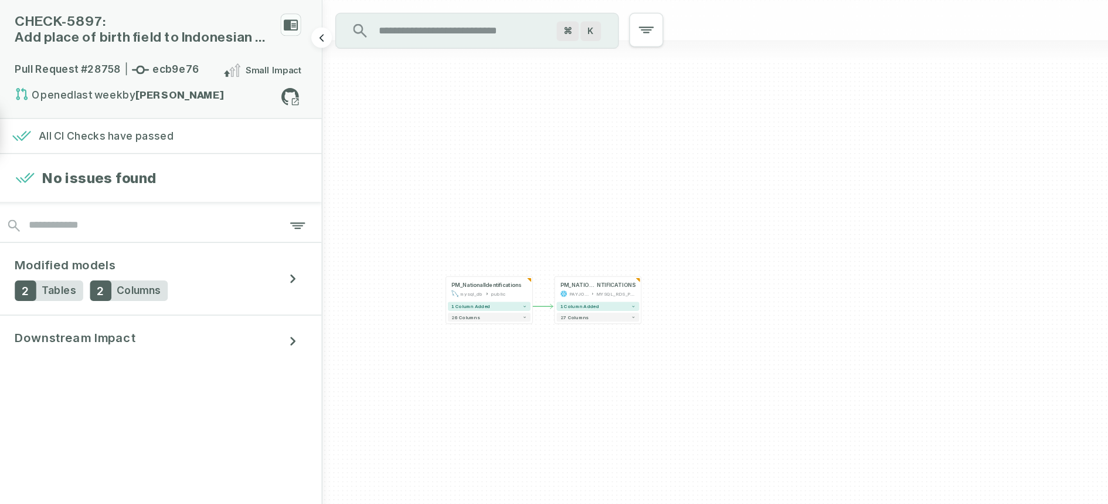
click at [124, 21] on div "CHECK- 5897: Add place of birth field to Indonesian KTP attributes" at bounding box center [141, 20] width 178 height 22
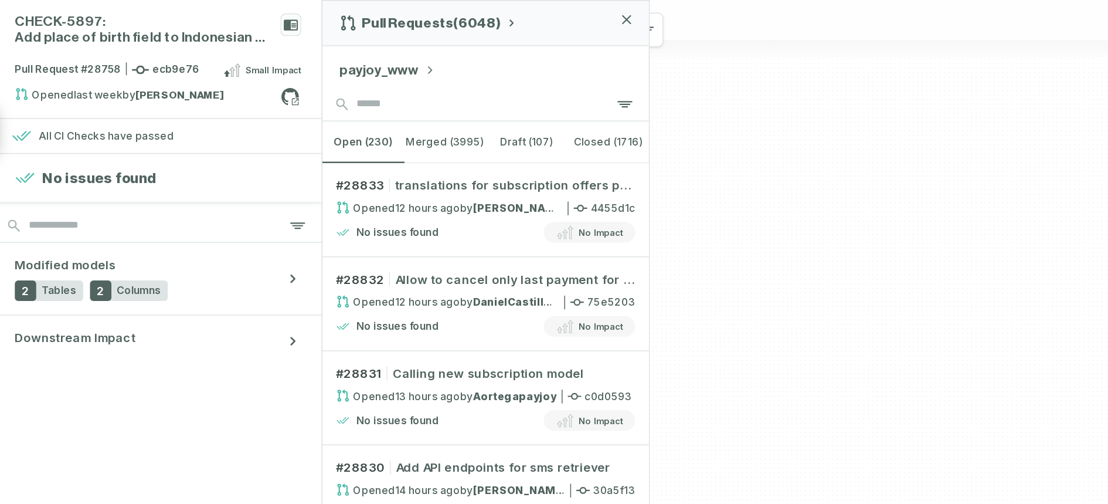
click at [305, 49] on button "payjoy_www" at bounding box center [307, 48] width 66 height 14
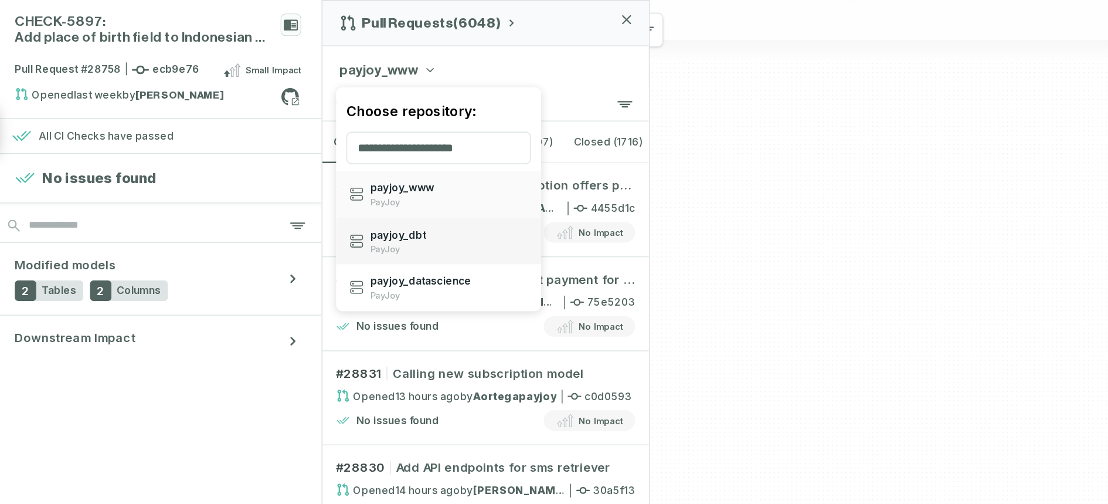
click at [315, 168] on span "PayJoy" at bounding box center [314, 171] width 38 height 8
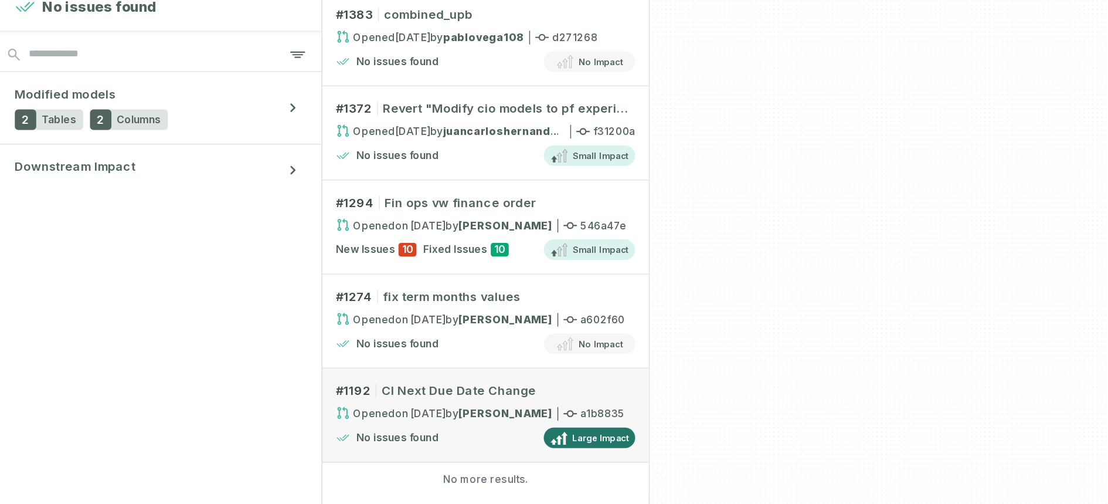
click at [444, 419] on span "Large Impact" at bounding box center [453, 417] width 39 height 9
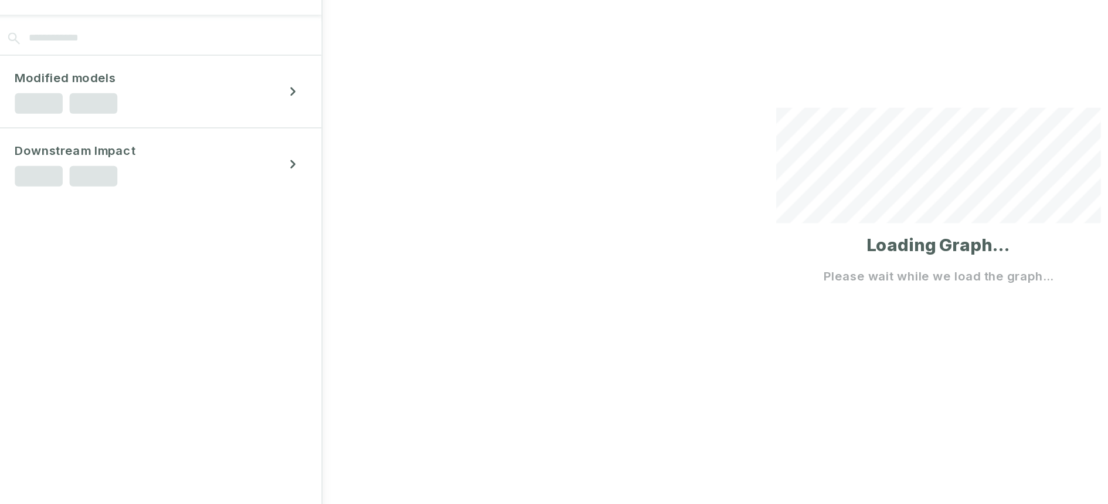
click at [521, 226] on div at bounding box center [685, 252] width 845 height 504
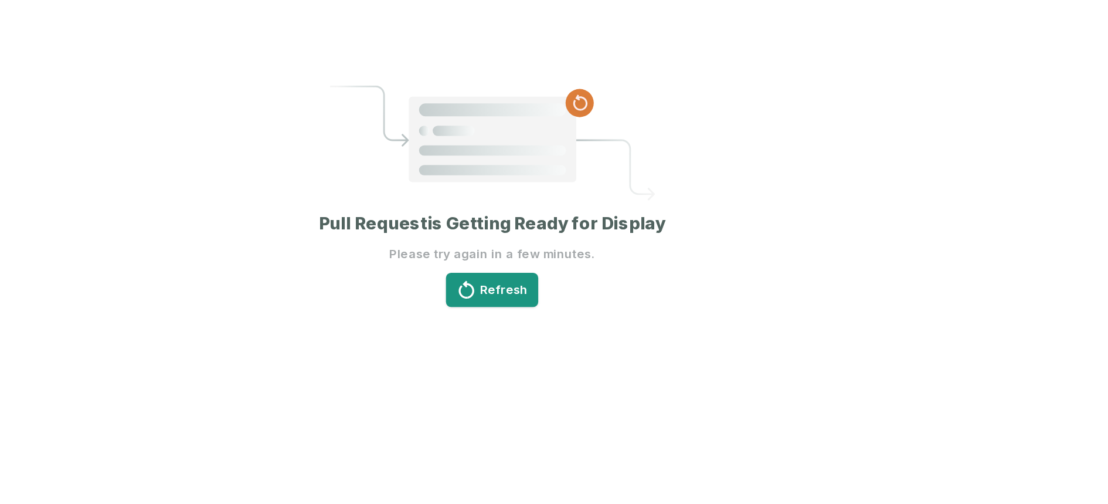
click at [680, 319] on button "Refresh" at bounding box center [685, 315] width 63 height 23
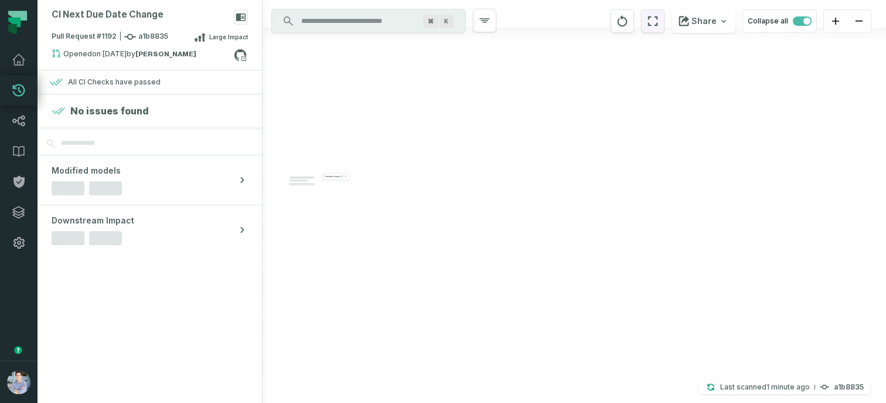
click at [659, 26] on icon "reset" at bounding box center [653, 21] width 13 height 14
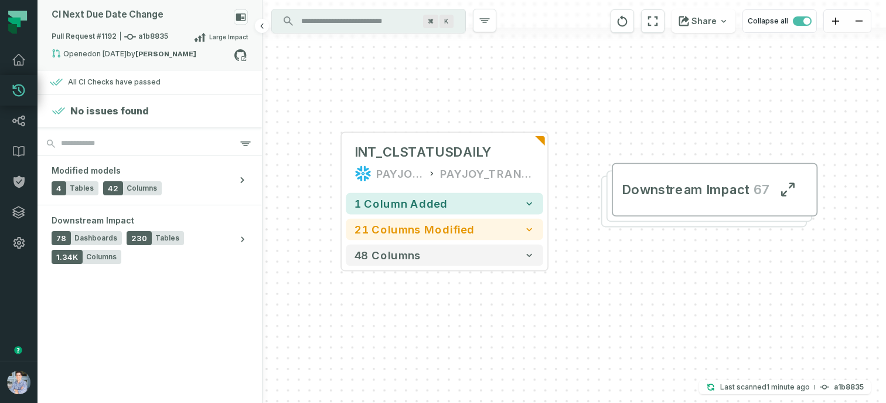
click at [140, 37] on span "Pull Request #1192 a1b8835" at bounding box center [110, 37] width 117 height 12
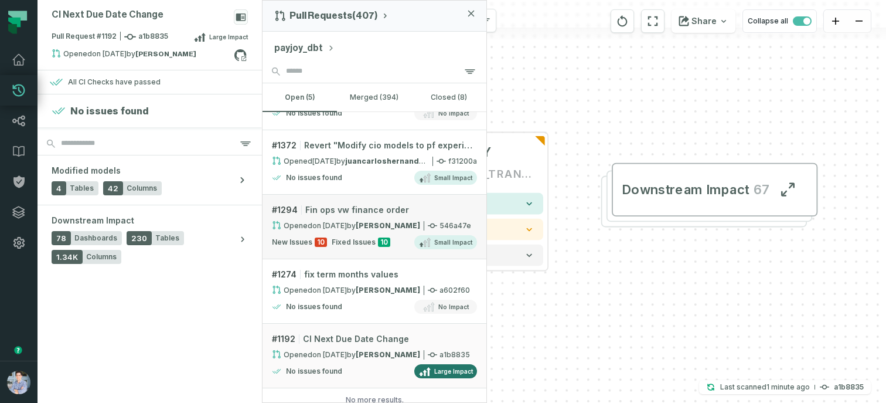
scroll to position [53, 0]
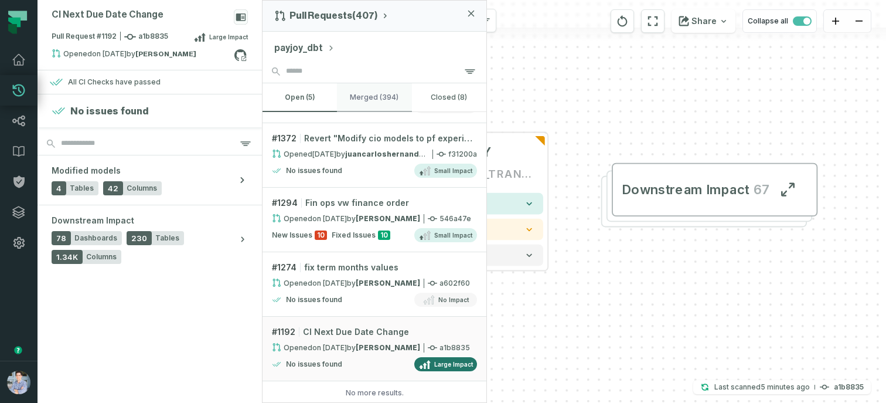
click at [364, 109] on button "merged (394)" at bounding box center [374, 97] width 74 height 28
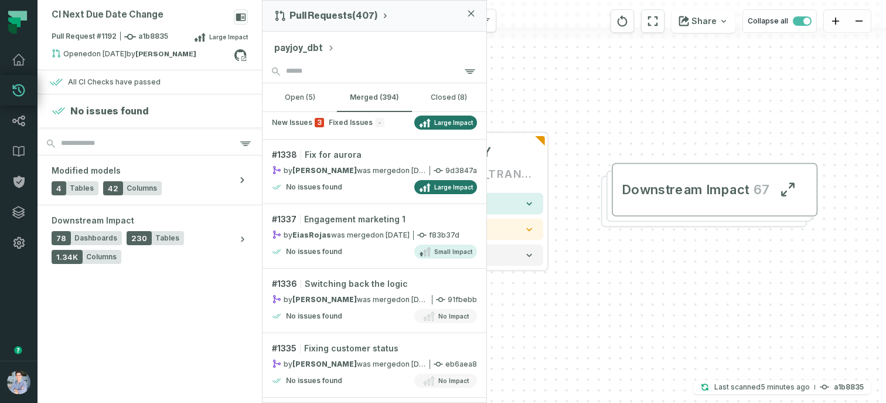
scroll to position [2943, 0]
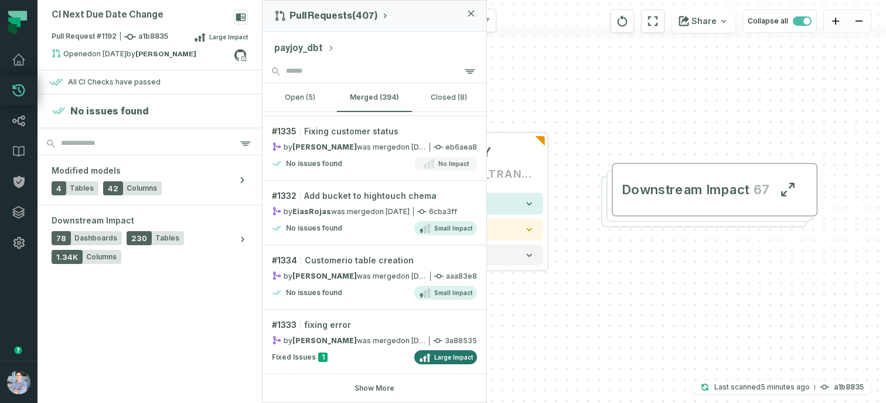
click at [360, 395] on div "# 1384 Next due date fix by daniel-menendez was merged 8/19/2025, 5:23:58 PM 5c…" at bounding box center [375, 257] width 224 height 290
click at [368, 386] on button "Show More" at bounding box center [375, 387] width 40 height 9
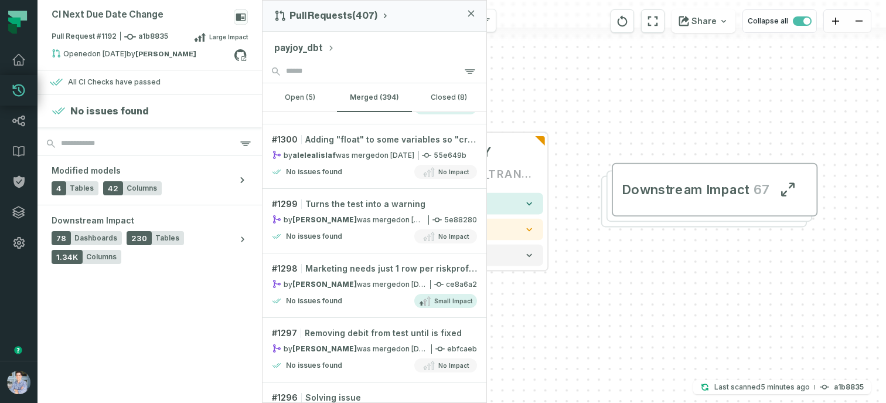
scroll to position [5914, 0]
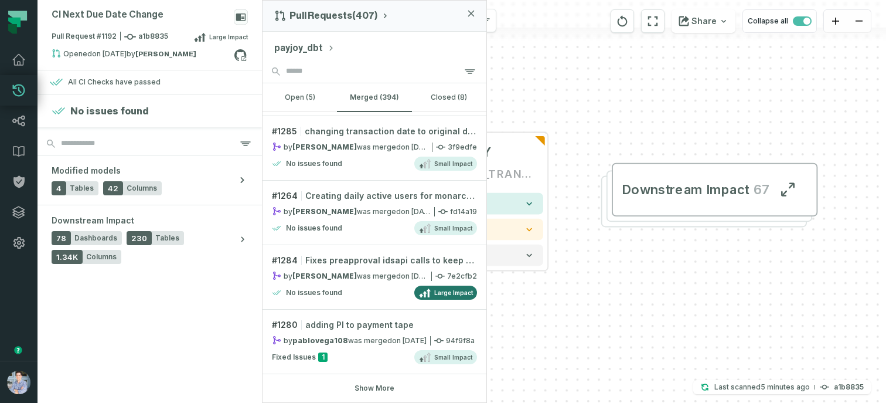
click at [376, 389] on button "Show More" at bounding box center [375, 387] width 40 height 9
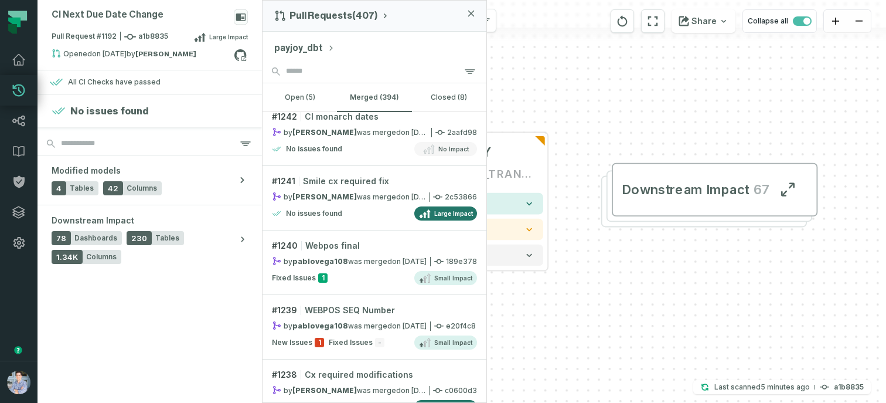
scroll to position [9138, 0]
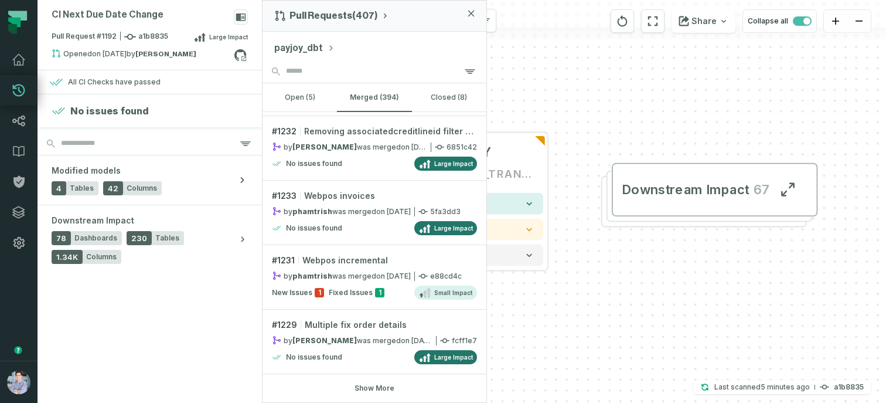
click at [370, 392] on button "Show More" at bounding box center [375, 387] width 40 height 9
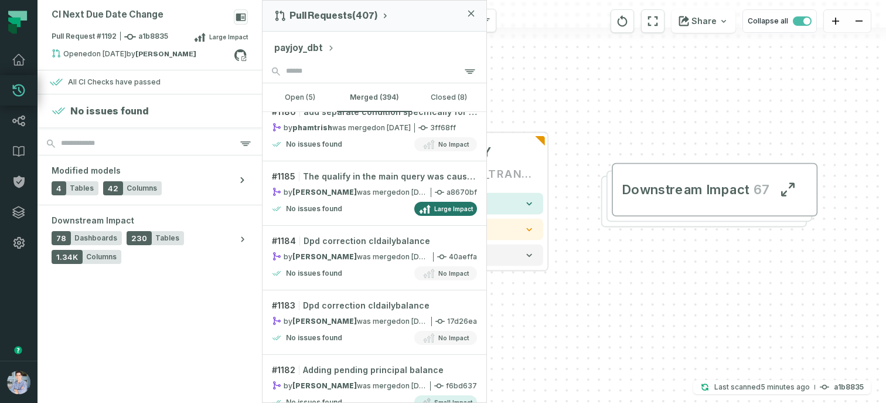
scroll to position [12362, 0]
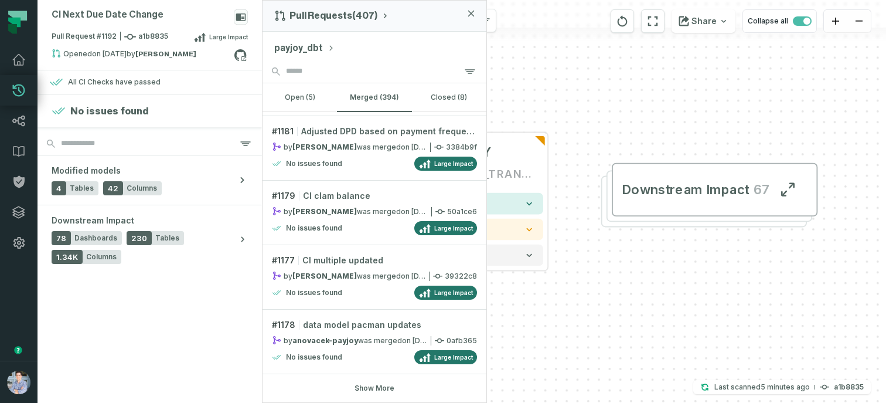
click at [382, 393] on div "# 1384 Next due date fix by daniel-menendez was merged 8/19/2025, 5:23:58 PM 5c…" at bounding box center [375, 257] width 224 height 290
click at [380, 390] on button "Show More" at bounding box center [375, 387] width 40 height 9
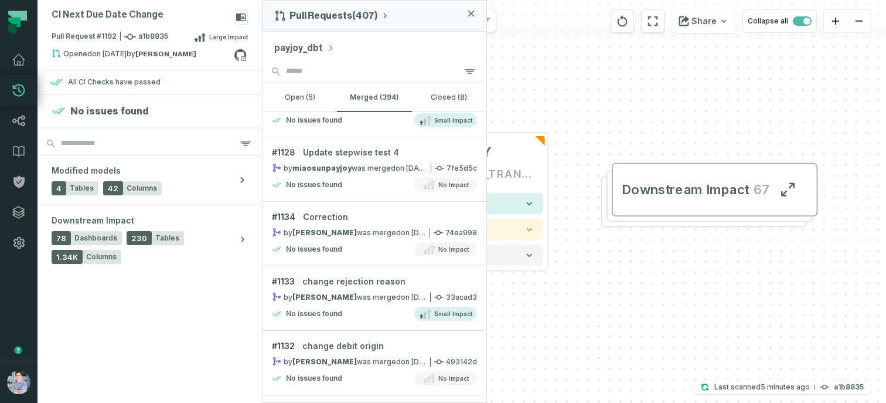
scroll to position [15586, 0]
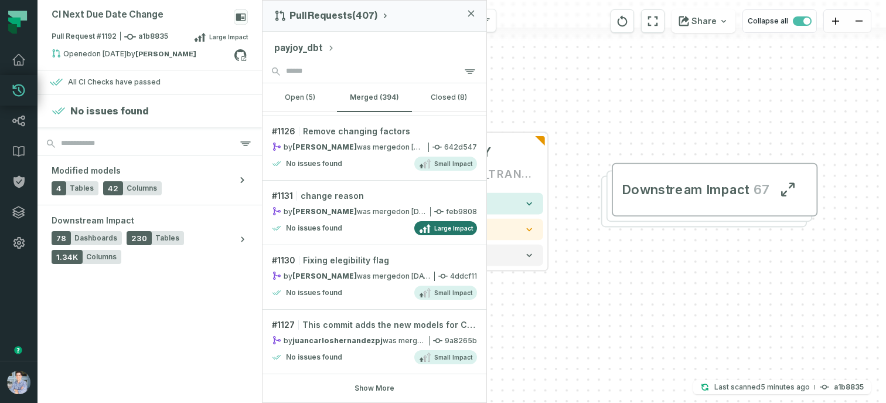
click at [362, 385] on button "Show More" at bounding box center [375, 387] width 40 height 9
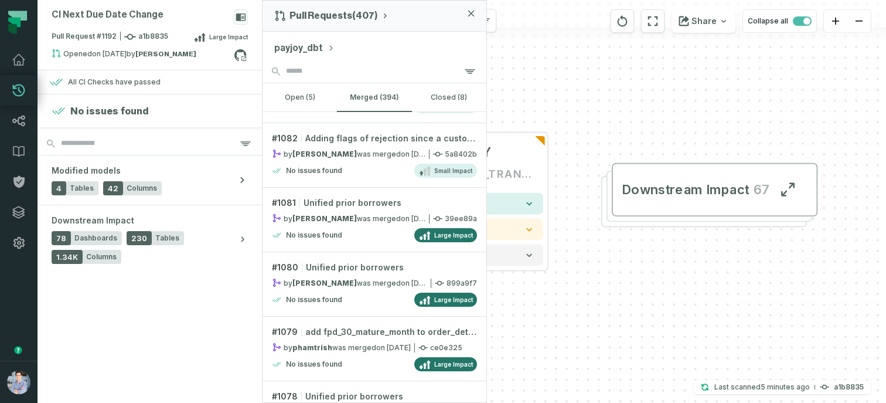
scroll to position [18791, 0]
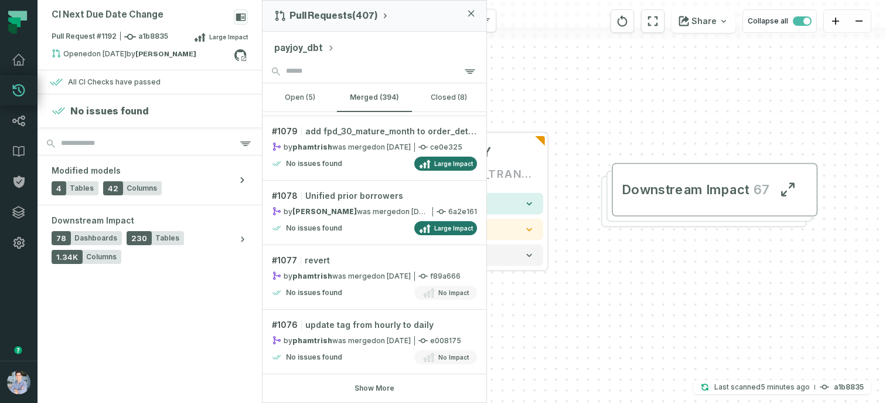
click at [375, 386] on button "Show More" at bounding box center [375, 387] width 40 height 9
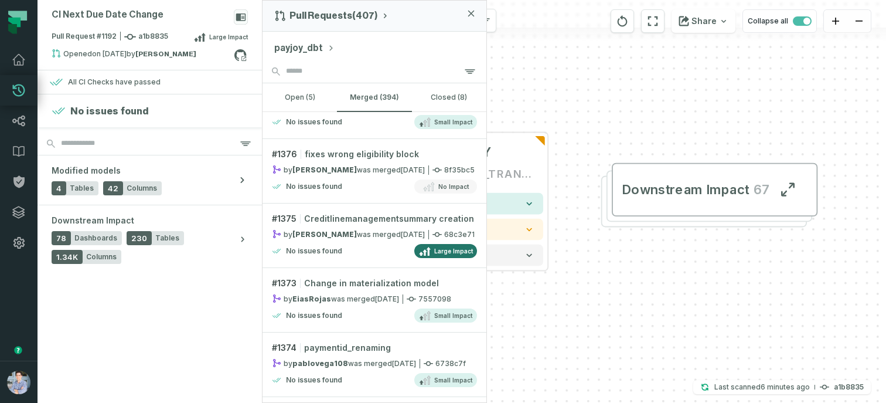
scroll to position [0, 0]
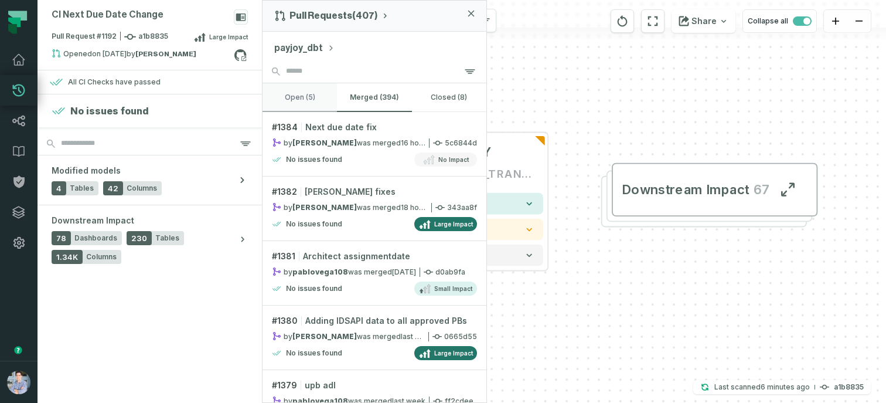
click at [291, 97] on button "open (5)" at bounding box center [300, 97] width 74 height 28
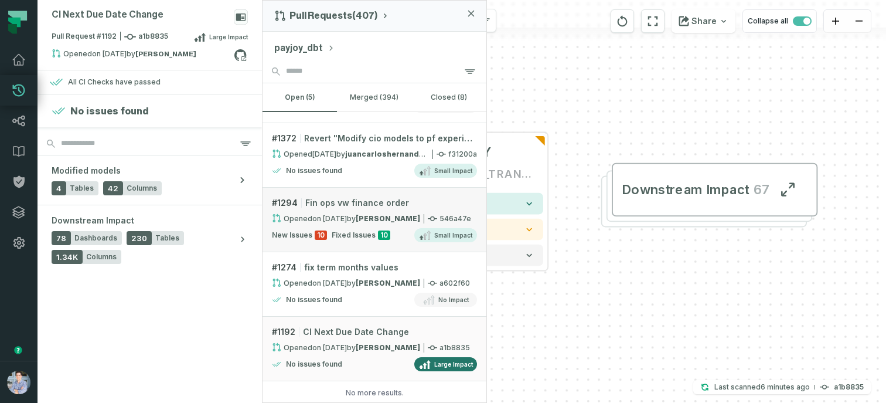
click at [320, 216] on relative-time "6/2/2025, 5:14:19 PM" at bounding box center [329, 218] width 35 height 9
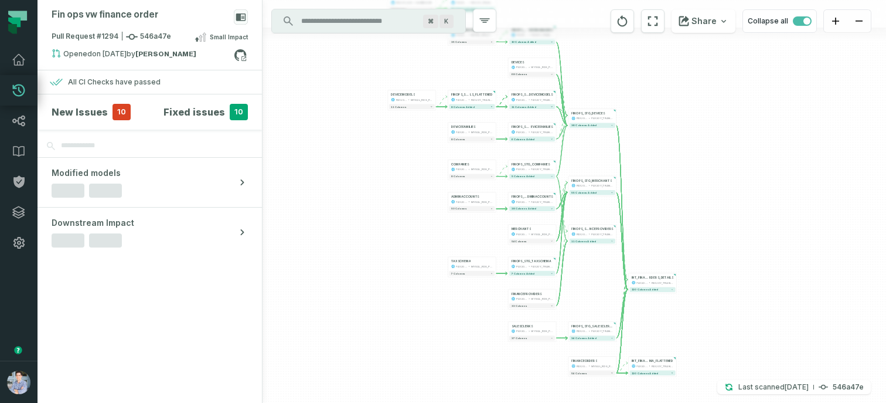
drag, startPoint x: 448, startPoint y: 239, endPoint x: 386, endPoint y: 205, distance: 70.8
click at [386, 205] on div "... DIM_BAMBOO_HREMP LOYEEDETAILS PAYJOY_DW PAYJOY_TRANSFORMED ... 15 columns a…" at bounding box center [575, 201] width 624 height 403
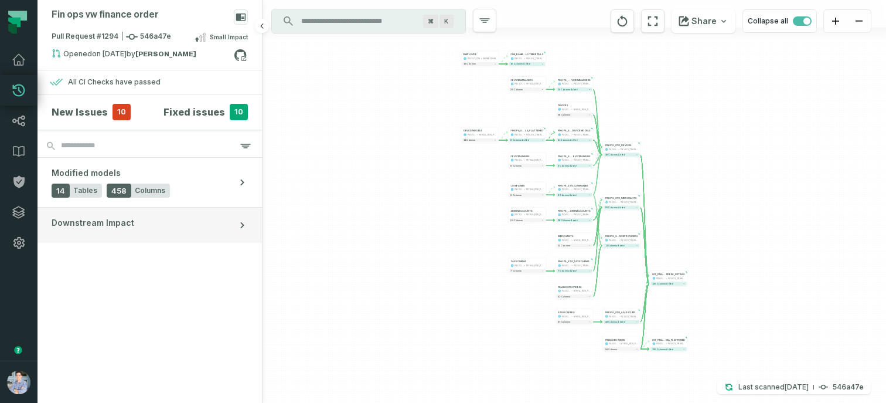
click at [96, 224] on span "Downstream Impact" at bounding box center [93, 223] width 83 height 12
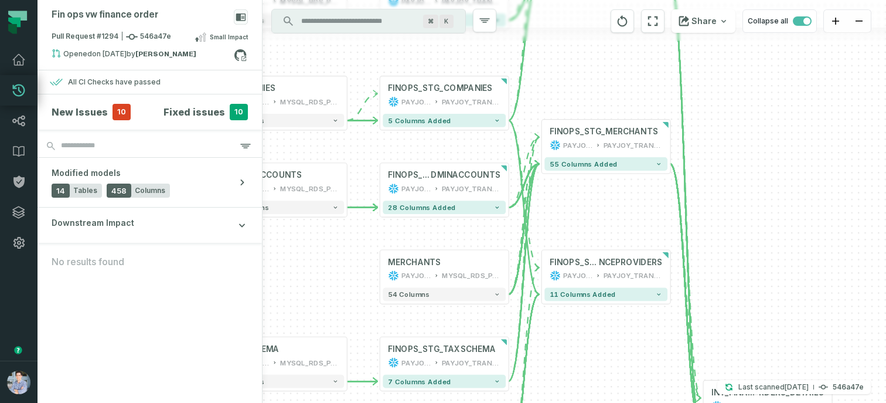
drag, startPoint x: 610, startPoint y: 248, endPoint x: 584, endPoint y: 365, distance: 120.0
click at [584, 365] on div "- DIM_BAMBOO_HREMP LOYEEDETAILS PAYJOY_DW PAYJOY_TRANSFORMED 15 columns added +…" at bounding box center [575, 201] width 624 height 403
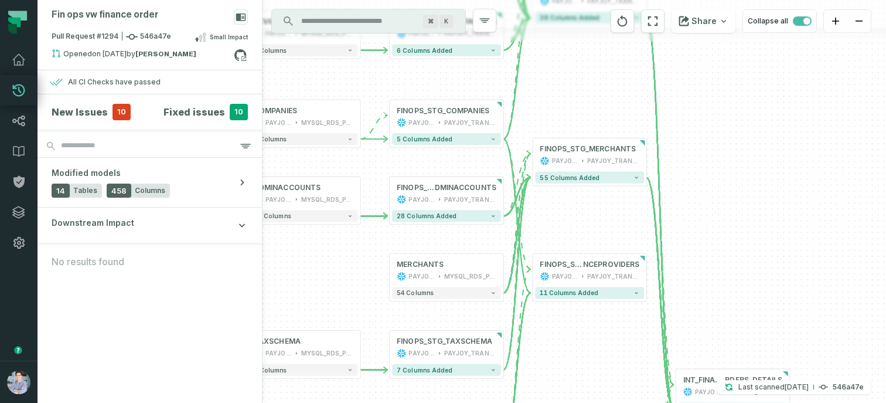
click at [83, 110] on h4 "New Issues" at bounding box center [80, 112] width 56 height 14
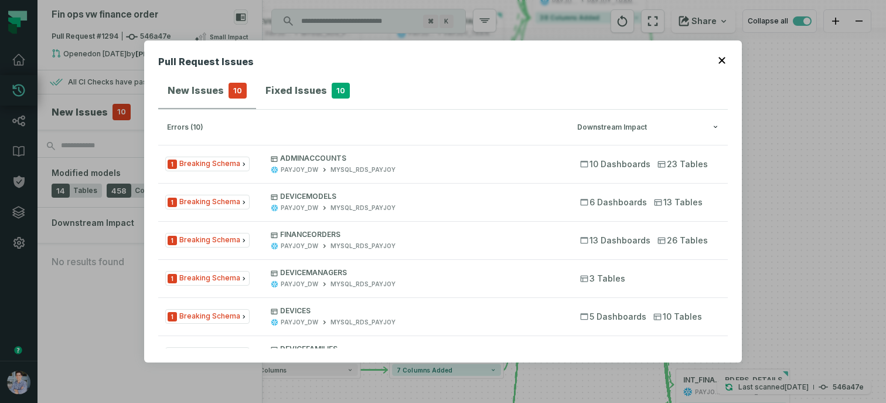
click at [723, 56] on button "button" at bounding box center [723, 59] width 9 height 9
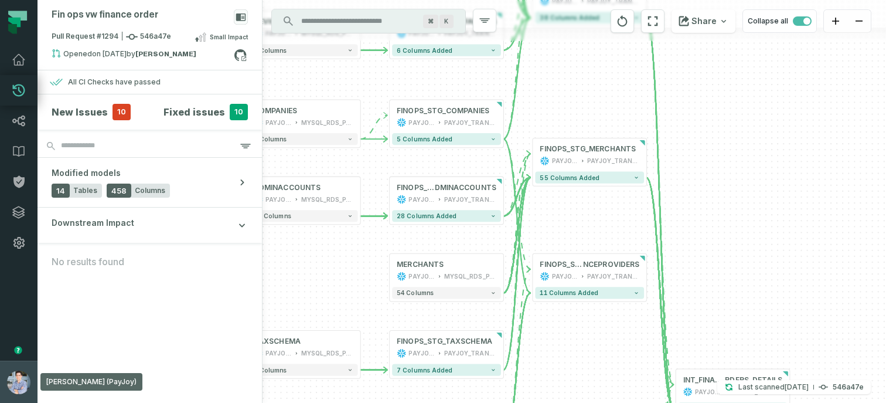
click at [8, 369] on button "Alon Nafta (PayJoy) alon@foundational.io" at bounding box center [19, 381] width 38 height 42
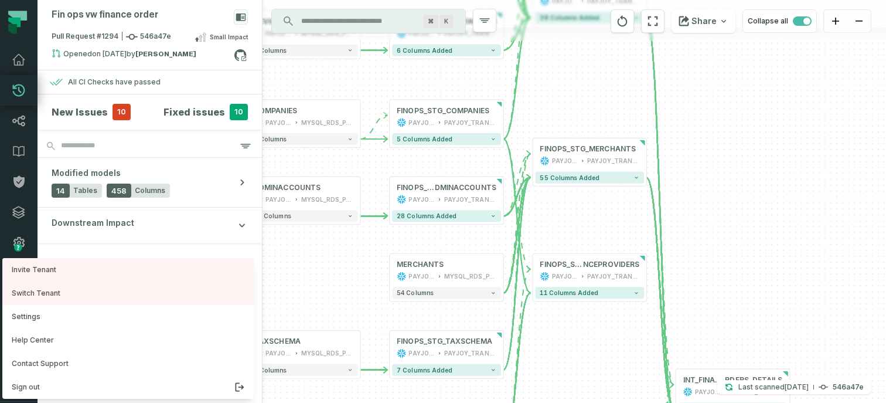
click at [100, 105] on h4 "New Issues" at bounding box center [80, 112] width 56 height 14
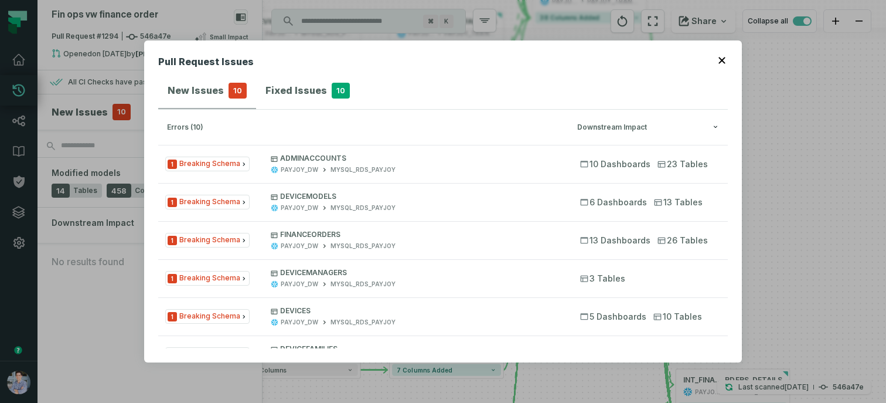
click at [719, 55] on button "button" at bounding box center [723, 59] width 9 height 9
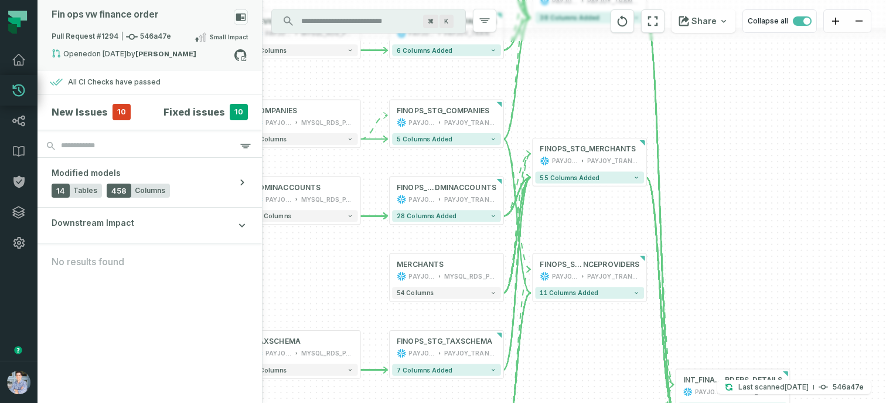
click at [132, 29] on div "Fin ops vw finance order" at bounding box center [150, 19] width 196 height 21
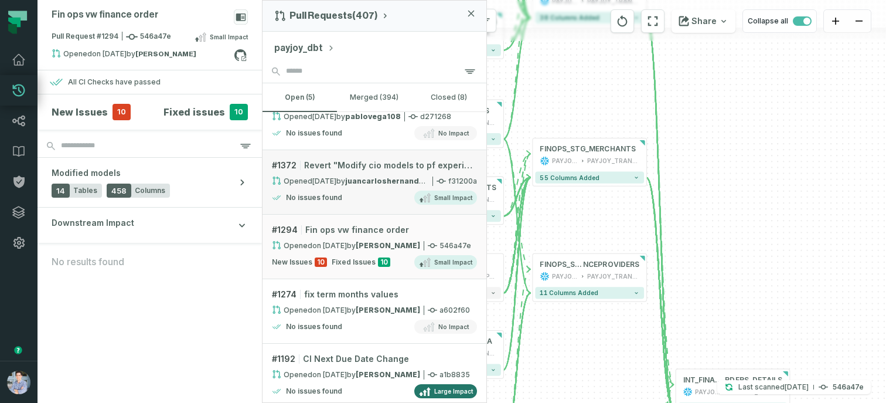
scroll to position [21, 0]
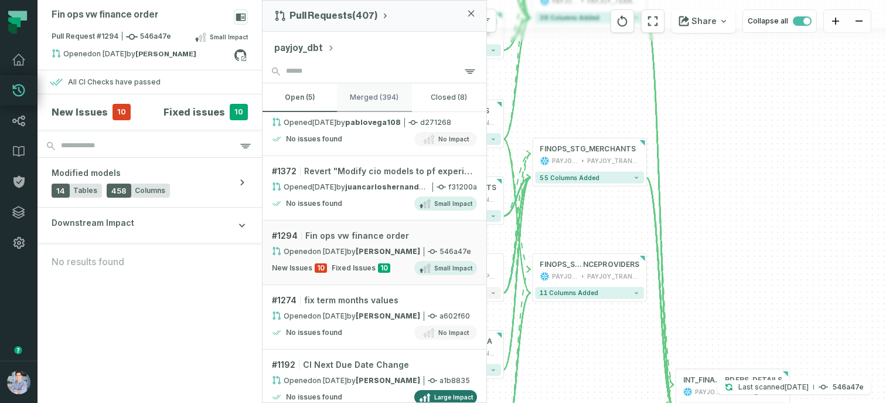
click at [360, 103] on button "merged (394)" at bounding box center [374, 97] width 74 height 28
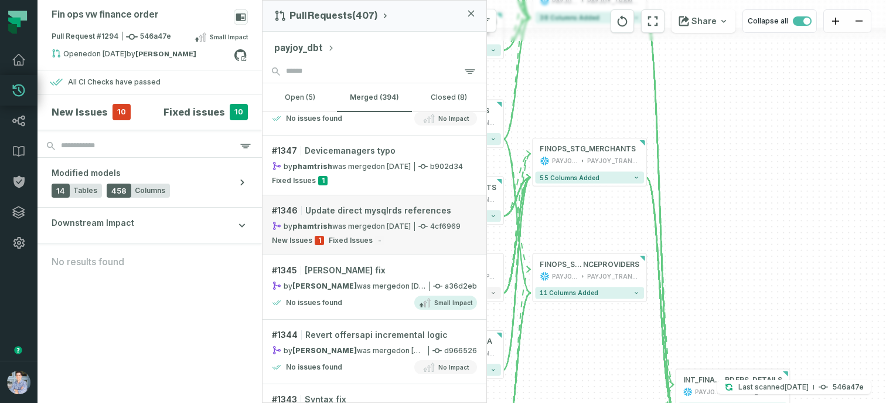
scroll to position [2171, 0]
click at [357, 225] on div "by phamtrish was merged 7/18/2025, 8:30:13 PM" at bounding box center [341, 224] width 139 height 10
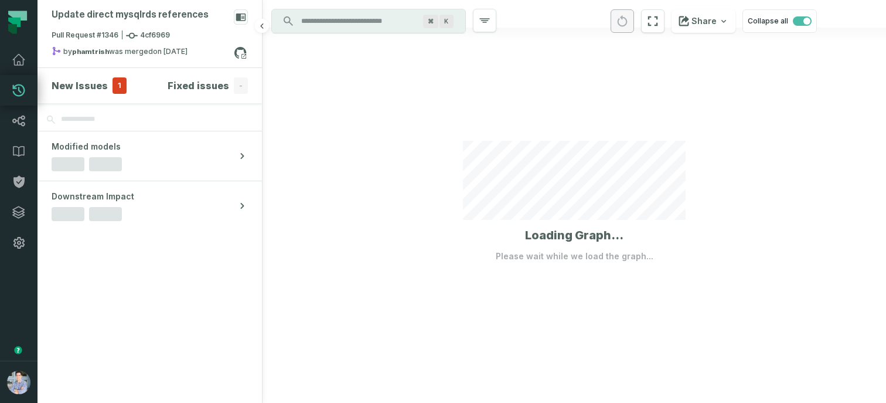
click at [63, 81] on h4 "New Issues" at bounding box center [80, 86] width 56 height 14
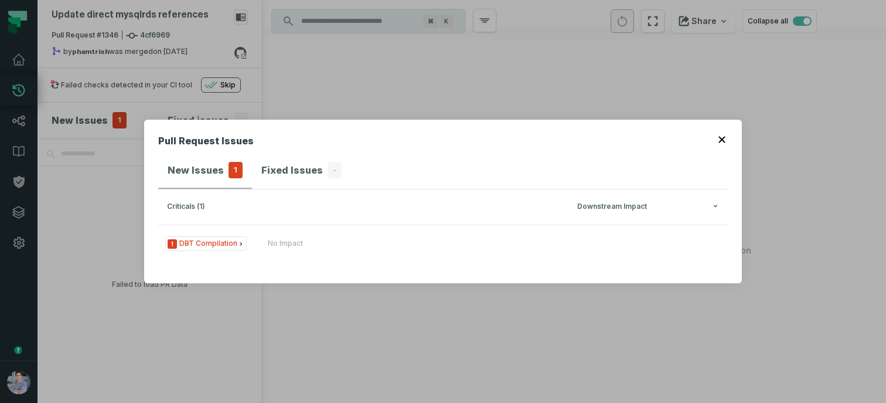
click at [725, 137] on icon "button" at bounding box center [722, 140] width 6 height 6
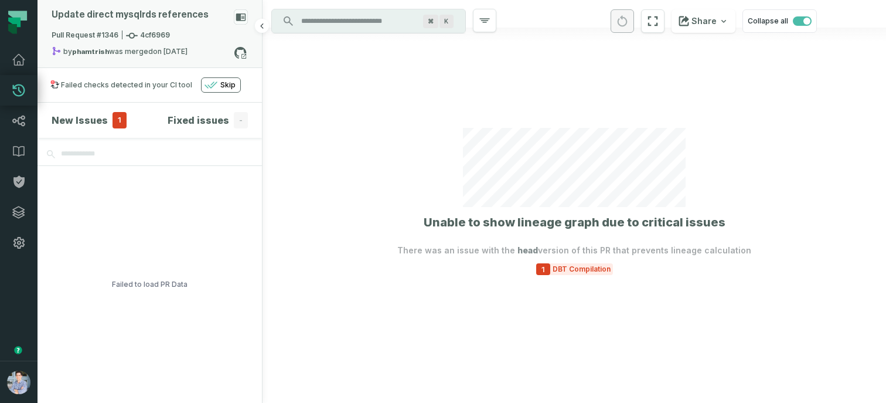
click at [89, 19] on div "Update direct mysqlrds references" at bounding box center [130, 14] width 157 height 11
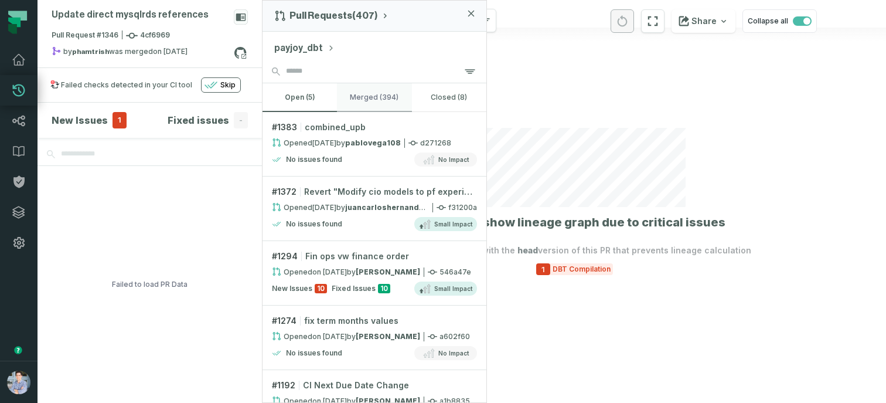
click at [375, 97] on button "merged (394)" at bounding box center [374, 97] width 74 height 28
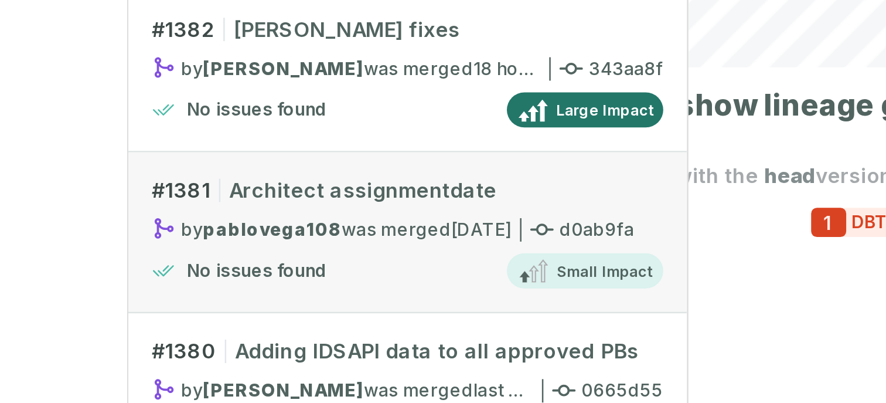
scroll to position [2, 0]
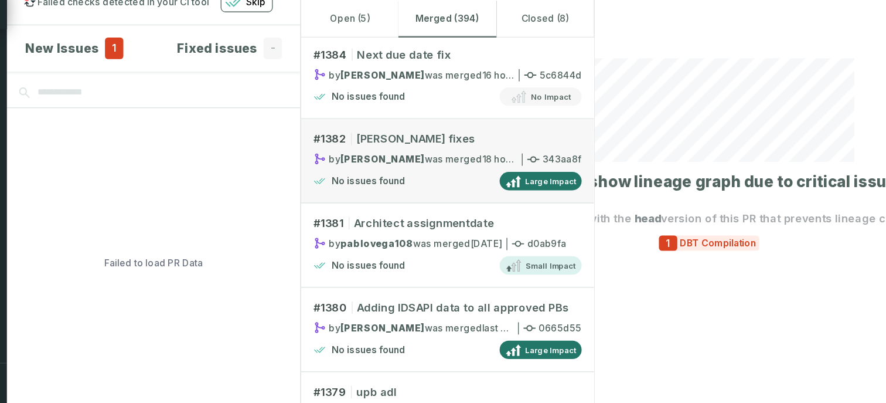
click at [373, 203] on div "by daniel-menendez was merged 8/19/2025, 3:48:26 PM" at bounding box center [350, 205] width 156 height 10
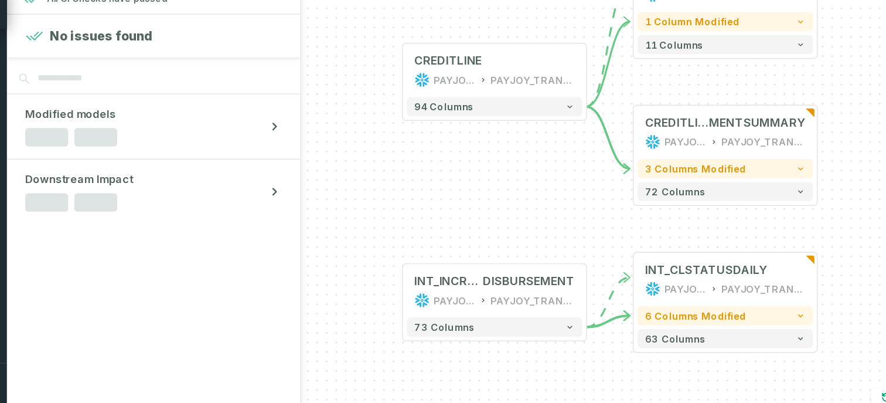
drag, startPoint x: 527, startPoint y: 208, endPoint x: 428, endPoint y: 210, distance: 99.1
click at [428, 210] on div "... CREDITLINE PAYJOY_DW PAYJOY_TRANSFORMED ... 94 columns ... CREDITLINEDAI LY…" at bounding box center [575, 201] width 624 height 403
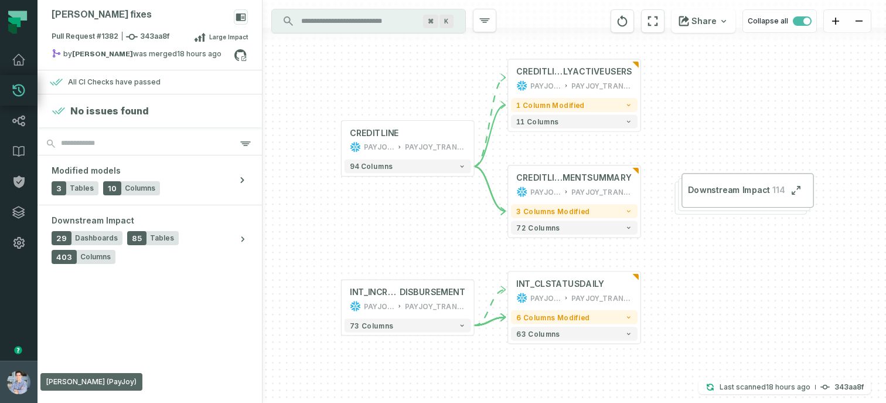
click at [8, 369] on button "Alon Nafta (PayJoy) alon@foundational.io" at bounding box center [19, 381] width 38 height 42
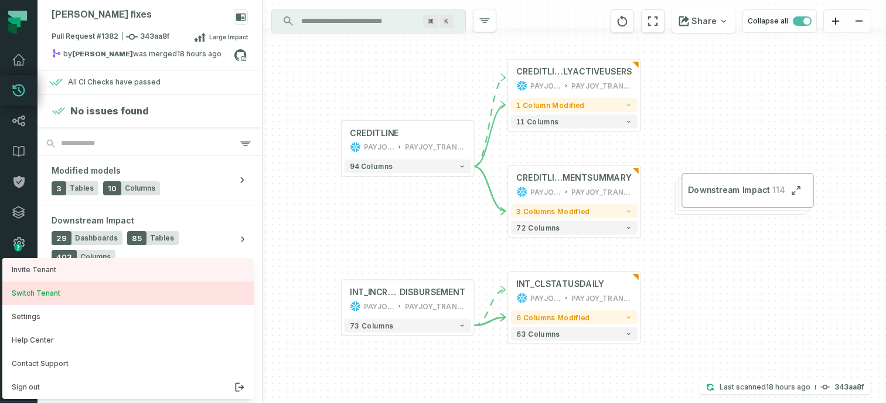
click at [57, 290] on button "Switch Tenant" at bounding box center [127, 292] width 251 height 23
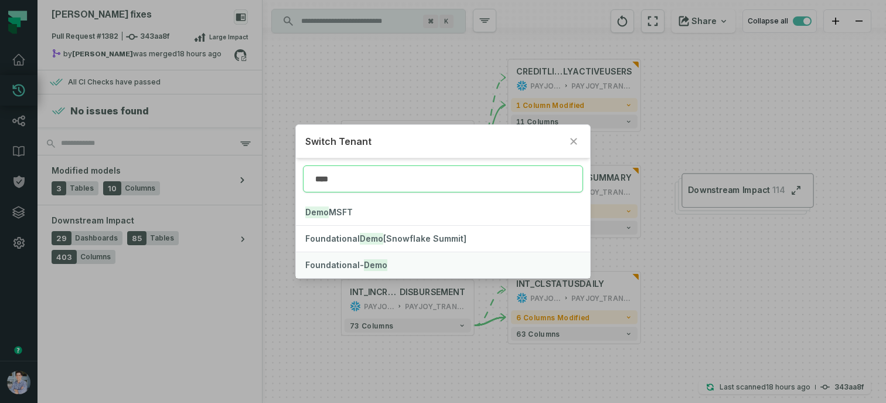
type input "****"
click at [333, 269] on span "Foundational- Demo" at bounding box center [346, 265] width 82 height 10
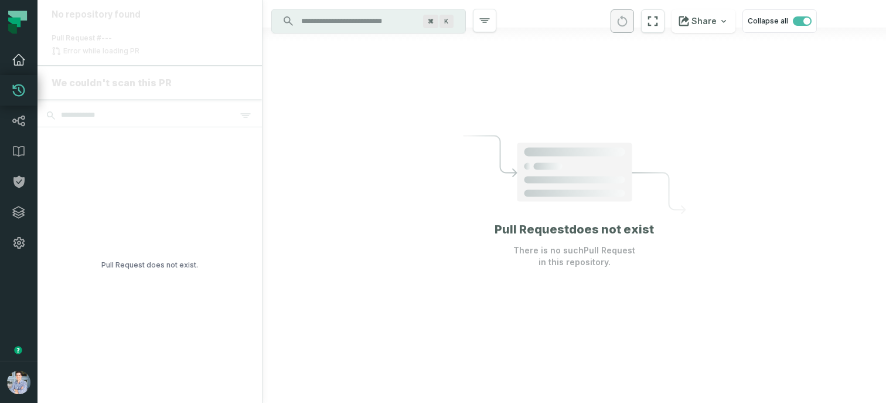
click at [13, 56] on icon at bounding box center [19, 60] width 14 height 14
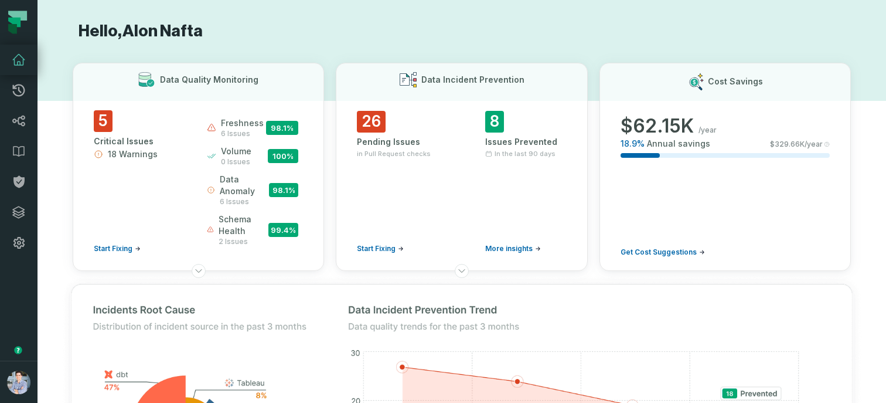
click at [22, 284] on button "button" at bounding box center [19, 309] width 38 height 103
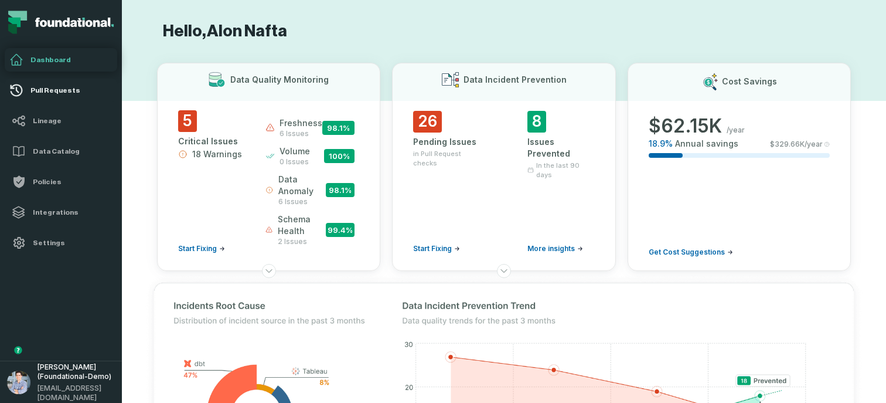
click at [78, 90] on h4 "Pull Requests" at bounding box center [71, 90] width 82 height 9
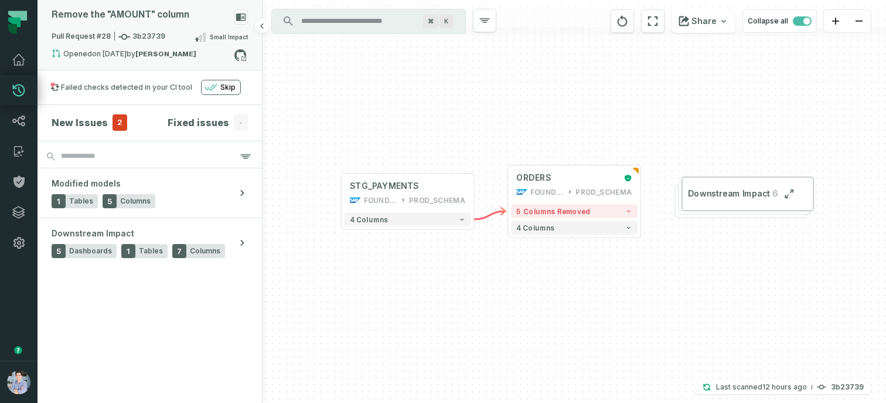
click at [121, 38] on icon at bounding box center [124, 37] width 12 height 12
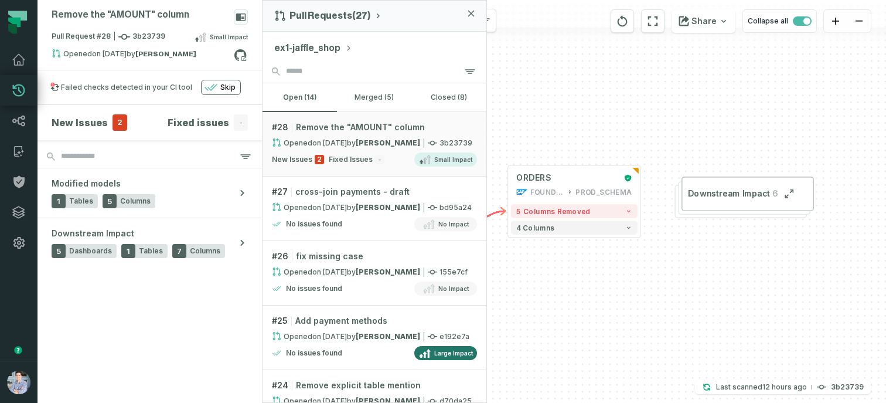
click at [316, 43] on button "ex1-jaffle_shop" at bounding box center [313, 48] width 78 height 14
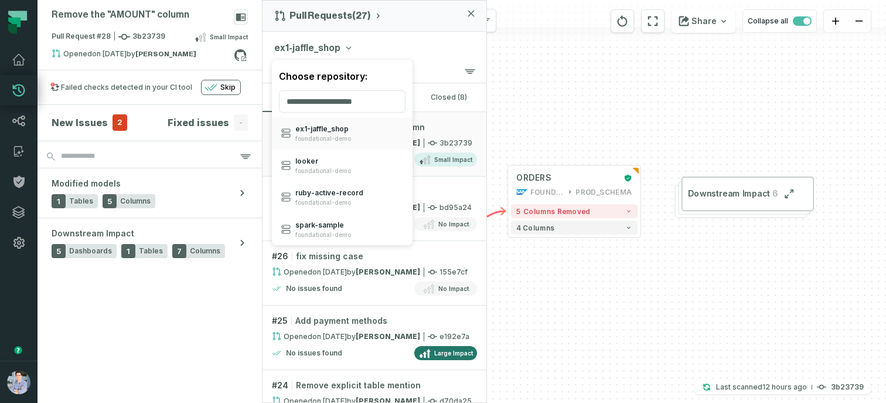
click at [408, 49] on div "ex1-jaffle_shop Choose repository: ex1- jaffle_ shop foundational-demo looker f…" at bounding box center [375, 46] width 224 height 28
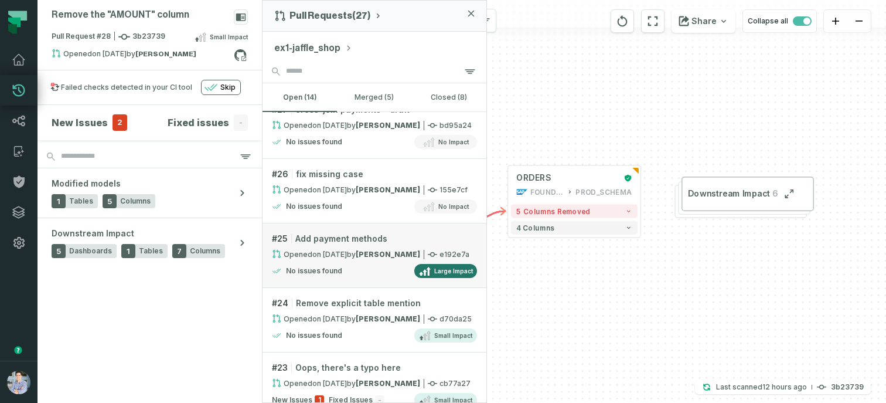
scroll to position [100, 0]
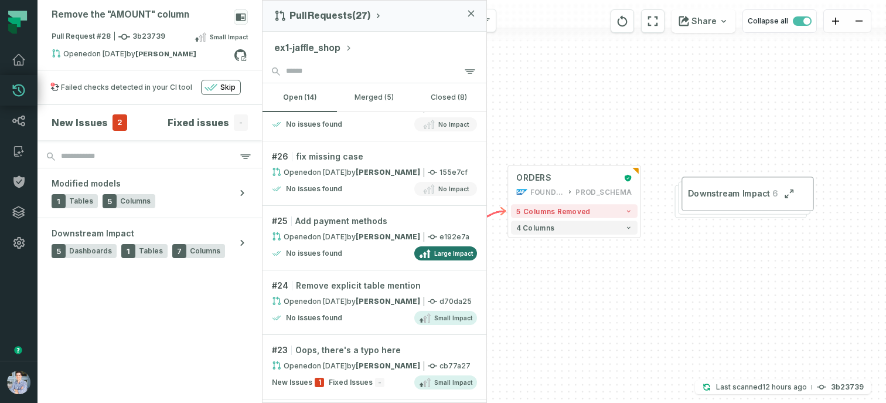
click at [319, 53] on button "ex1-jaffle_shop" at bounding box center [313, 48] width 78 height 14
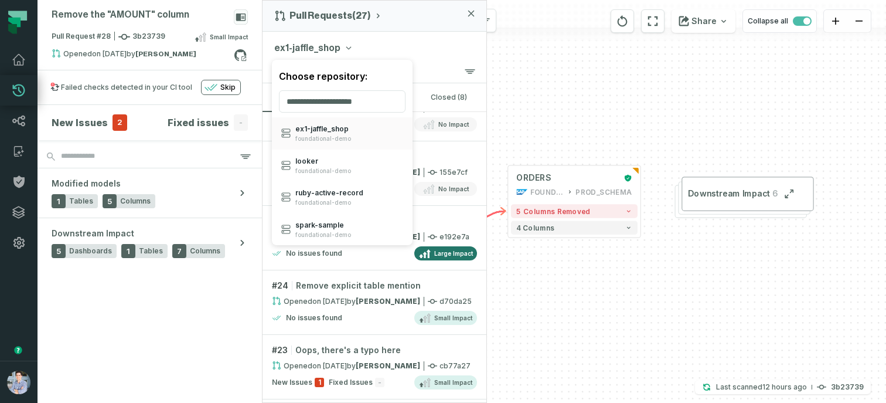
click at [291, 45] on button "ex1-jaffle_shop" at bounding box center [313, 48] width 78 height 14
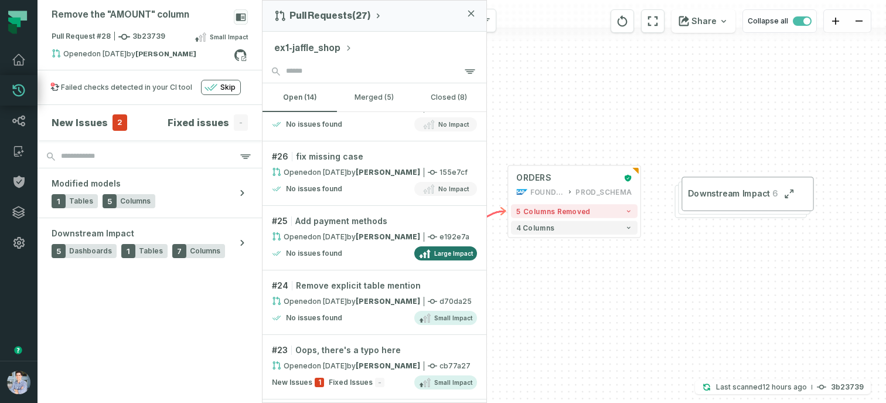
click at [291, 45] on button "ex1-jaffle_shop" at bounding box center [313, 48] width 78 height 14
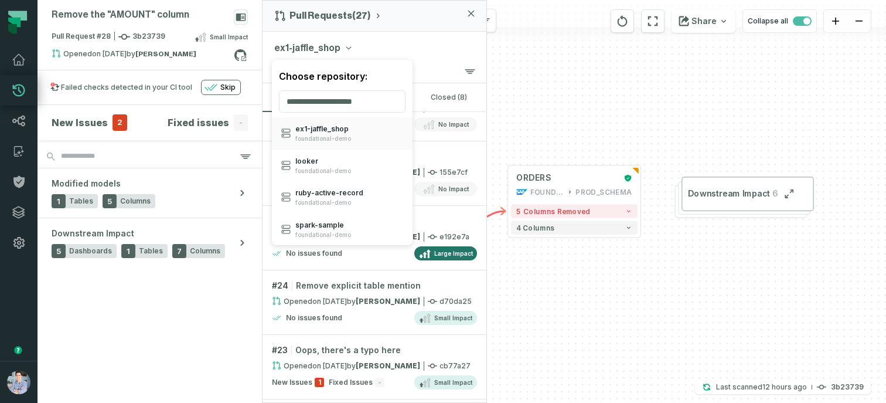
click at [291, 45] on button "ex1-jaffle_shop" at bounding box center [313, 48] width 78 height 14
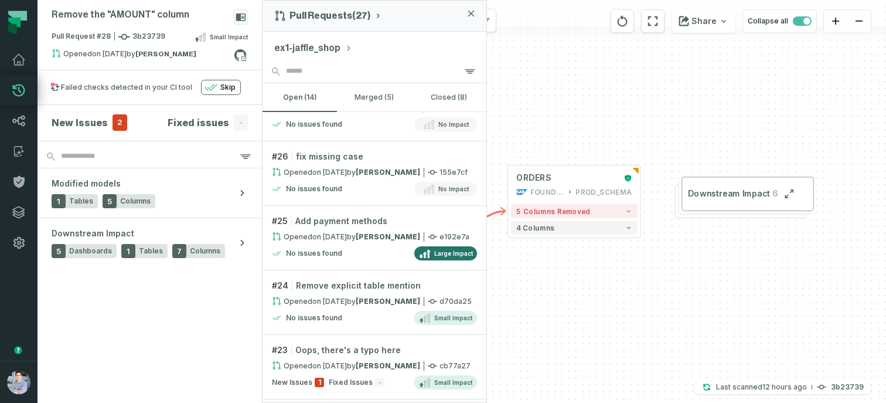
click at [291, 45] on button "ex1-jaffle_shop" at bounding box center [313, 48] width 78 height 14
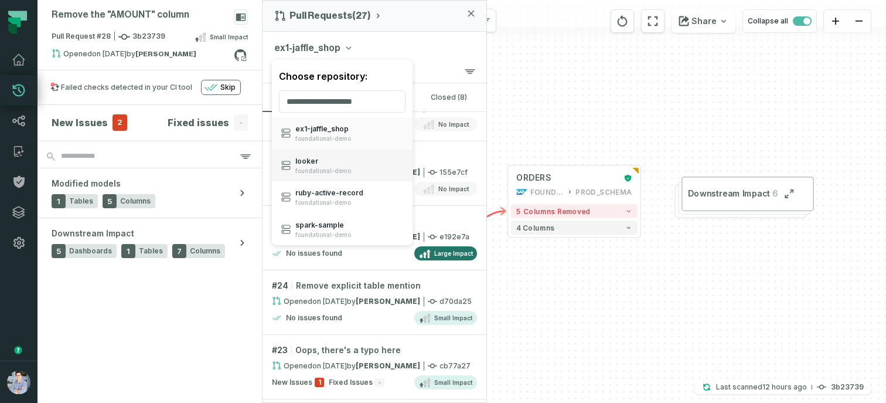
click at [304, 173] on span "foundational-demo" at bounding box center [323, 171] width 56 height 8
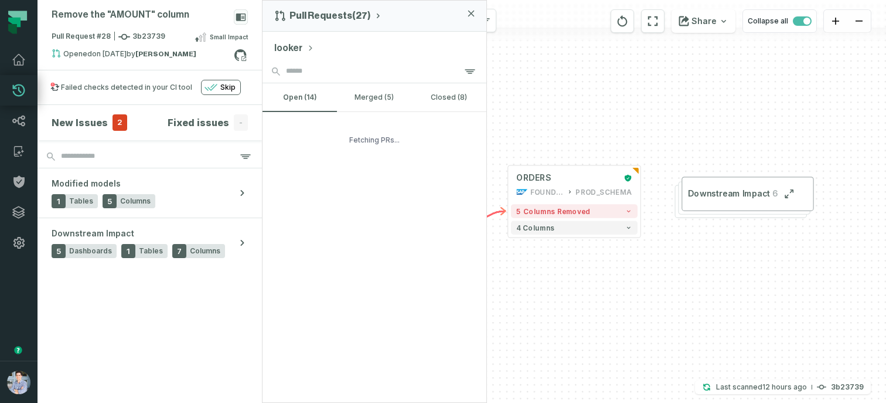
scroll to position [0, 0]
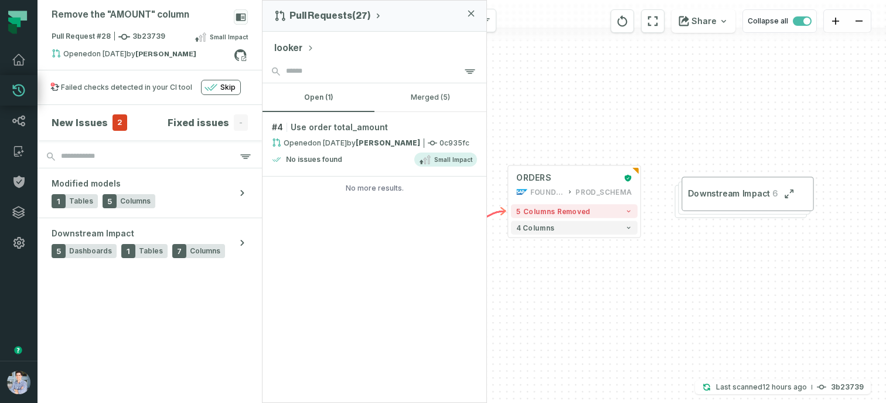
click at [287, 41] on button "looker" at bounding box center [294, 48] width 40 height 14
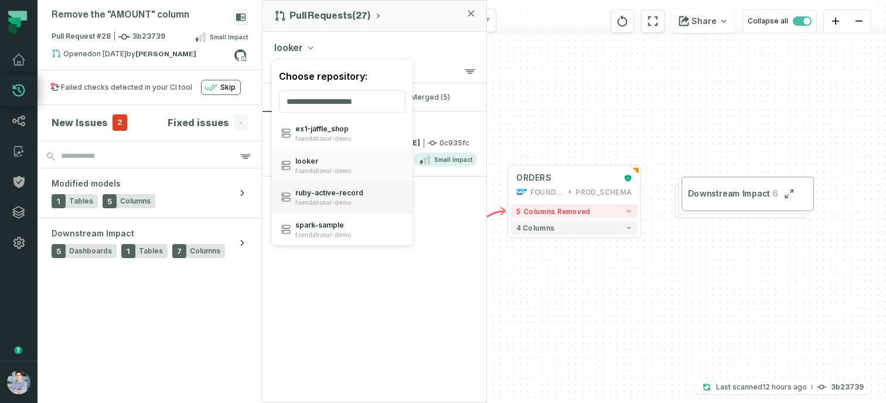
click at [322, 198] on div "ruby- active- record foundational-demo" at bounding box center [329, 197] width 68 height 18
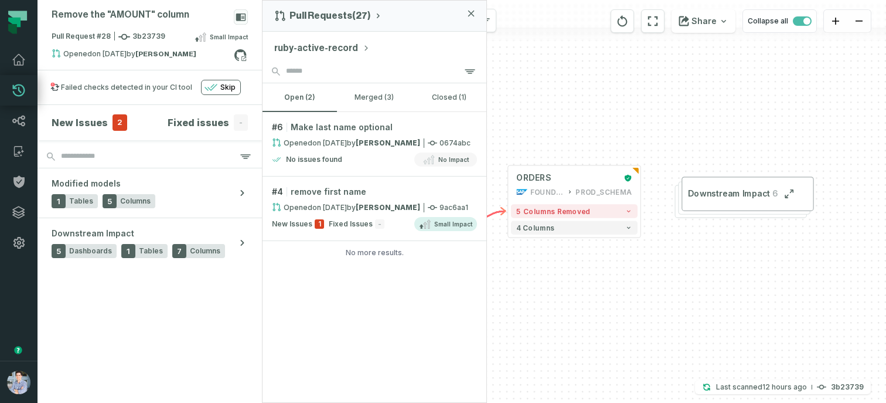
click at [307, 46] on button "ruby-active-record" at bounding box center [322, 48] width 96 height 14
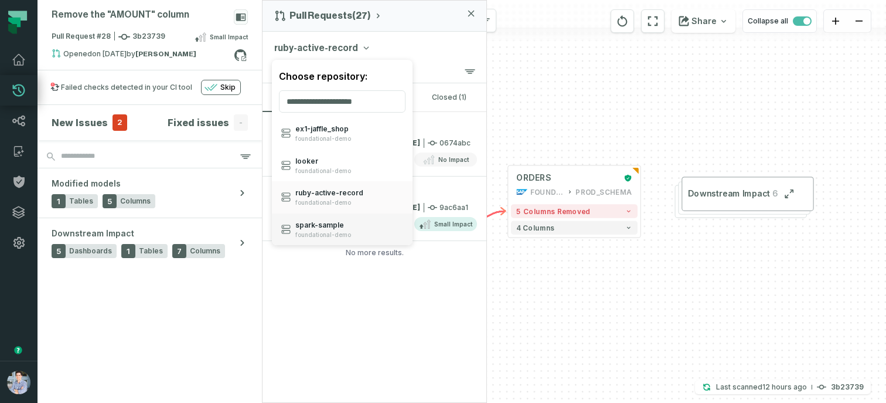
click at [308, 229] on div "spark- sample foundational-demo" at bounding box center [323, 229] width 56 height 18
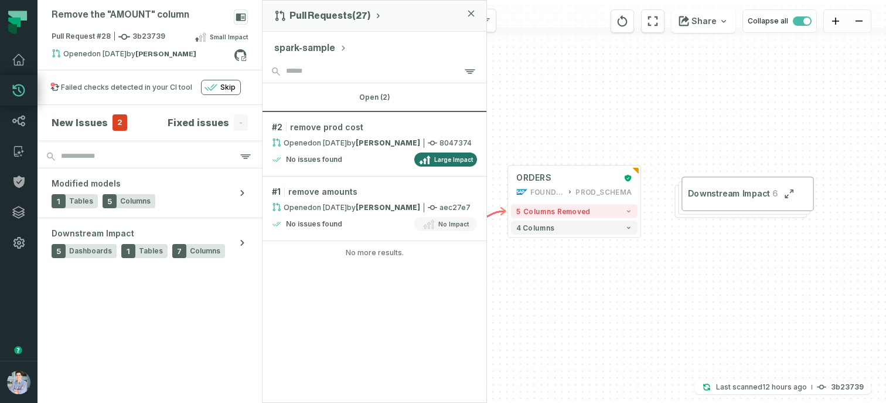
click at [301, 50] on button "spark-sample" at bounding box center [310, 48] width 73 height 14
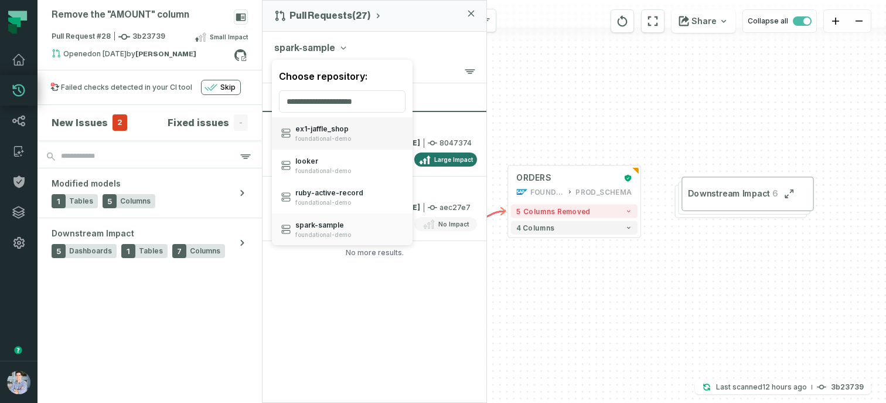
click at [306, 131] on span "ex1- jaffle_ shop" at bounding box center [323, 128] width 56 height 9
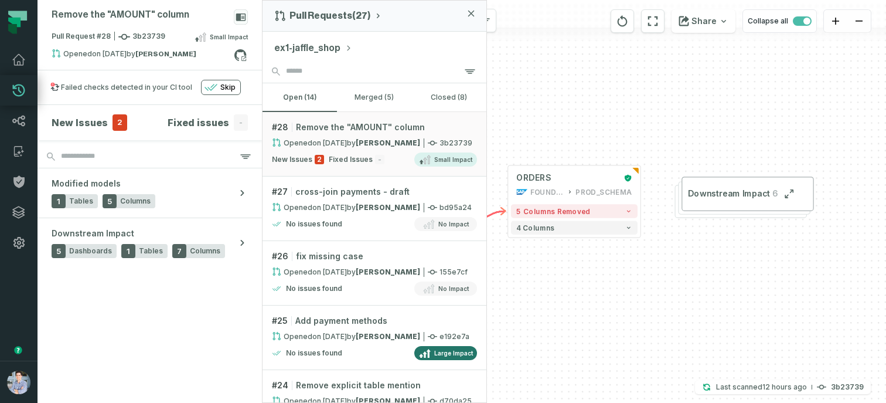
click at [621, 71] on div "+ STG_PAYMENTS FOUNDATIONAL_DB PROD_SCHEMA + 4 columns + ORDERS FOUNDATIONAL_DB…" at bounding box center [575, 201] width 624 height 403
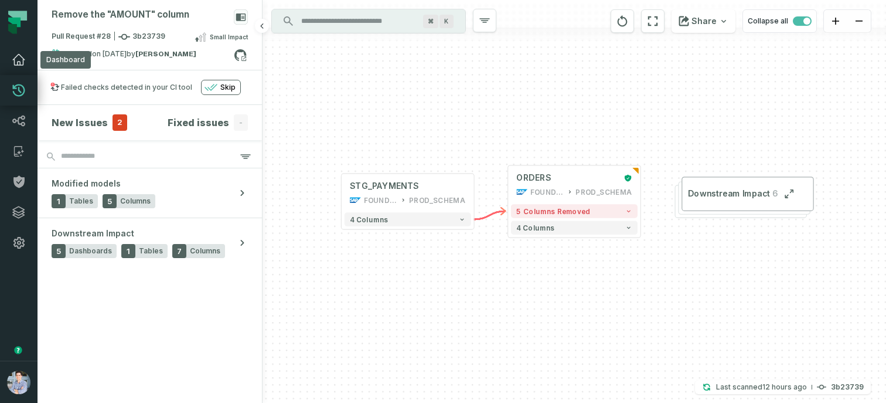
click at [21, 60] on icon at bounding box center [19, 60] width 14 height 14
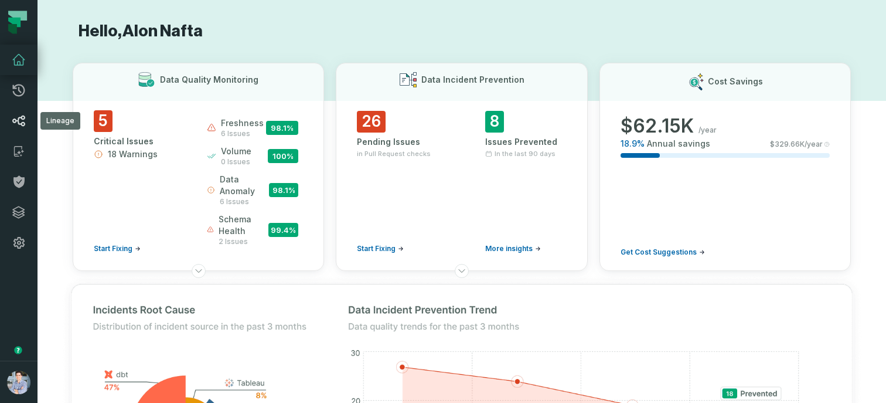
click at [18, 113] on link "Lineage" at bounding box center [19, 121] width 38 height 30
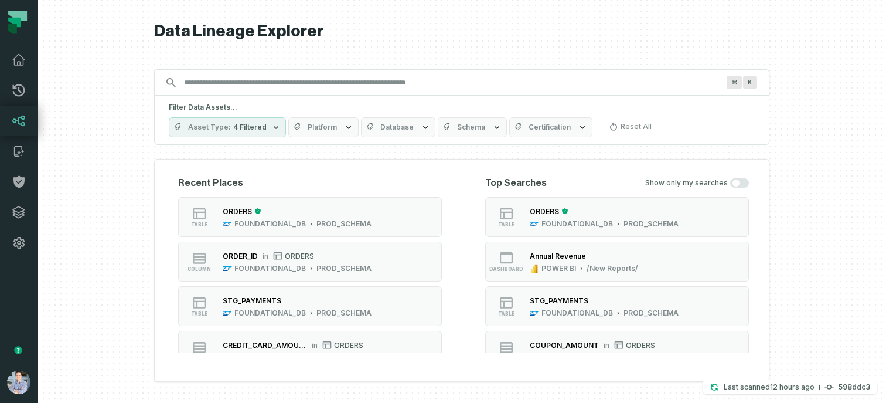
click at [26, 270] on button "button" at bounding box center [19, 309] width 38 height 103
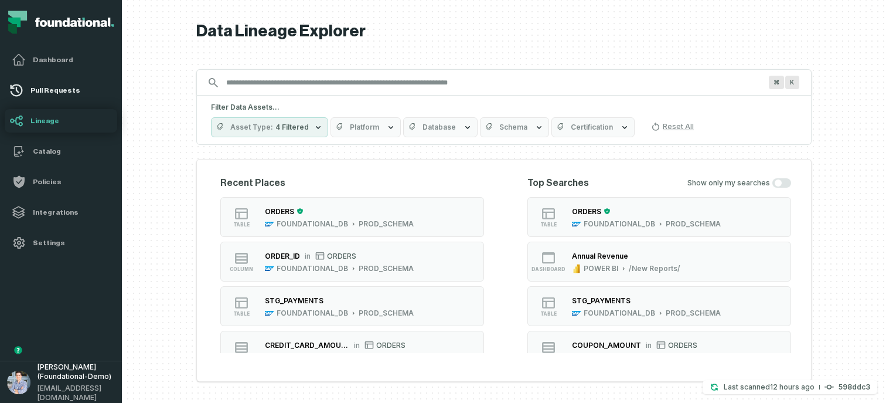
click at [47, 86] on h4 "Pull Requests" at bounding box center [71, 90] width 82 height 9
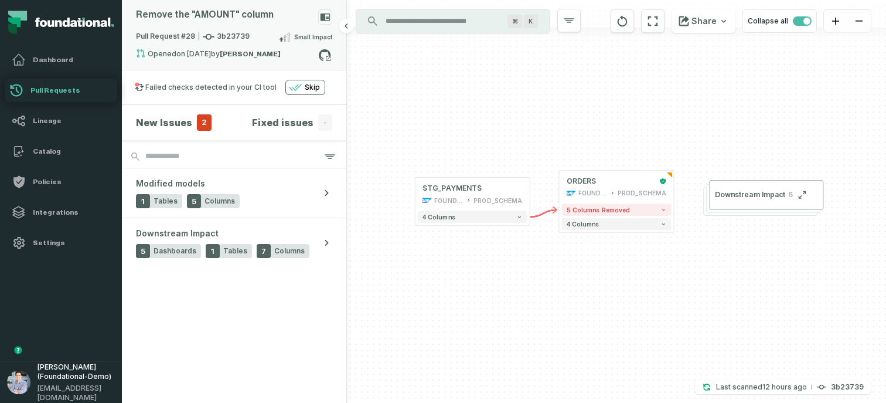
click at [219, 50] on div "Opened [DATE] 5:00:25 PM by [PERSON_NAME]" at bounding box center [227, 56] width 182 height 14
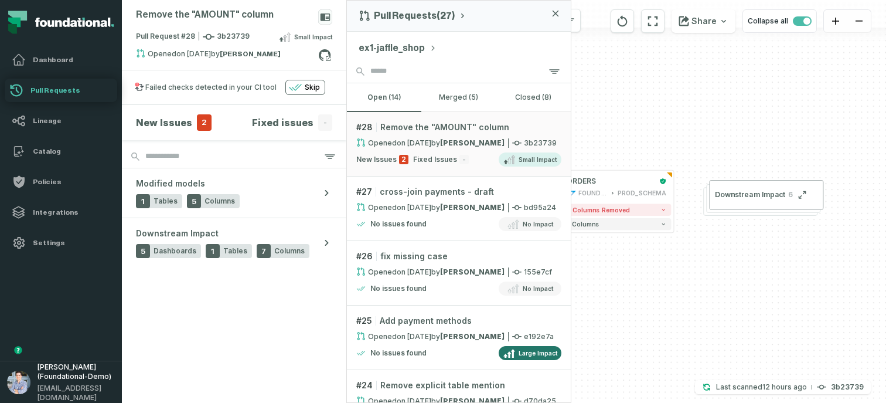
click at [599, 97] on div "+ STG_PAYMENTS FOUNDATIONAL_DB PROD_SCHEMA + 4 columns + ORDERS FOUNDATIONAL_DB…" at bounding box center [616, 201] width 539 height 403
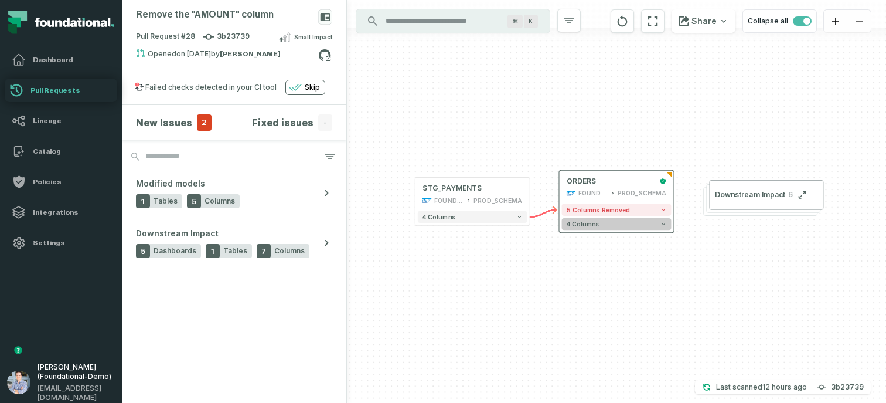
click at [613, 226] on button "4 columns" at bounding box center [617, 224] width 110 height 12
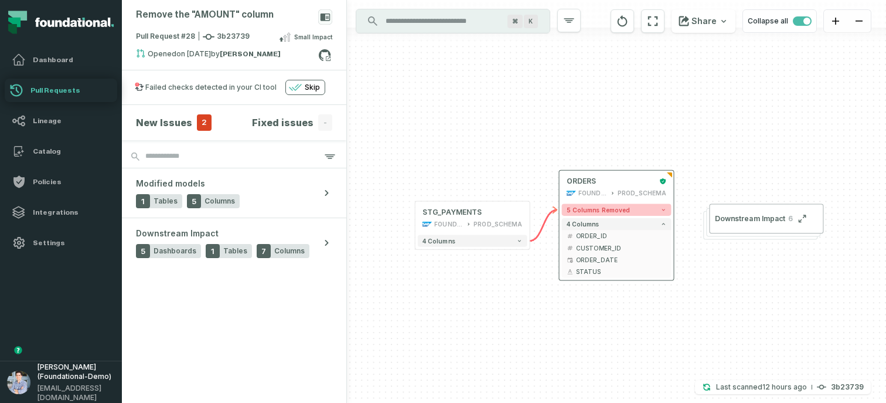
click at [618, 211] on span "5 columns removed" at bounding box center [599, 209] width 64 height 7
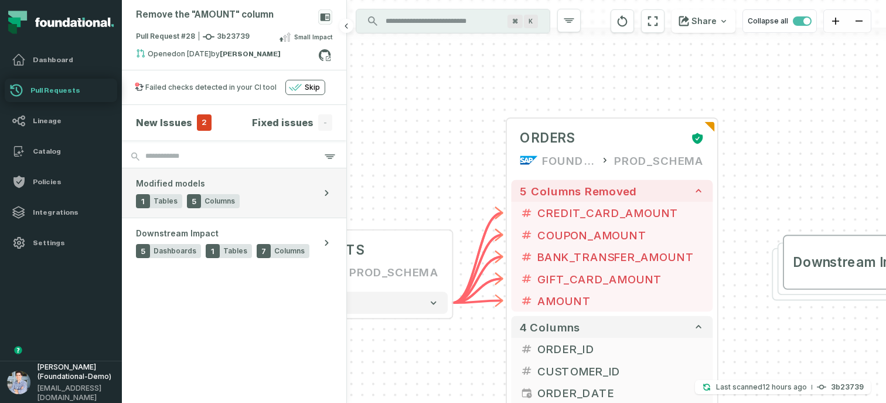
click at [212, 192] on div "Modified models 1 Tables 5 Columns" at bounding box center [188, 193] width 104 height 30
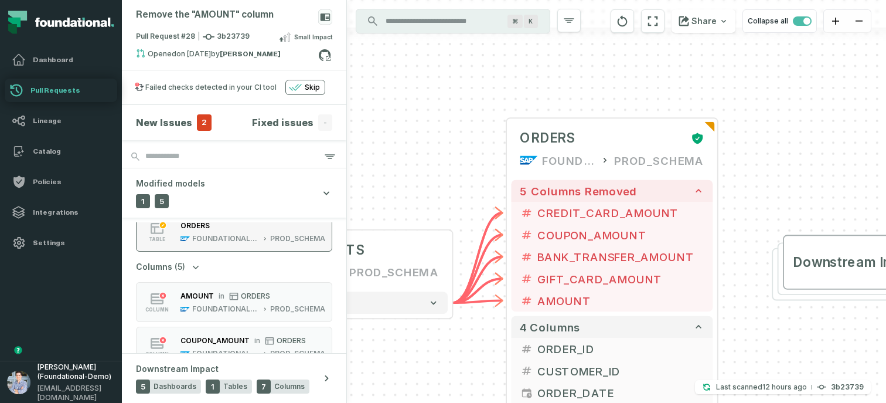
scroll to position [45, 0]
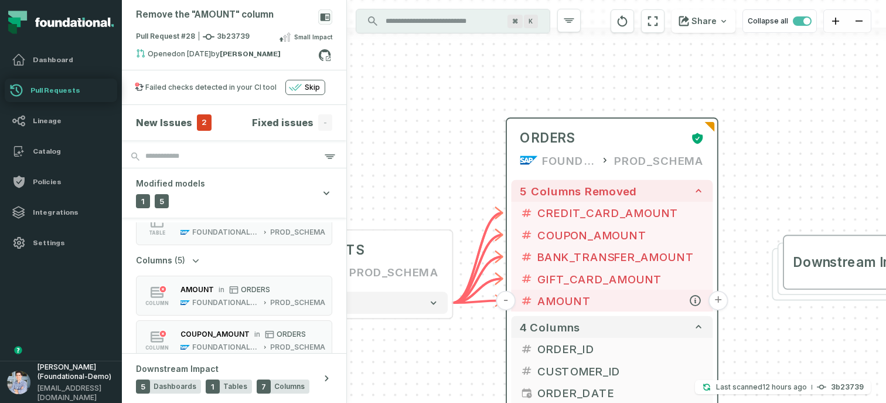
click at [719, 302] on button "+" at bounding box center [719, 301] width 20 height 20
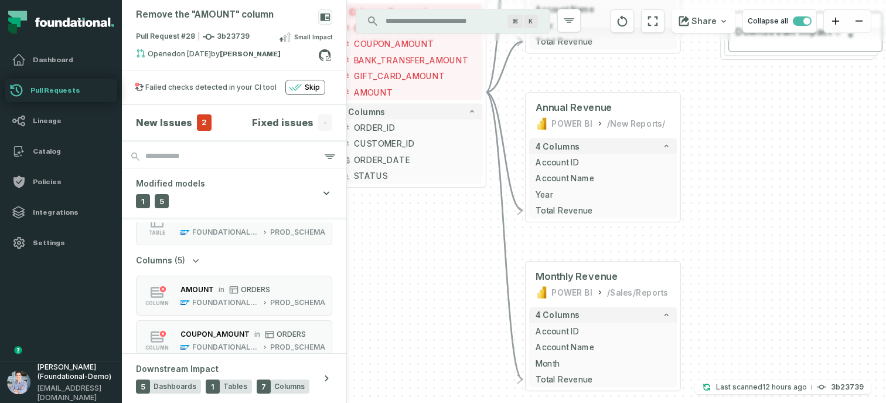
drag, startPoint x: 465, startPoint y: 249, endPoint x: 450, endPoint y: -111, distance: 360.2
click at [450, 0] on html "Pull Requests Dashboard Lineage Catalog Policies Integrations Settings Alon Naf…" at bounding box center [443, 201] width 886 height 403
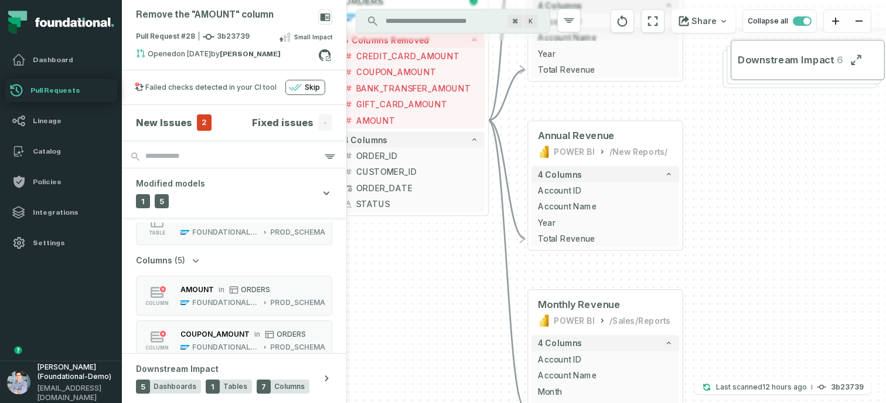
drag, startPoint x: 440, startPoint y: 236, endPoint x: 452, endPoint y: 331, distance: 96.3
click at [452, 331] on div "+ orders foundational view + 8 columns + id - order_amount + time_of_order + ti…" at bounding box center [616, 201] width 539 height 403
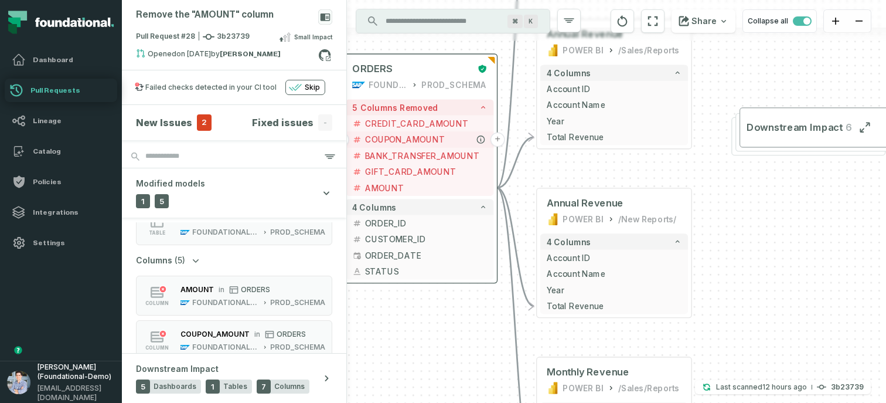
click at [496, 140] on button "+" at bounding box center [498, 139] width 15 height 15
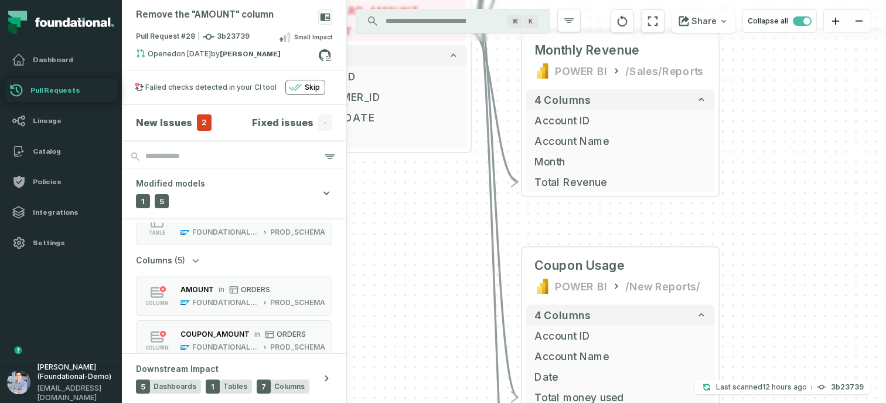
drag, startPoint x: 410, startPoint y: 131, endPoint x: 430, endPoint y: 254, distance: 124.6
click at [430, 254] on div "+ Coupon Usage POWER BI /New Reports/ 4 columns + Account ID + Account Name + D…" at bounding box center [616, 201] width 539 height 403
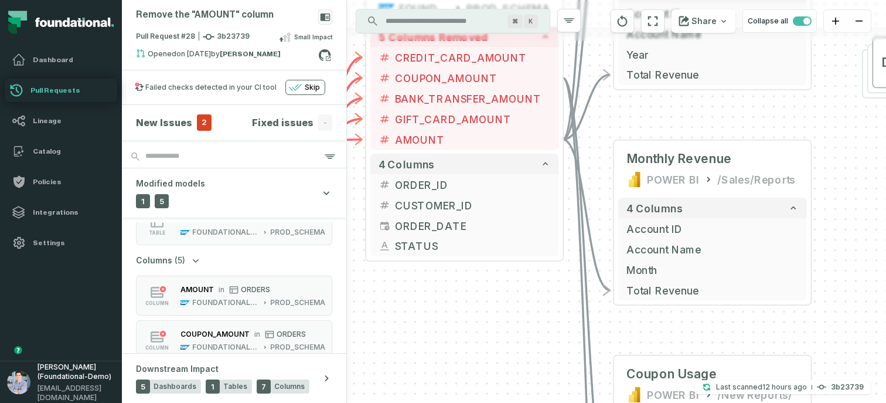
drag, startPoint x: 399, startPoint y: 226, endPoint x: 528, endPoint y: 387, distance: 206.8
click at [528, 387] on div "+ Coupon Usage POWER BI /New Reports/ 4 columns + Account ID + Account Name + D…" at bounding box center [616, 201] width 539 height 403
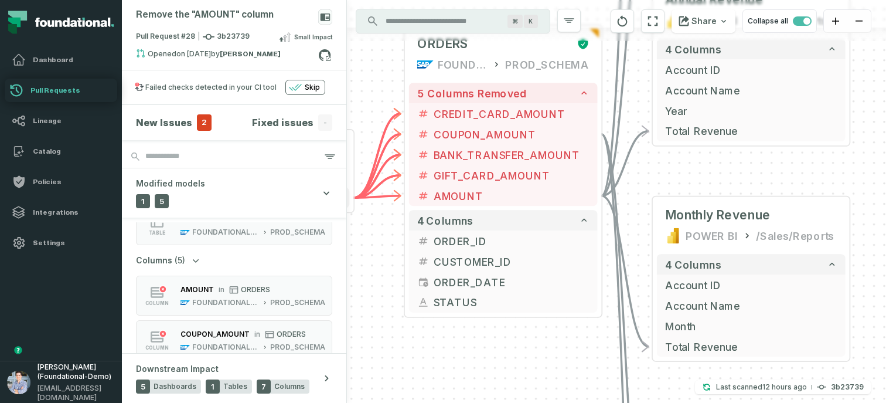
click at [348, 251] on div "+ Coupon Usage POWER BI /New Reports/ 4 columns + Account ID + Account Name + D…" at bounding box center [616, 201] width 539 height 403
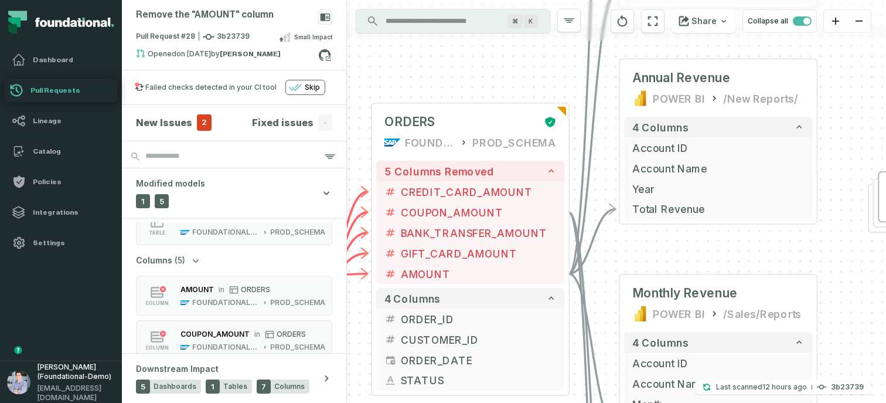
drag, startPoint x: 393, startPoint y: 232, endPoint x: 360, endPoint y: 312, distance: 86.4
click at [360, 312] on div "+ Coupon Usage POWER BI /New Reports/ 4 columns + Account ID + Account Name + D…" at bounding box center [616, 201] width 539 height 403
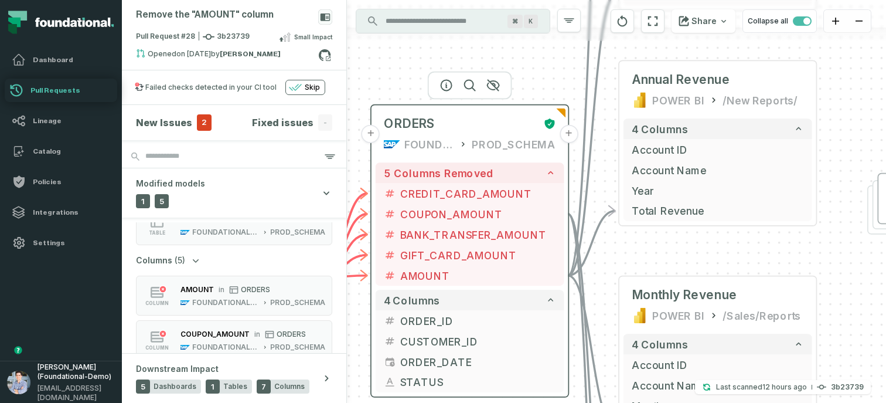
click at [566, 132] on button "+" at bounding box center [569, 134] width 18 height 18
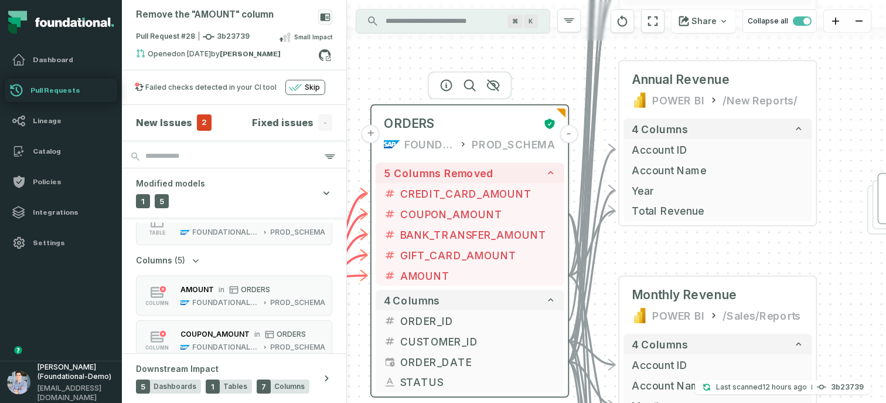
click at [569, 135] on button "-" at bounding box center [569, 134] width 18 height 18
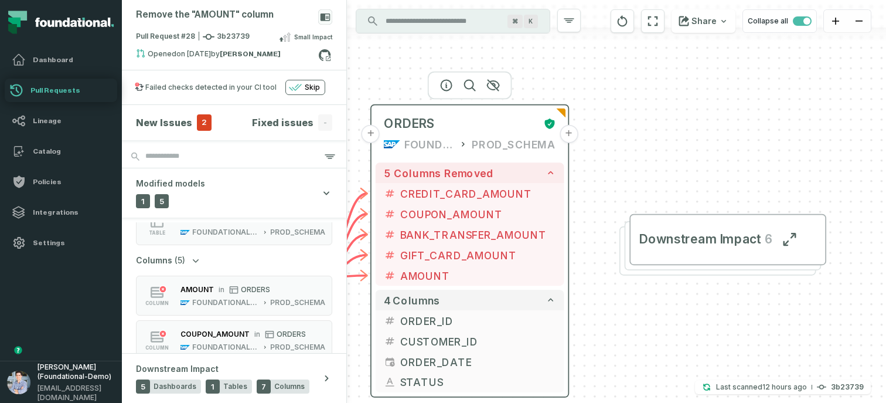
click at [373, 137] on button "+" at bounding box center [371, 134] width 18 height 18
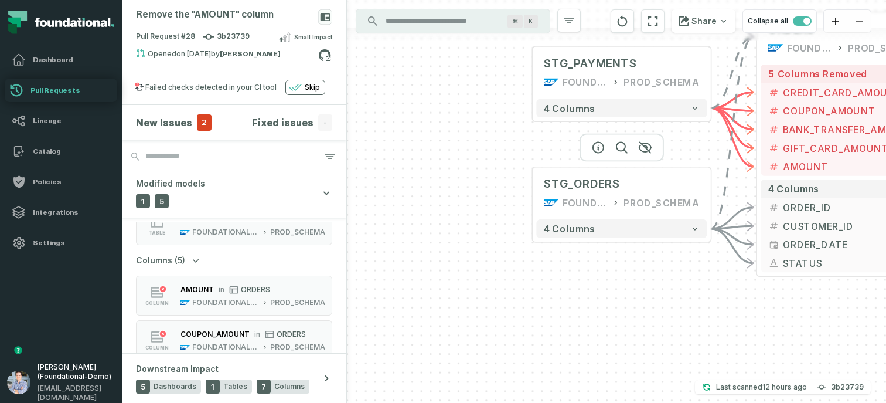
drag, startPoint x: 664, startPoint y: 163, endPoint x: 519, endPoint y: 257, distance: 173.0
click at [519, 257] on div "+ STG_ORDERS FOUNDATIONAL_DB PROD_SCHEMA + 4 columns + STG_PAYMENTS FOUNDATIONA…" at bounding box center [616, 201] width 539 height 403
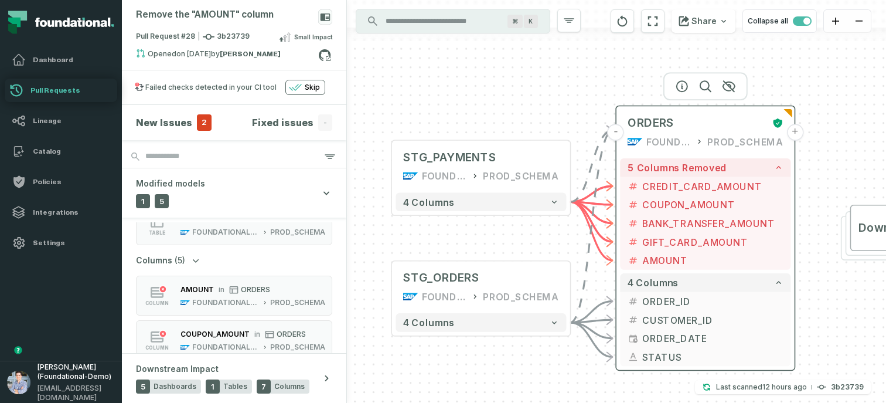
click at [621, 136] on button "-" at bounding box center [616, 132] width 16 height 16
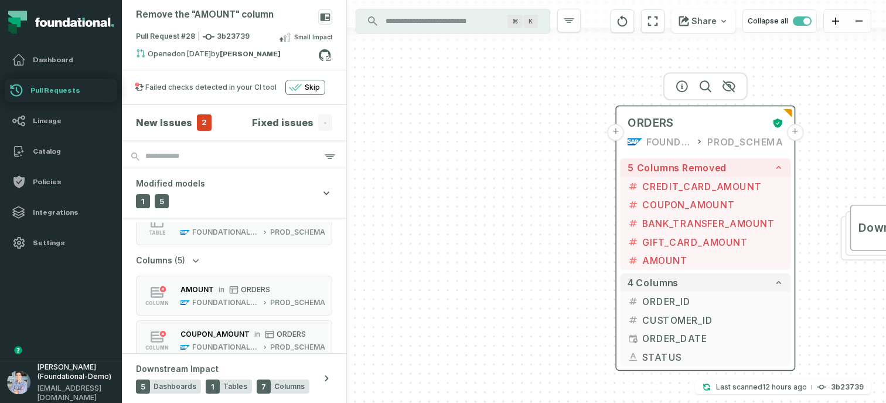
click at [621, 136] on button "+" at bounding box center [616, 132] width 16 height 16
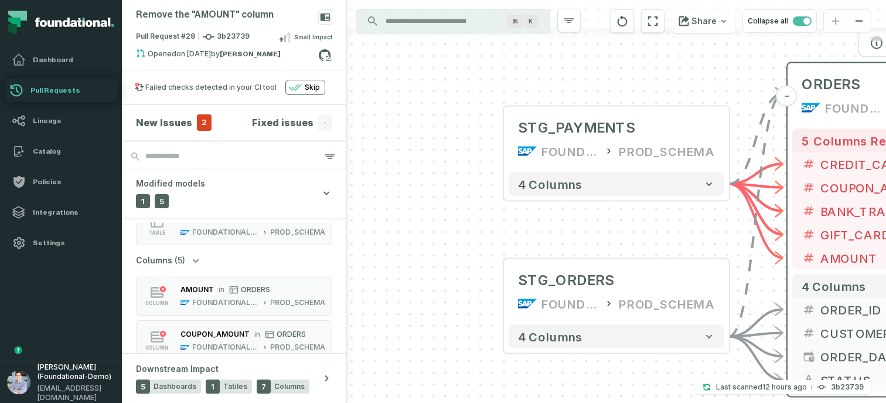
click at [788, 93] on button "-" at bounding box center [787, 96] width 21 height 21
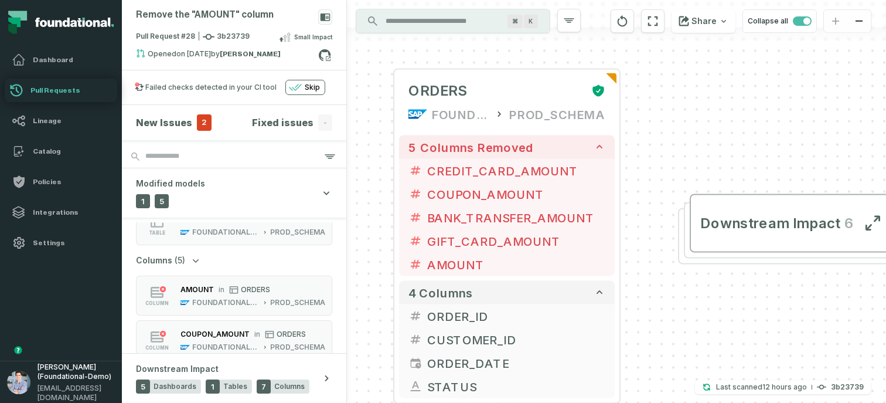
drag, startPoint x: 698, startPoint y: 89, endPoint x: 242, endPoint y: 100, distance: 455.6
click at [242, 100] on div "Remove the "AMOUNT" column Pull Request #28 3b23739 Small Impact Opened [DATE] …" at bounding box center [504, 201] width 764 height 403
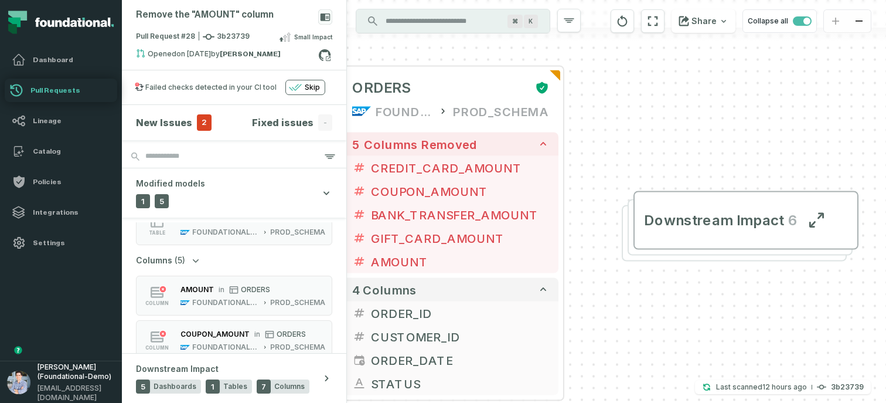
drag, startPoint x: 603, startPoint y: 174, endPoint x: 658, endPoint y: 83, distance: 106.3
click at [658, 83] on div "+ ORDERS FOUNDATIONAL_DB PROD_SCHEMA + 5 columns removed + CREDIT_CARD_AMOUNT +…" at bounding box center [616, 201] width 539 height 403
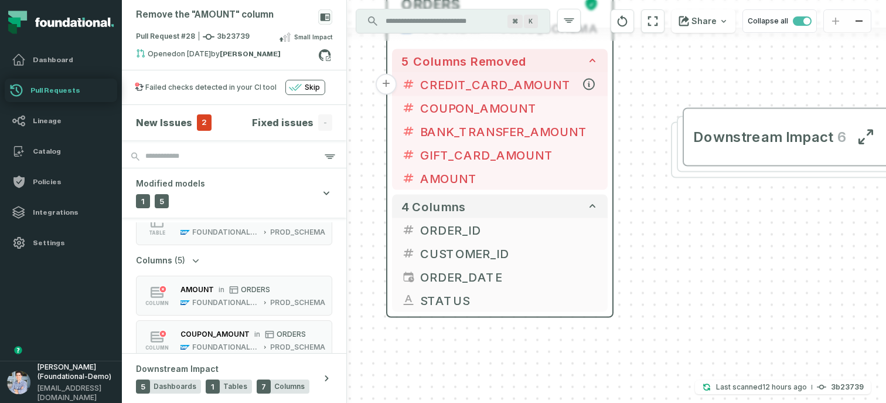
click at [606, 84] on button "CREDIT_CARD_AMOUNT" at bounding box center [500, 84] width 216 height 23
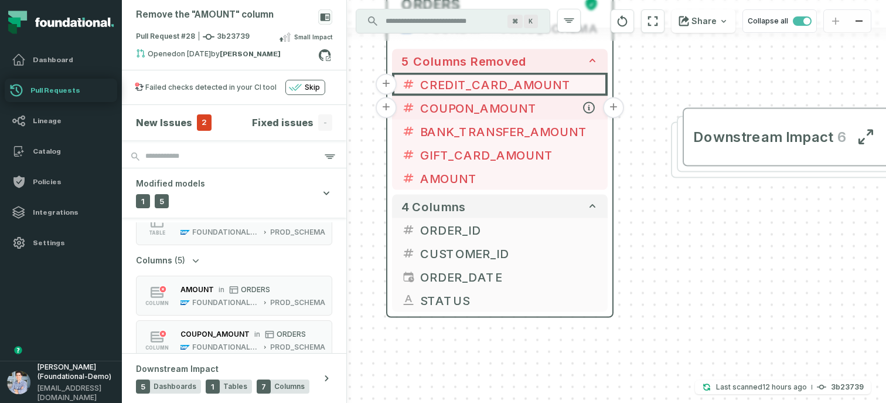
click at [489, 109] on span "COUPON_AMOUNT" at bounding box center [509, 108] width 178 height 18
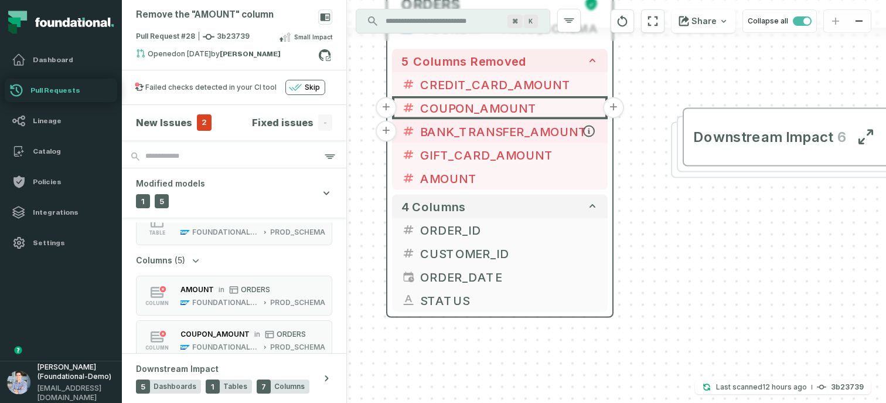
click at [522, 132] on span "BANK_TRANSFER_AMOUNT" at bounding box center [509, 132] width 178 height 18
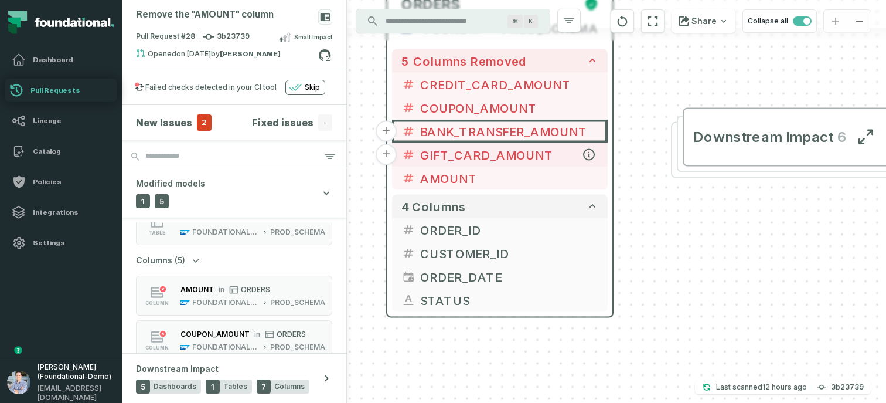
click at [498, 155] on span "GIFT_CARD_AMOUNT" at bounding box center [509, 155] width 178 height 18
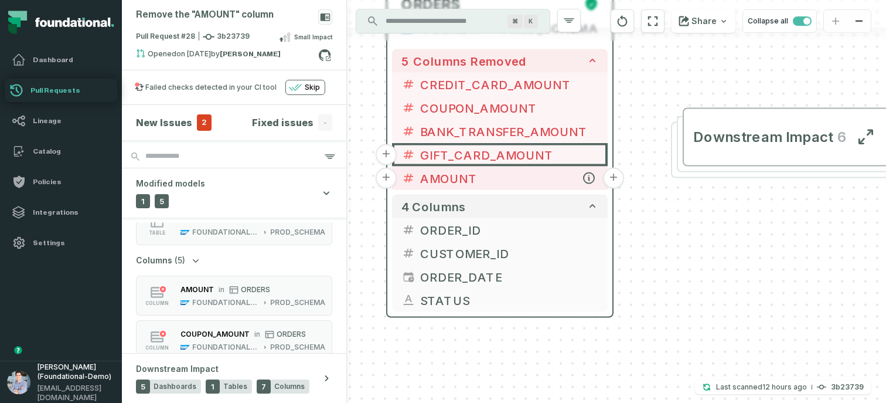
click at [483, 181] on span "AMOUNT" at bounding box center [509, 178] width 178 height 18
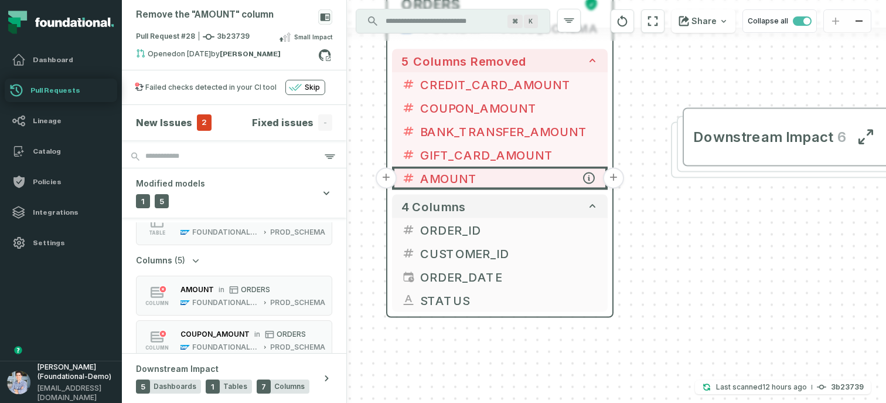
click at [611, 178] on button "+" at bounding box center [613, 178] width 21 height 21
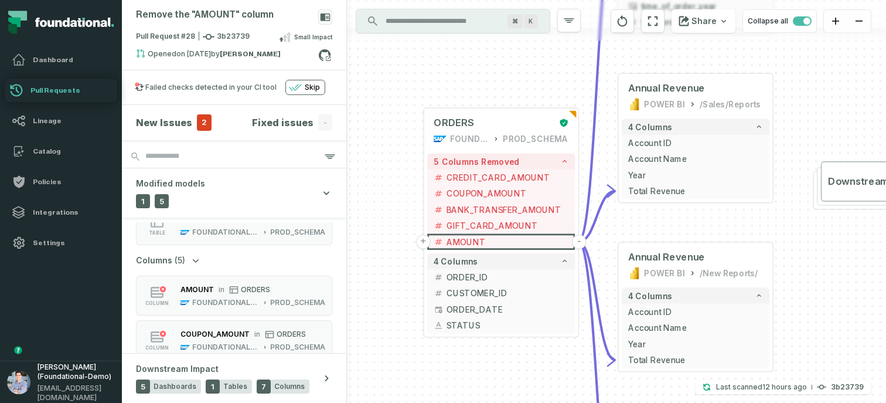
drag, startPoint x: 397, startPoint y: 305, endPoint x: 480, endPoint y: 84, distance: 236.7
click at [480, 84] on div "+ orders foundational view + 8 columns + id - order_amount + time_of_order + ti…" at bounding box center [616, 201] width 539 height 403
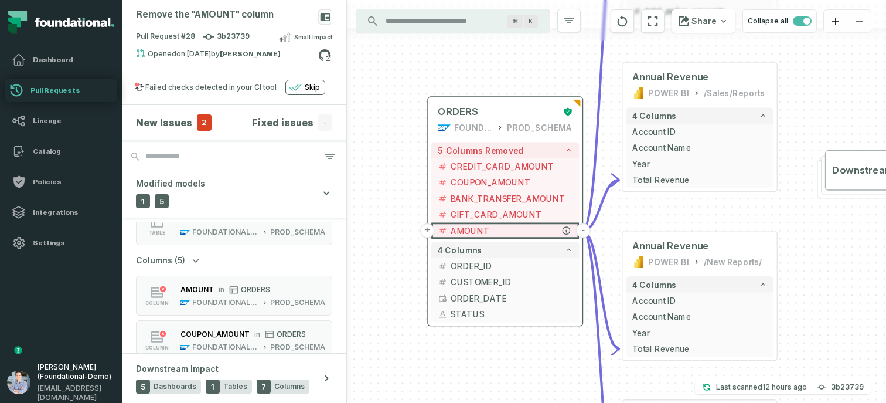
click at [428, 229] on button "+" at bounding box center [427, 230] width 15 height 15
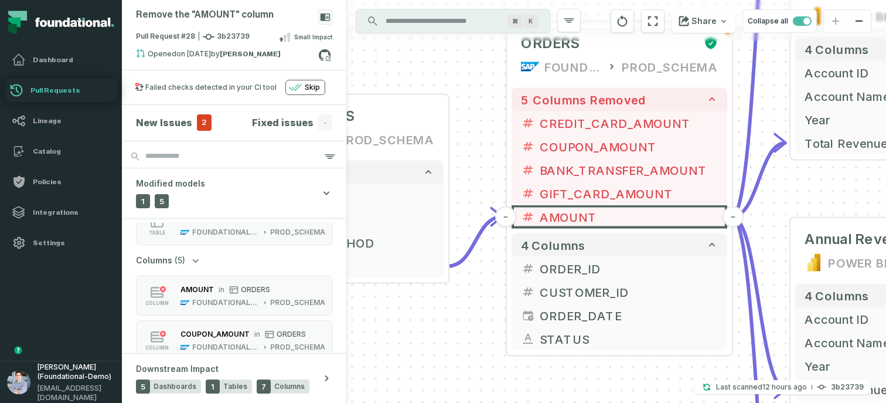
drag, startPoint x: 768, startPoint y: 343, endPoint x: 488, endPoint y: 269, distance: 290.3
click at [488, 269] on div "+ STG_PAYMENTS FOUNDATIONAL_DB PROD_SCHEMA + 4 columns + PAYMENT_ID + + ORDER_I…" at bounding box center [616, 201] width 539 height 403
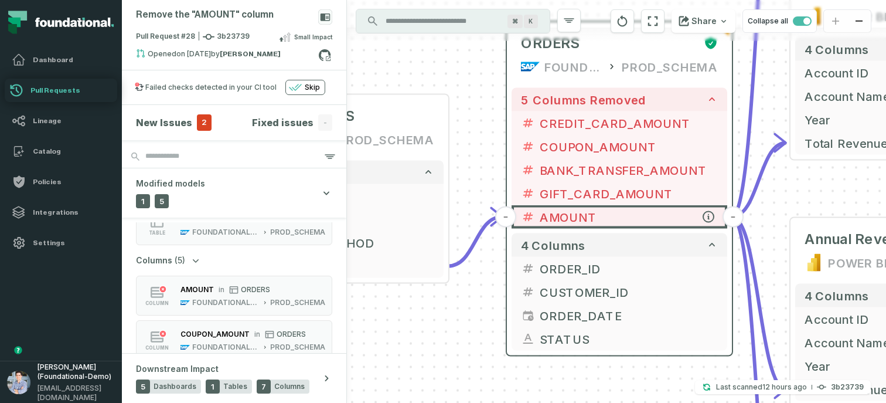
click at [594, 218] on span "AMOUNT" at bounding box center [629, 217] width 178 height 18
click at [709, 219] on icon "button" at bounding box center [708, 217] width 11 height 11
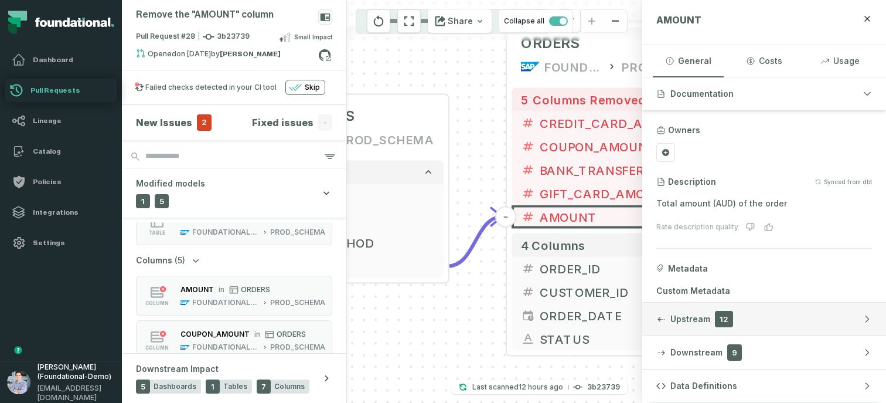
click at [691, 318] on span "Upstream" at bounding box center [691, 319] width 40 height 12
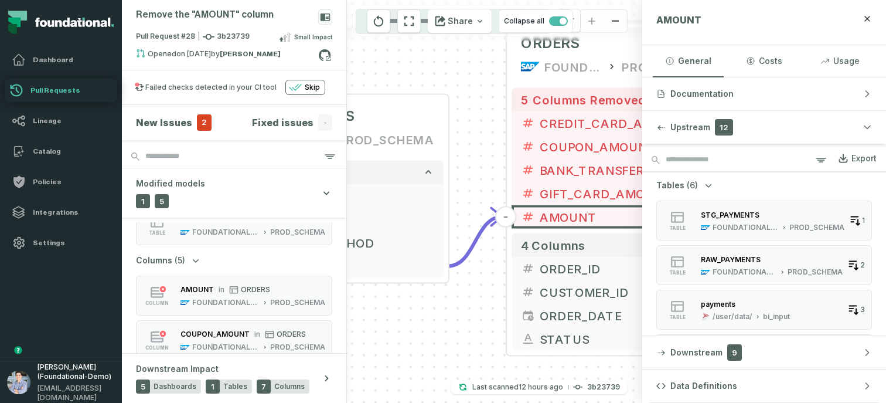
click at [697, 183] on button "Tables (6)" at bounding box center [686, 185] width 58 height 12
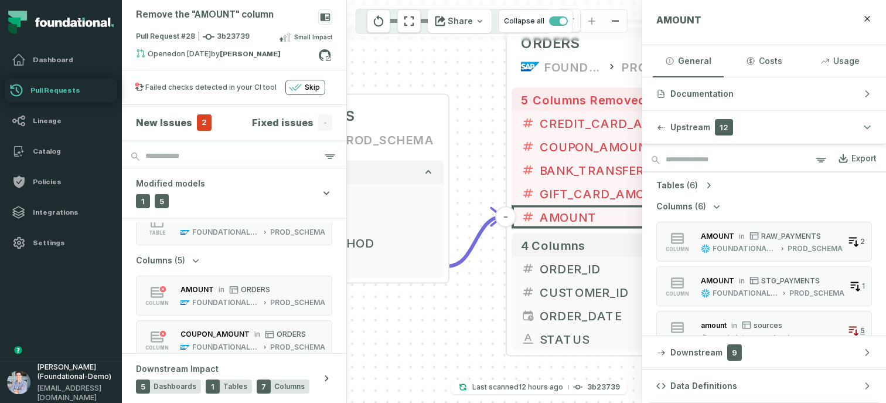
click at [699, 206] on span "(6)" at bounding box center [700, 206] width 11 height 12
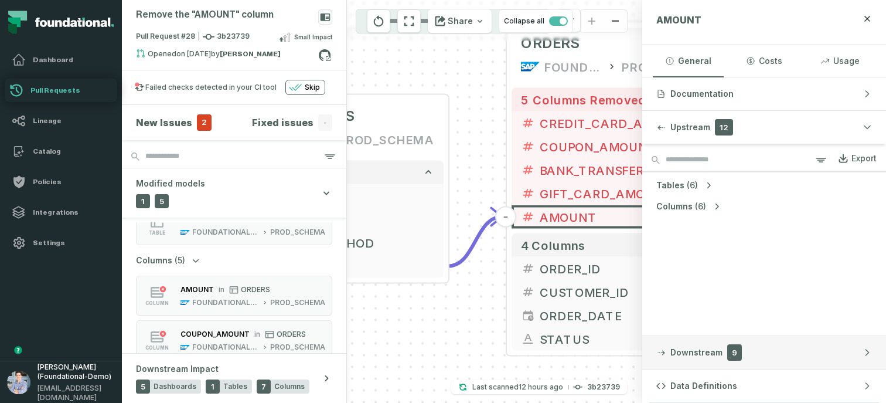
click at [695, 354] on span "Downstream" at bounding box center [697, 352] width 52 height 12
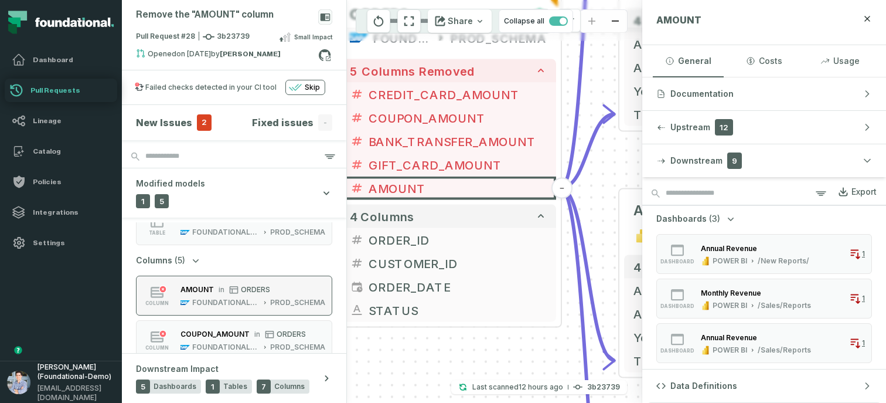
drag, startPoint x: 413, startPoint y: 338, endPoint x: 215, endPoint y: 307, distance: 200.6
click at [215, 307] on div "Remove the "AMOUNT" column Pull Request #28 3b23739 Small Impact Opened [DATE] …" at bounding box center [504, 201] width 764 height 403
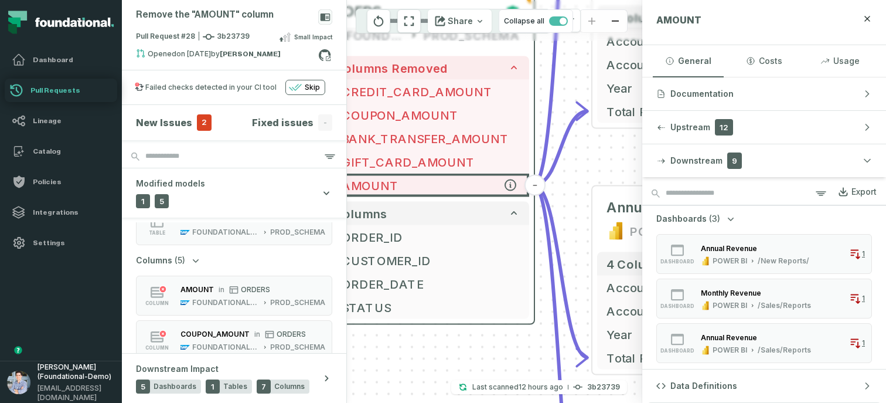
click at [539, 183] on button "-" at bounding box center [535, 185] width 21 height 21
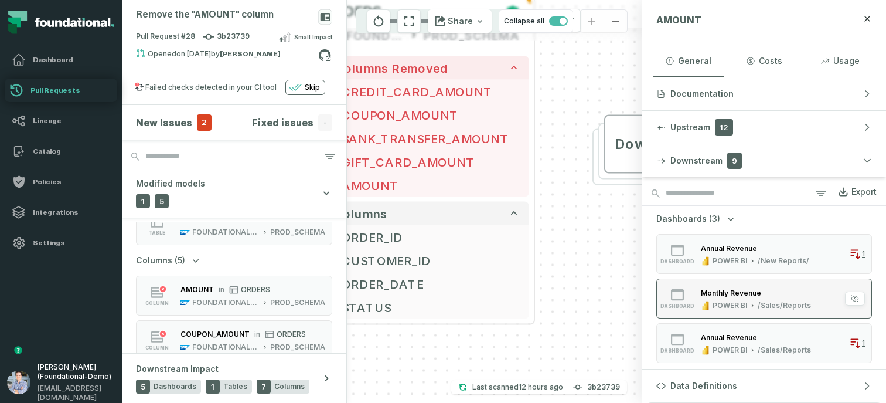
click at [751, 302] on icon "button" at bounding box center [753, 305] width 6 height 6
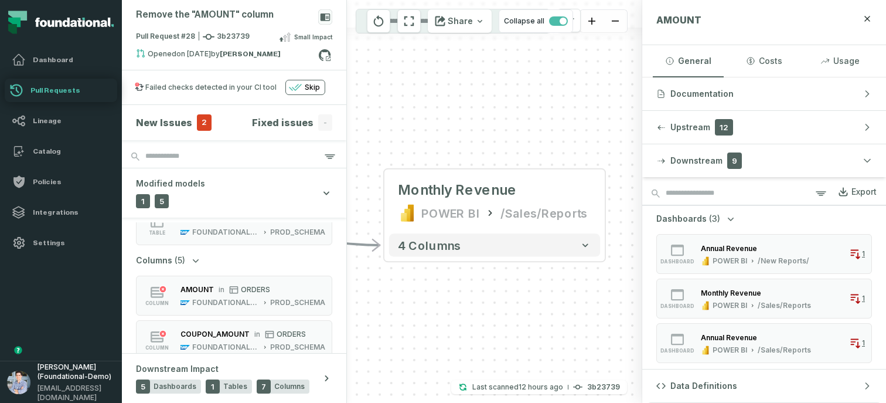
drag, startPoint x: 456, startPoint y: 319, endPoint x: 622, endPoint y: 315, distance: 166.0
click at [622, 315] on div "+ STG_PAYMENTS FOUNDATIONAL_DB PROD_SCHEMA + 4 columns + PAYMENT_ID + + ORDER_I…" at bounding box center [494, 201] width 295 height 403
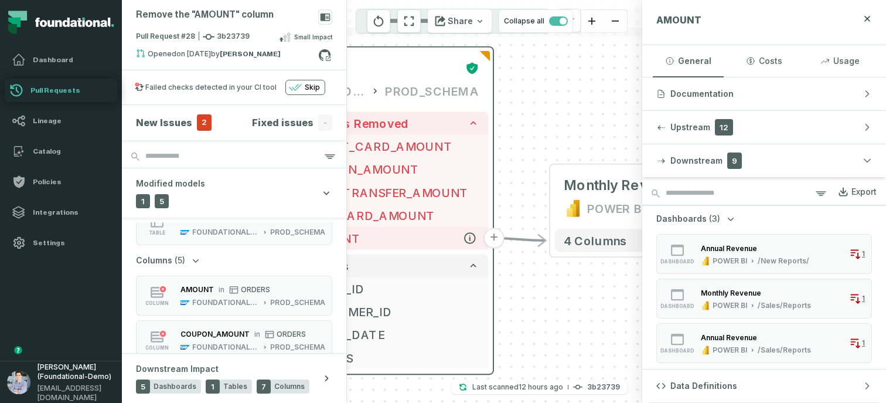
click at [431, 236] on span "AMOUNT" at bounding box center [392, 237] width 175 height 17
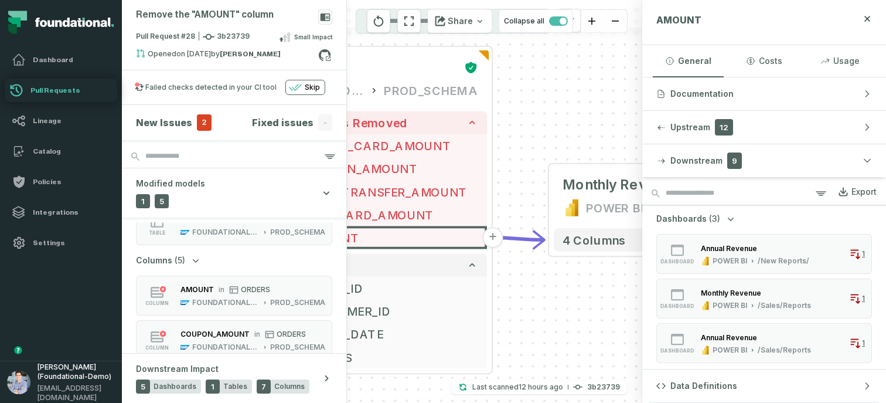
drag, startPoint x: 545, startPoint y: 296, endPoint x: 494, endPoint y: 269, distance: 57.7
click at [494, 269] on div "+ STG_PAYMENTS FOUNDATIONAL_DB PROD_SCHEMA + 4 columns + PAYMENT_ID + + ORDER_I…" at bounding box center [494, 201] width 295 height 403
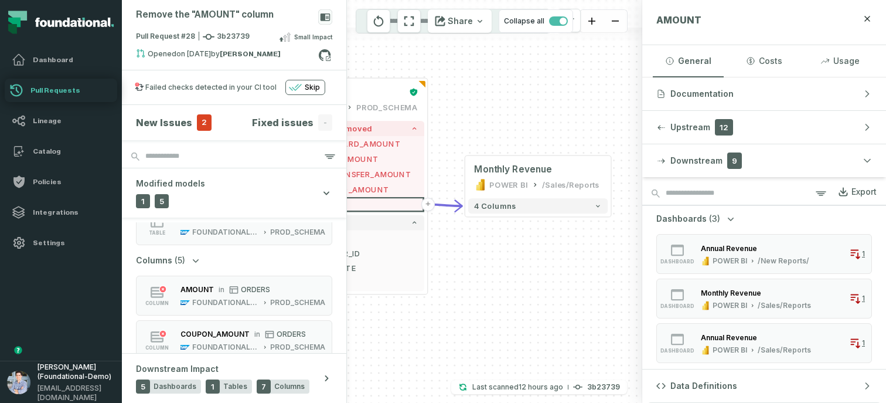
drag, startPoint x: 561, startPoint y: 278, endPoint x: 517, endPoint y: 247, distance: 53.8
click at [517, 247] on div "+ STG_PAYMENTS FOUNDATIONAL_DB PROD_SCHEMA + 4 columns + PAYMENT_ID + + ORDER_I…" at bounding box center [494, 201] width 295 height 403
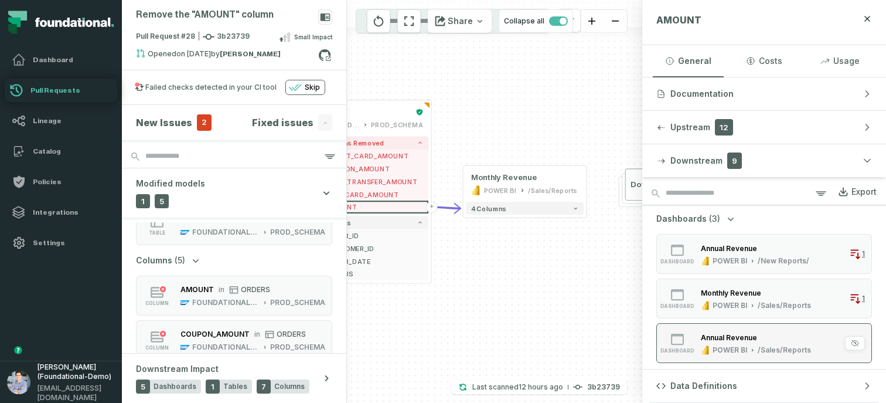
click at [719, 336] on div "Annual Revenue" at bounding box center [729, 337] width 56 height 9
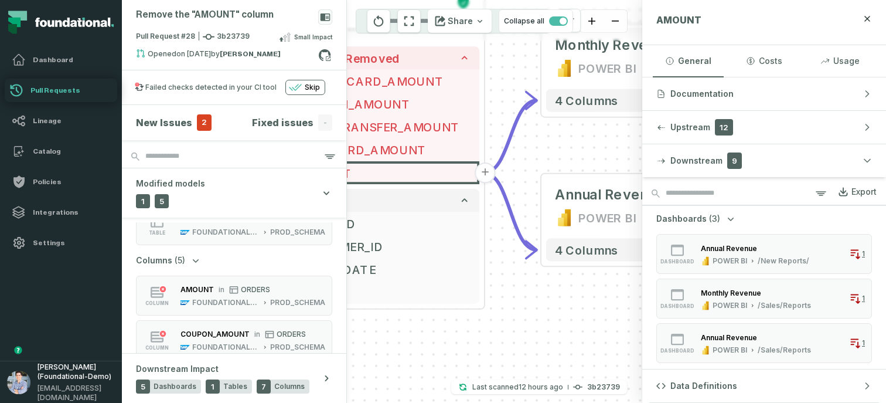
drag, startPoint x: 441, startPoint y: 298, endPoint x: 598, endPoint y: 302, distance: 157.1
click at [598, 302] on div "+ STG_PAYMENTS FOUNDATIONAL_DB PROD_SCHEMA + 4 columns + PAYMENT_ID + + ORDER_I…" at bounding box center [494, 201] width 295 height 403
click at [738, 249] on div "Annual Revenue" at bounding box center [729, 248] width 56 height 9
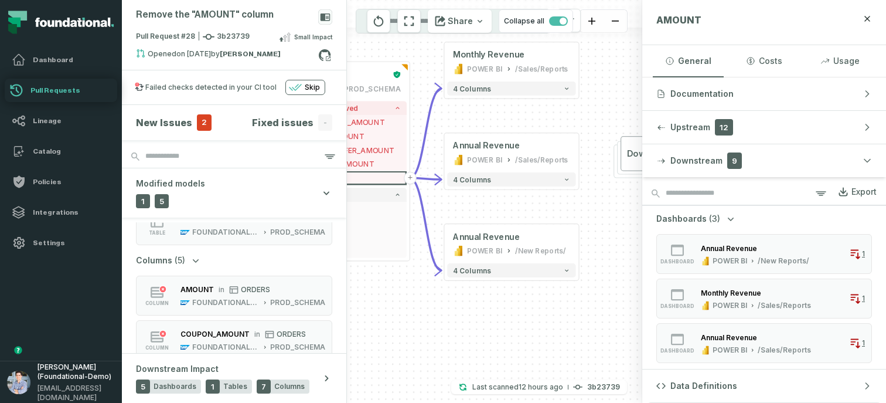
click at [725, 220] on icon "button" at bounding box center [731, 219] width 12 height 12
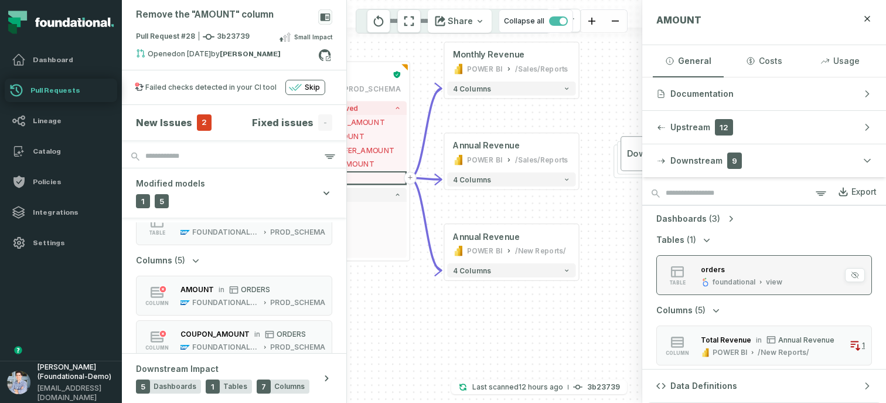
click at [731, 273] on div "orders" at bounding box center [741, 269] width 81 height 12
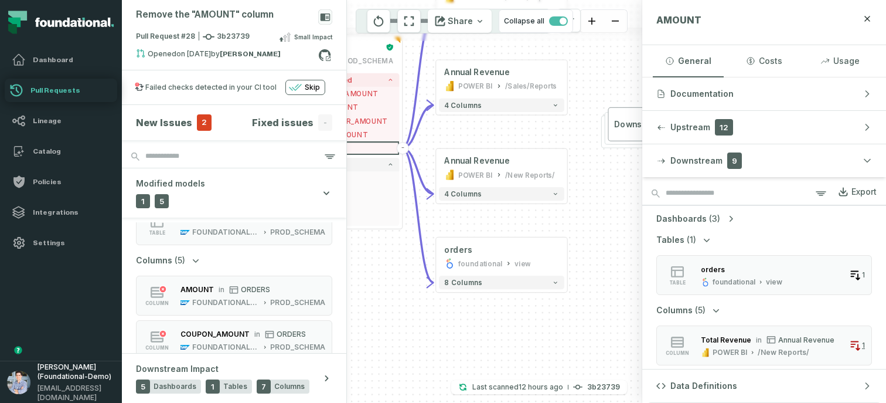
drag, startPoint x: 376, startPoint y: 272, endPoint x: 497, endPoint y: 327, distance: 132.7
click at [497, 327] on div "+ STG_PAYMENTS FOUNDATIONAL_DB PROD_SCHEMA + 4 columns + PAYMENT_ID + + ORDER_I…" at bounding box center [494, 201] width 295 height 403
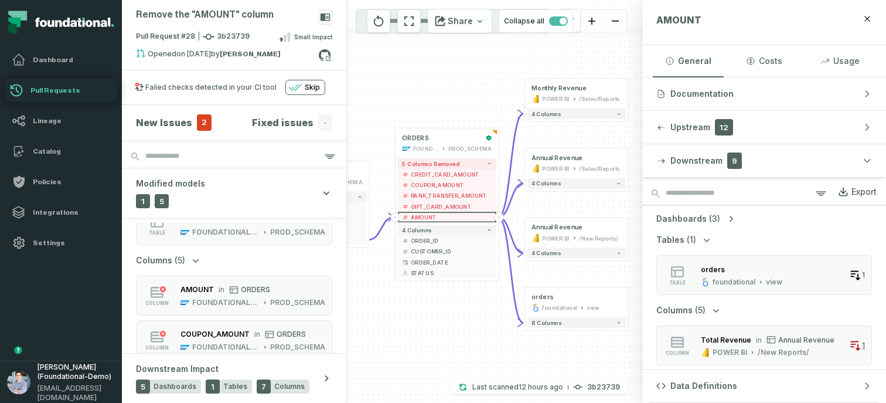
click at [161, 118] on h4 "New Issues" at bounding box center [164, 122] width 56 height 14
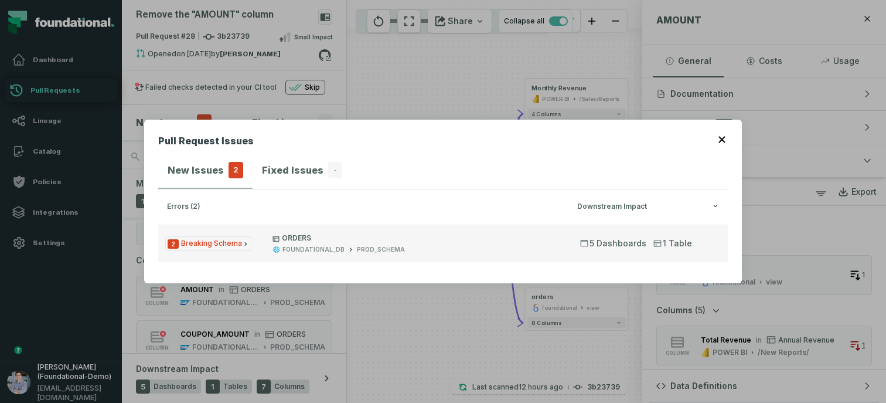
click at [443, 234] on p "ORDERS" at bounding box center [416, 237] width 287 height 9
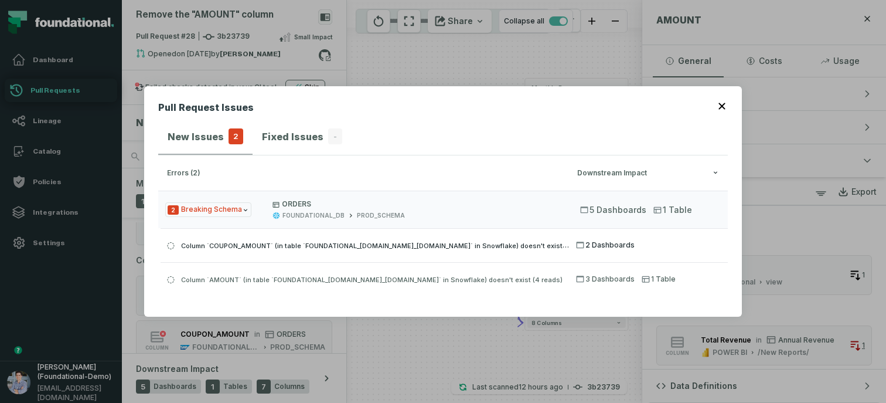
click at [603, 250] on button "Column `COUPON_AMOUNT` (in table `FOUNDATIONAL_DB.PROD_SCHEMA.ORDERS` in Snowfl…" at bounding box center [444, 244] width 567 height 33
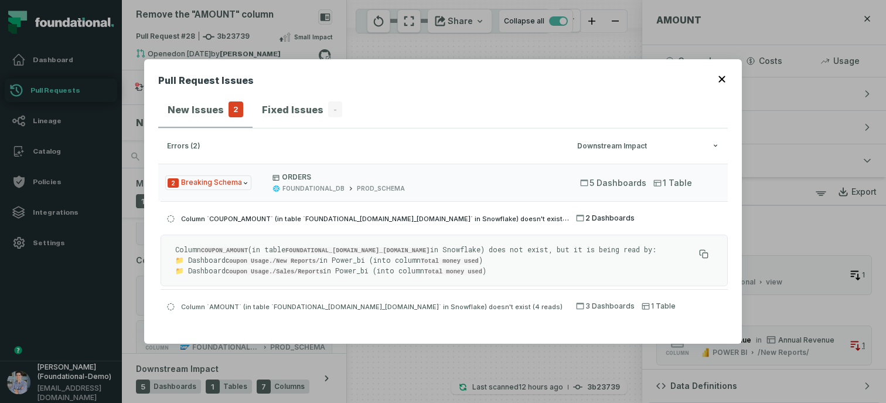
click at [574, 223] on button "Column `COUPON_AMOUNT` (in table `FOUNDATIONAL_DB.PROD_SCHEMA.ORDERS` in Snowfl…" at bounding box center [444, 217] width 567 height 33
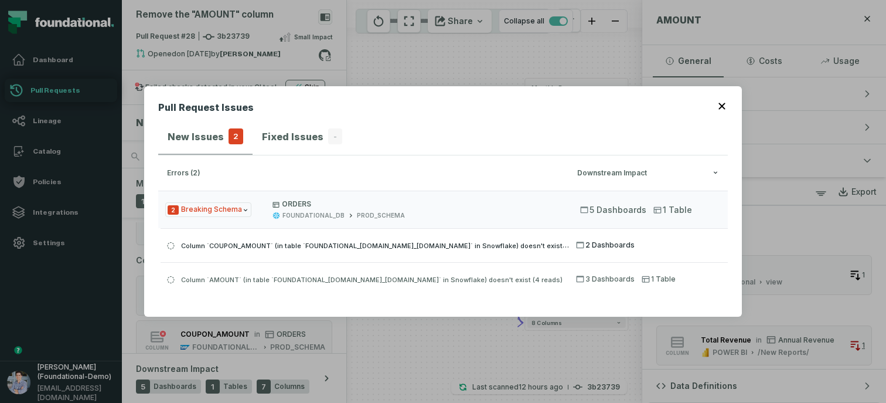
click at [514, 250] on div "Column `COUPON_AMOUNT` (in table `FOUNDATIONAL_DB.PROD_SCHEMA.ORDERS` in Snowfl…" at bounding box center [365, 245] width 409 height 14
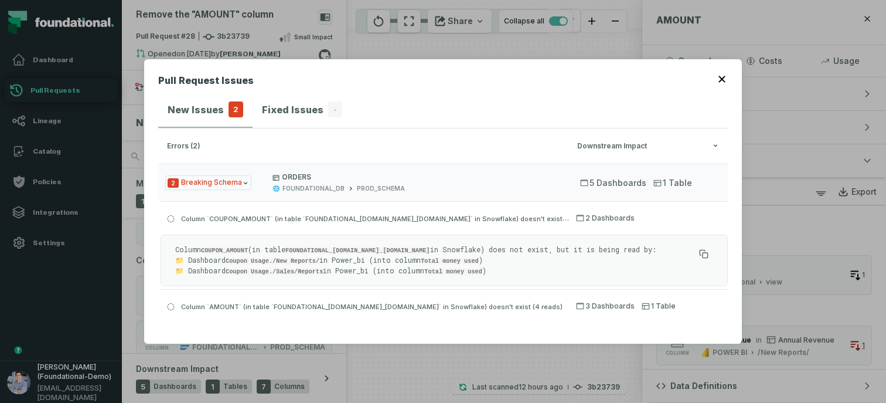
click at [221, 246] on p "Column COUPON_AMOUNT (in table FOUNDATIONAL_DB.PROD_SCHEMA.ORDERS in Snowflake)…" at bounding box center [434, 260] width 519 height 32
drag, startPoint x: 299, startPoint y: 250, endPoint x: 430, endPoint y: 247, distance: 131.3
click at [430, 247] on p "Column COUPON_AMOUNT (in table FOUNDATIONAL_DB.PROD_SCHEMA.ORDERS in Snowflake)…" at bounding box center [434, 260] width 519 height 32
click at [461, 250] on p "Column COUPON_AMOUNT (in table FOUNDATIONAL_DB.PROD_SCHEMA.ORDERS in Snowflake)…" at bounding box center [434, 260] width 519 height 32
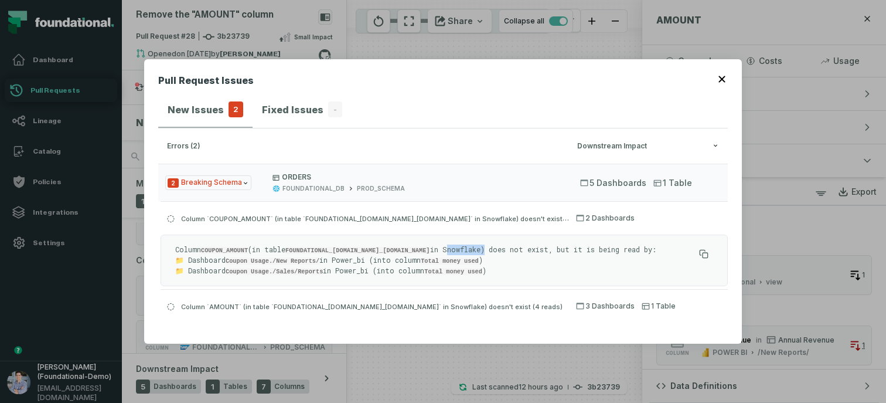
click at [461, 250] on p "Column COUPON_AMOUNT (in table FOUNDATIONAL_DB.PROD_SCHEMA.ORDERS in Snowflake)…" at bounding box center [434, 260] width 519 height 32
drag, startPoint x: 485, startPoint y: 250, endPoint x: 545, endPoint y: 247, distance: 59.9
click at [545, 247] on p "Column COUPON_AMOUNT (in table FOUNDATIONAL_DB.PROD_SCHEMA.ORDERS in Snowflake)…" at bounding box center [434, 260] width 519 height 32
drag, startPoint x: 559, startPoint y: 254, endPoint x: 660, endPoint y: 250, distance: 101.5
click at [660, 250] on p "Column COUPON_AMOUNT (in table FOUNDATIONAL_DB.PROD_SCHEMA.ORDERS in Snowflake)…" at bounding box center [434, 260] width 519 height 32
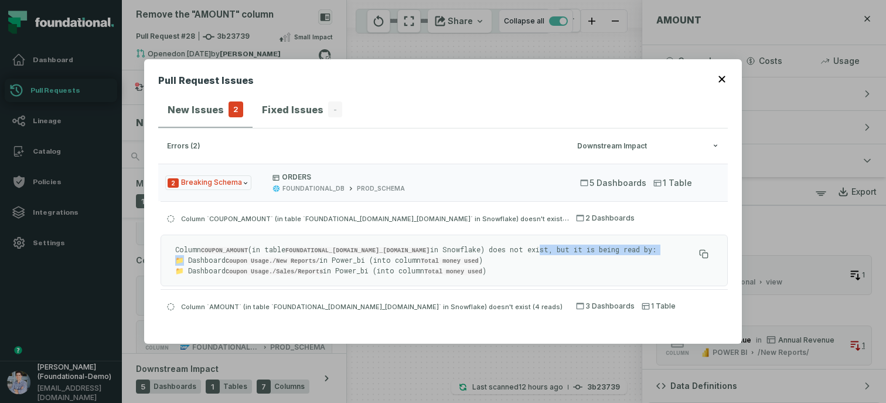
drag, startPoint x: 183, startPoint y: 261, endPoint x: 530, endPoint y: 253, distance: 346.5
click at [530, 253] on p "Column COUPON_AMOUNT (in table FOUNDATIONAL_DB.PROD_SCHEMA.ORDERS in Snowflake)…" at bounding box center [434, 260] width 519 height 32
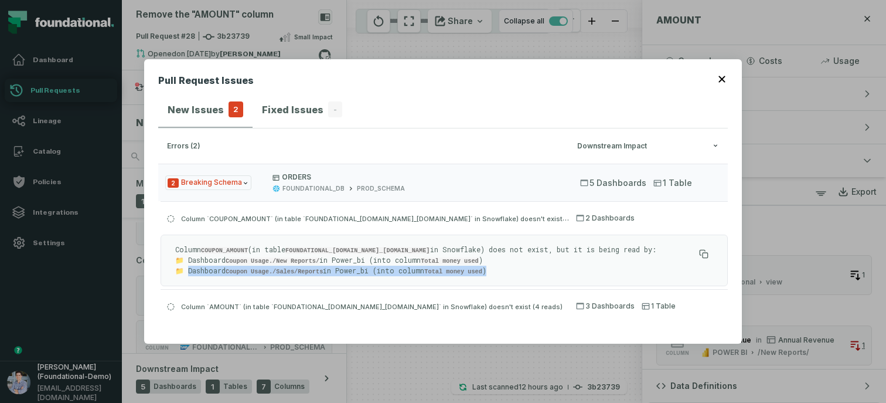
drag, startPoint x: 188, startPoint y: 270, endPoint x: 533, endPoint y: 275, distance: 345.3
click at [533, 275] on p "Column COUPON_AMOUNT (in table FOUNDATIONAL_DB.PROD_SCHEMA.ORDERS in Snowflake)…" at bounding box center [434, 260] width 519 height 32
click at [722, 73] on div "Pull Request Issues New Issues 2 Fixed Issues - errors (2) Downstream Impact 2 …" at bounding box center [443, 201] width 598 height 285
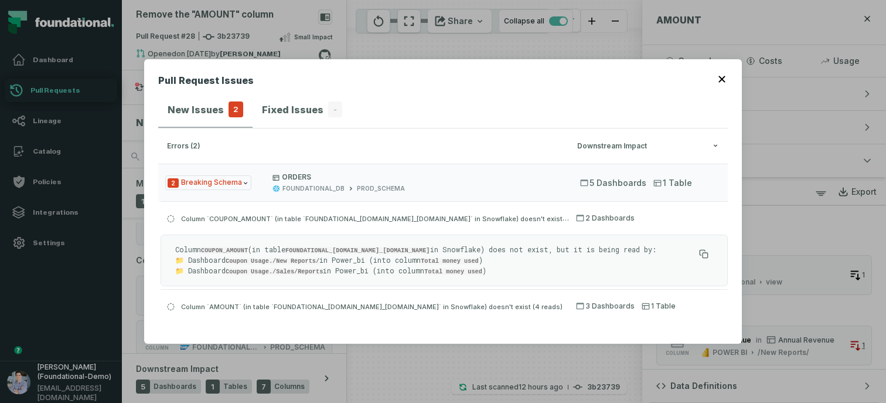
click at [722, 76] on button "button" at bounding box center [723, 77] width 9 height 9
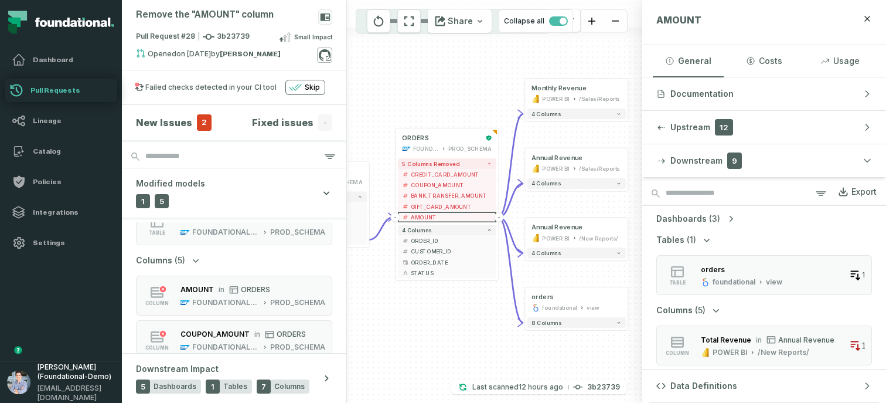
click at [324, 55] on icon at bounding box center [324, 54] width 15 height 15
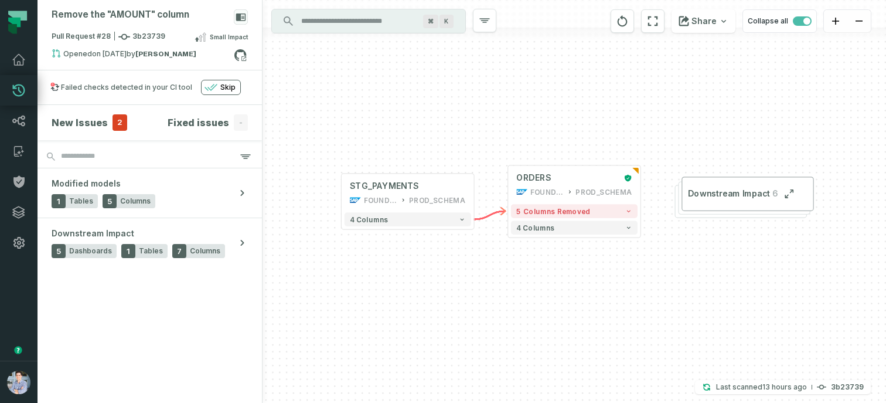
click at [417, 147] on div "+ ORDERS FOUNDATIONAL_DB PROD_SCHEMA + 5 columns removed 4 columns + STG_PAYMEN…" at bounding box center [575, 201] width 624 height 403
click at [15, 70] on link "Dashboard" at bounding box center [19, 60] width 38 height 30
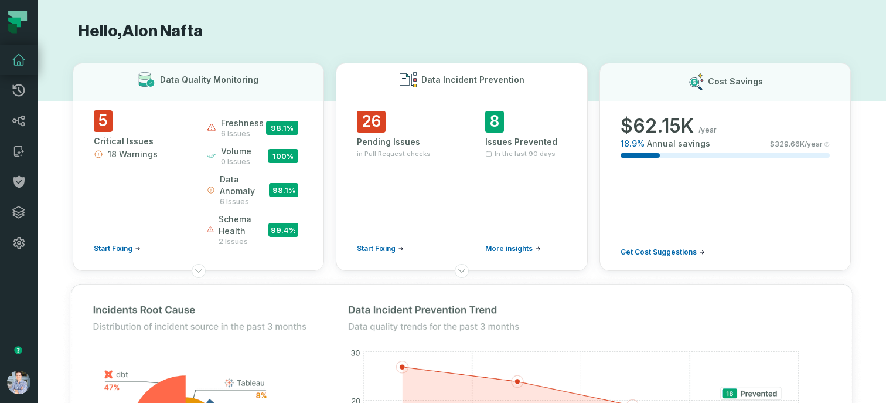
drag, startPoint x: 358, startPoint y: 140, endPoint x: 423, endPoint y: 141, distance: 65.1
click at [423, 141] on div "Pending Issues" at bounding box center [397, 142] width 81 height 12
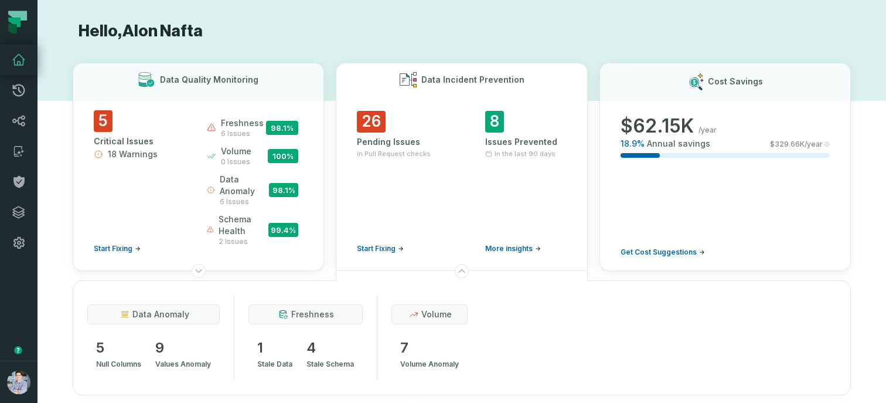
click at [382, 137] on div "Pending Issues" at bounding box center [397, 142] width 81 height 12
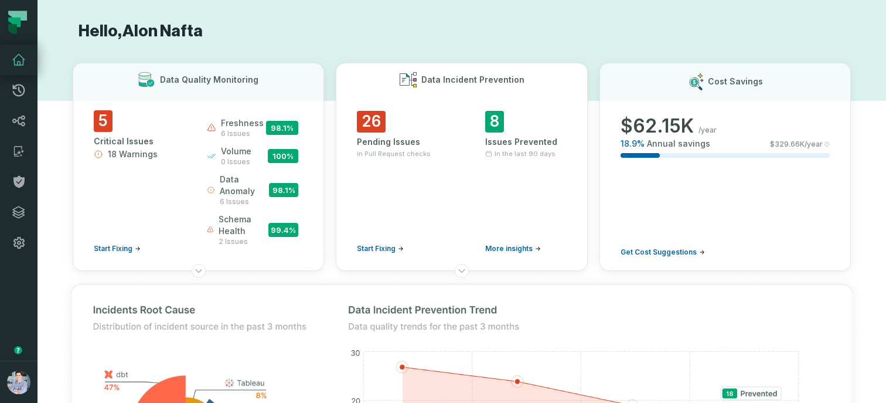
click at [387, 252] on span "Start Fixing" at bounding box center [376, 248] width 39 height 9
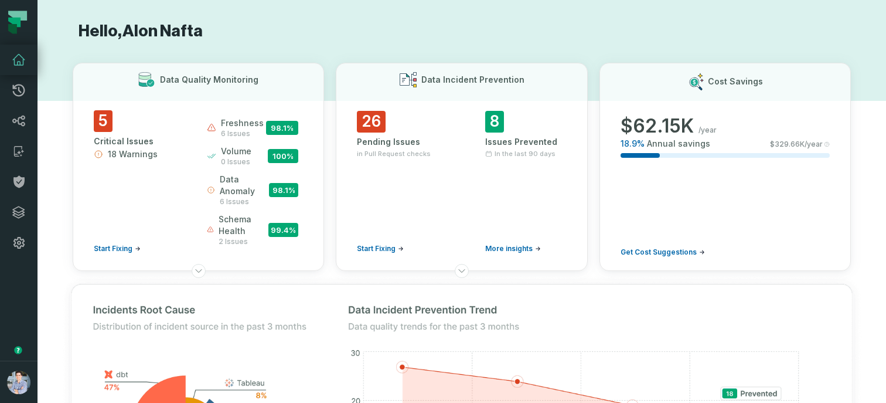
scroll to position [556, 0]
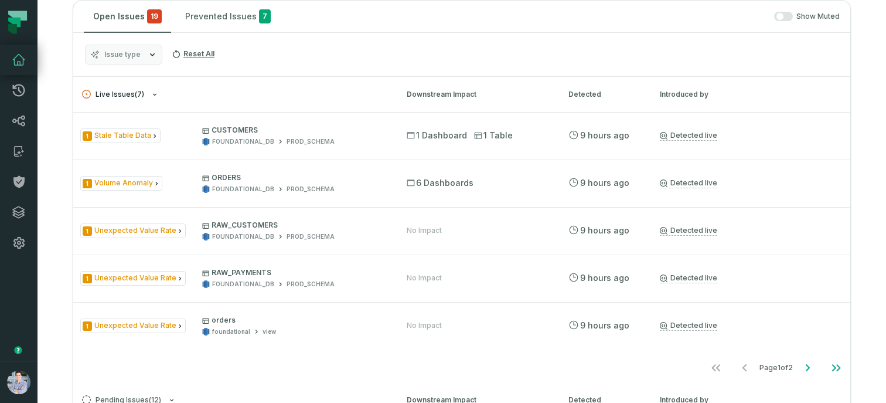
click at [127, 96] on span "Live Issues ( 7 )" at bounding box center [113, 94] width 62 height 9
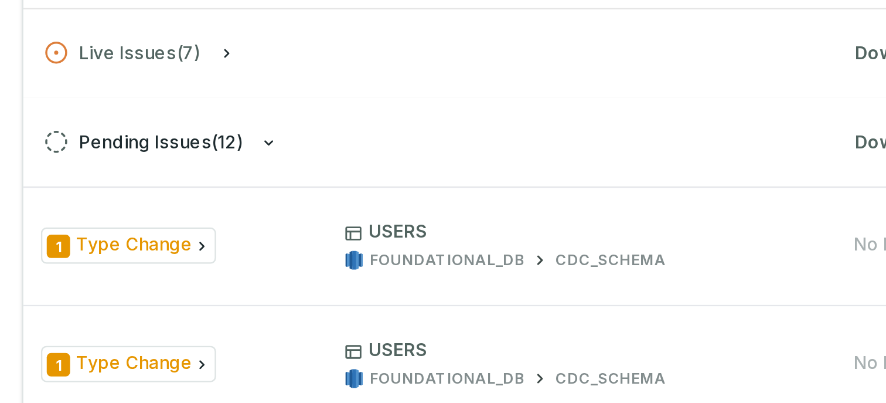
scroll to position [594, 0]
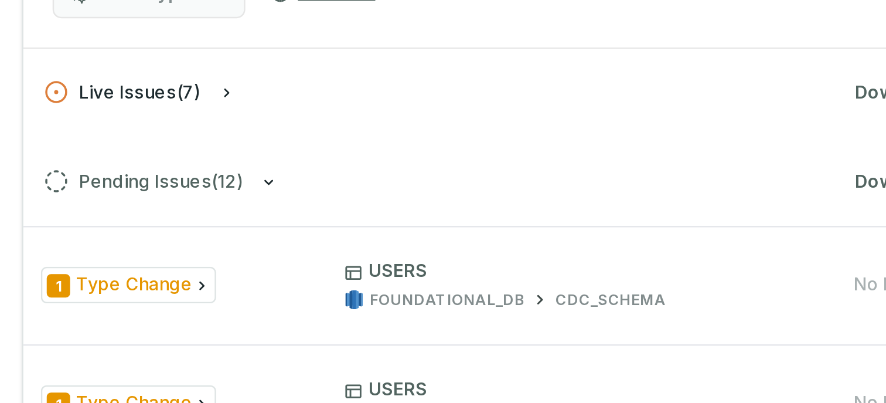
click at [117, 56] on span "Live Issues ( 7 )" at bounding box center [113, 56] width 62 height 9
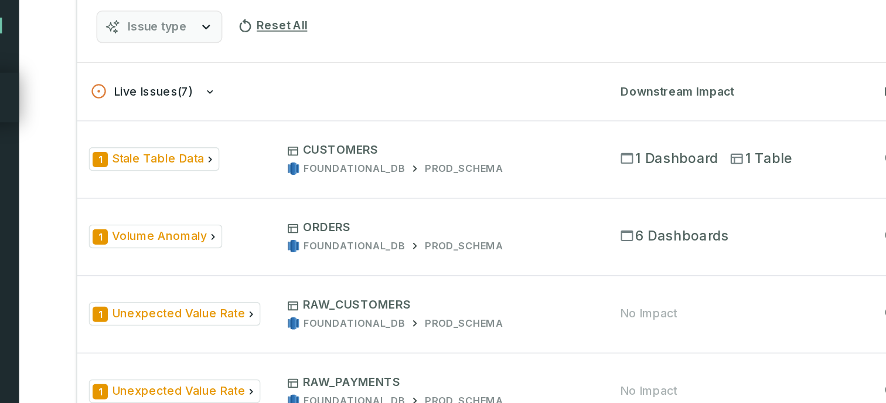
click at [135, 60] on span "Live Issues ( 7 )" at bounding box center [113, 56] width 62 height 9
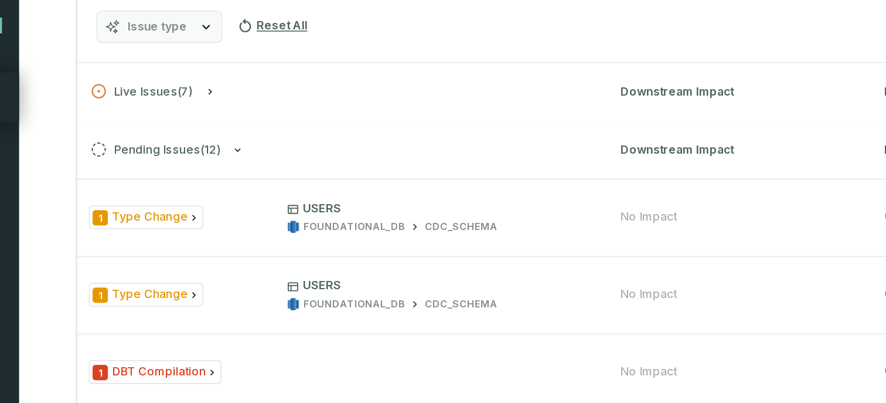
click at [130, 63] on h3 "Live Issues ( 7 ) Downstream Impact Detected Introduced by" at bounding box center [461, 56] width 777 height 35
click at [130, 53] on span "Live Issues ( 7 )" at bounding box center [113, 56] width 62 height 9
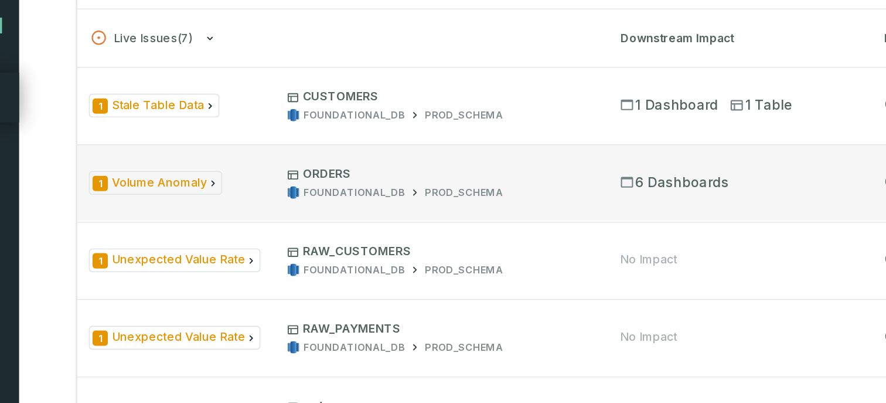
scroll to position [630, 0]
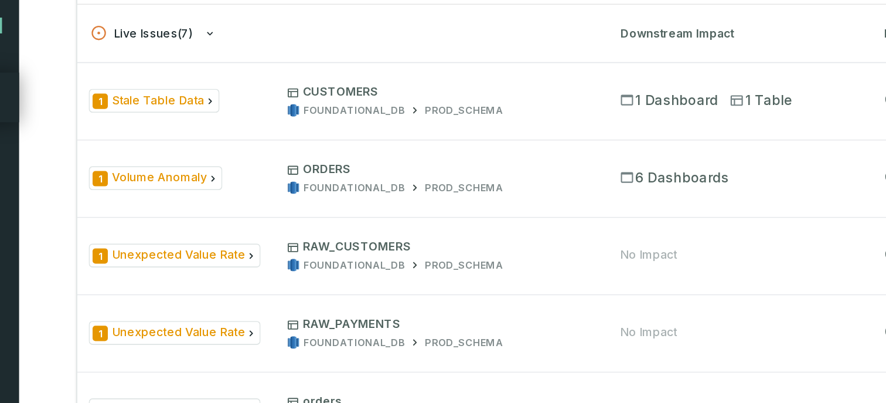
click at [135, 22] on span "Live Issues ( 7 )" at bounding box center [113, 20] width 62 height 9
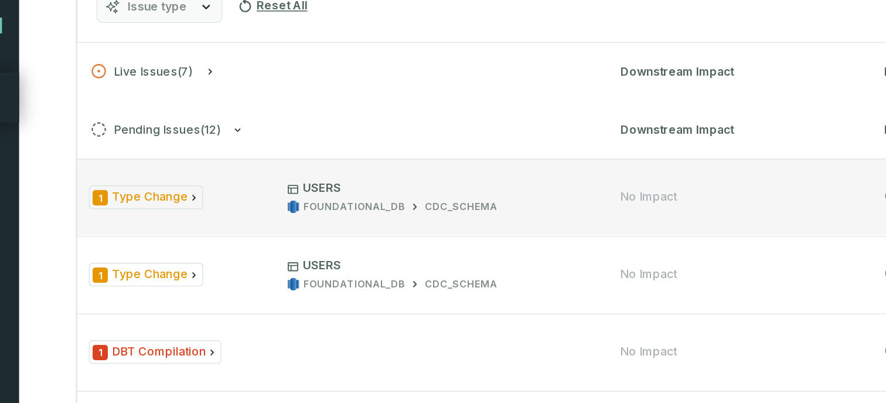
scroll to position [595, 0]
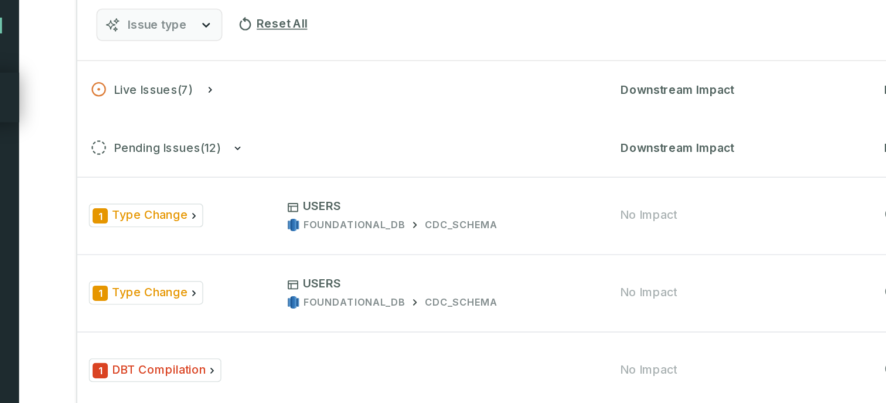
click at [110, 63] on h3 "Live Issues ( 7 ) Downstream Impact Detected Introduced by" at bounding box center [461, 55] width 777 height 35
click at [113, 57] on span "Live Issues ( 7 )" at bounding box center [113, 54] width 62 height 9
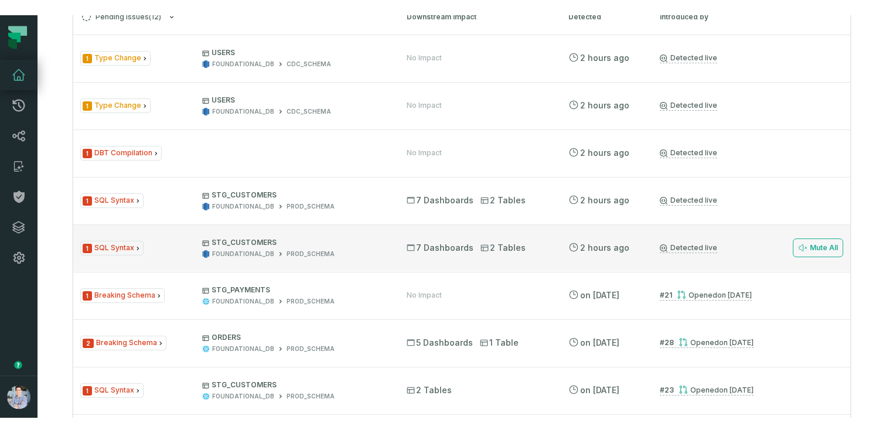
scroll to position [953, 0]
